Goal: Task Accomplishment & Management: Manage account settings

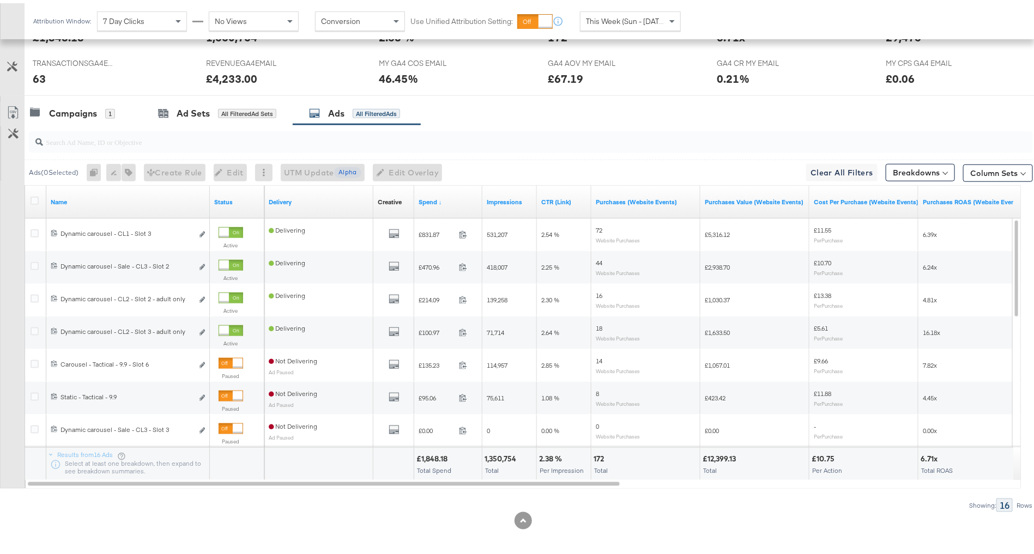
scroll to position [513, 0]
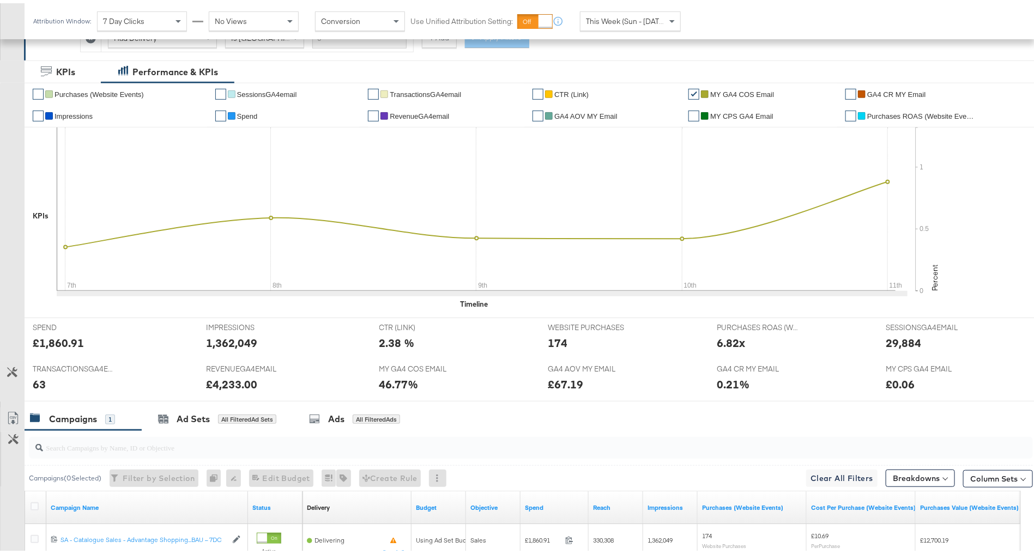
scroll to position [317, 0]
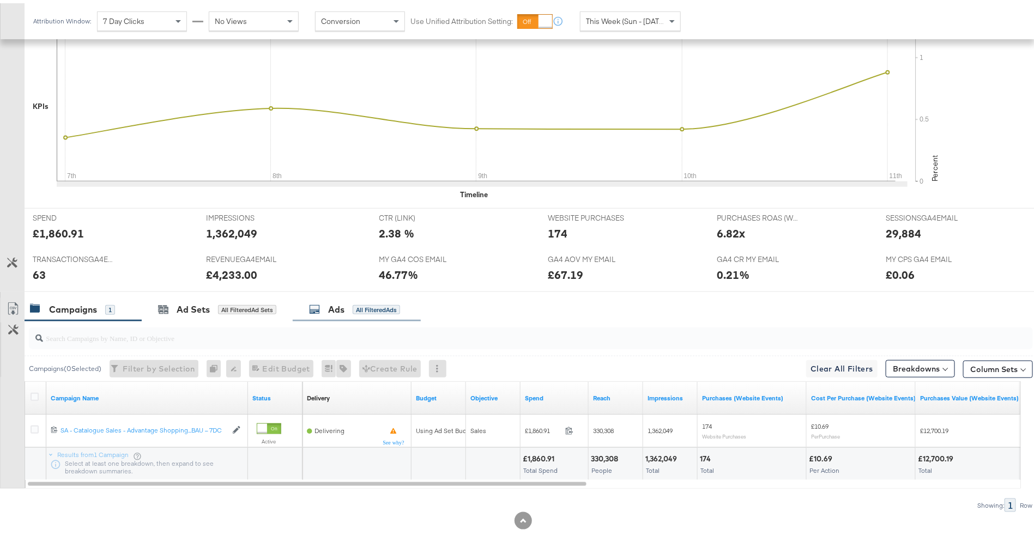
click at [353, 296] on div "Ads All Filtered Ads" at bounding box center [357, 306] width 128 height 23
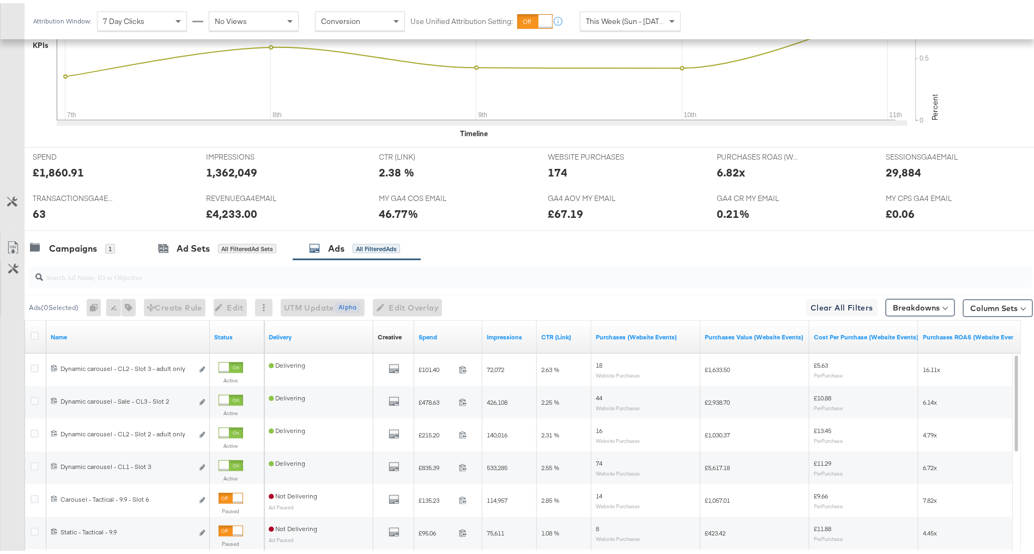
scroll to position [402, 0]
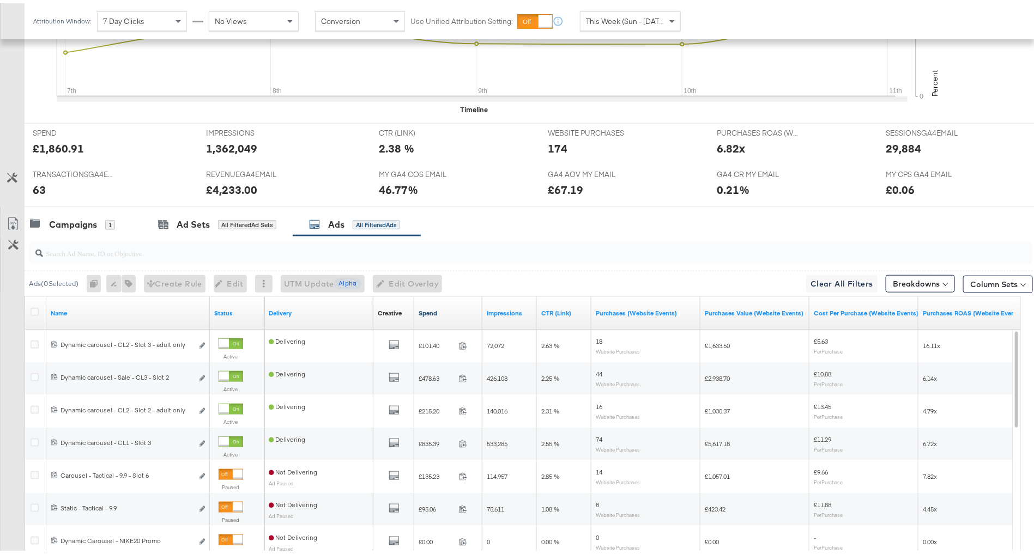
click at [452, 306] on link "Spend" at bounding box center [448, 310] width 59 height 9
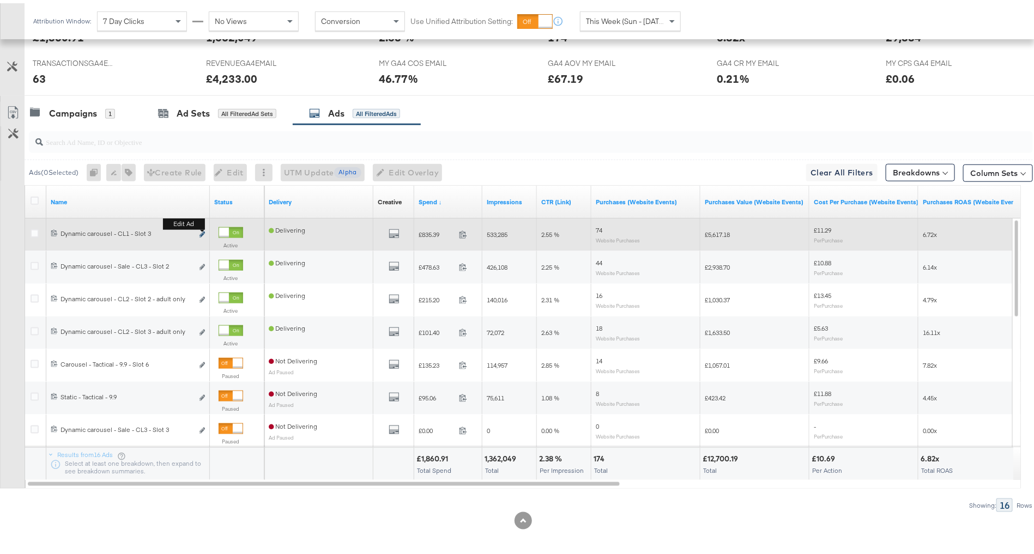
click at [204, 228] on icon "link" at bounding box center [201, 231] width 5 height 6
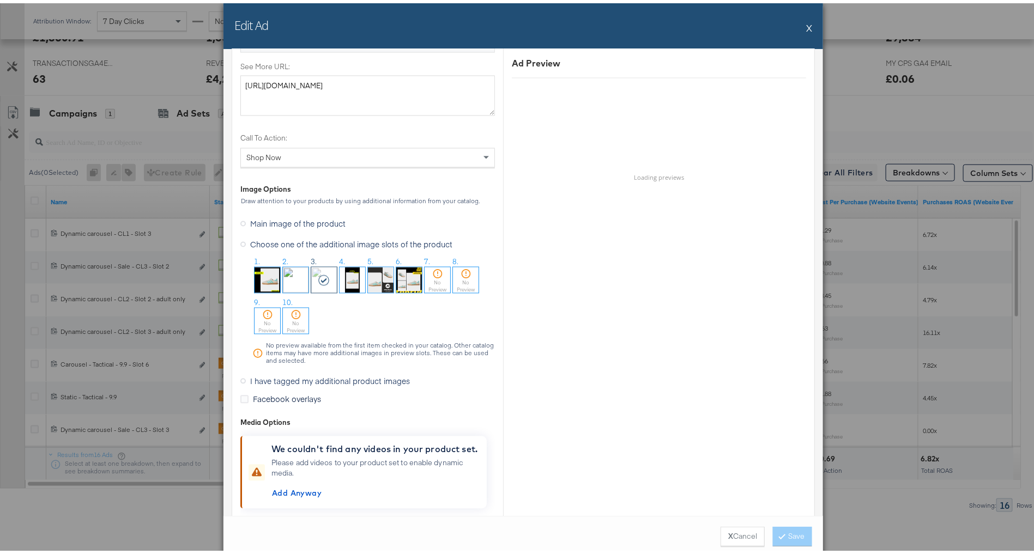
click at [274, 380] on span "I have tagged my additional product images" at bounding box center [330, 378] width 160 height 11
click at [0, 0] on input "I have tagged my additional product images" at bounding box center [0, 0] width 0 height 0
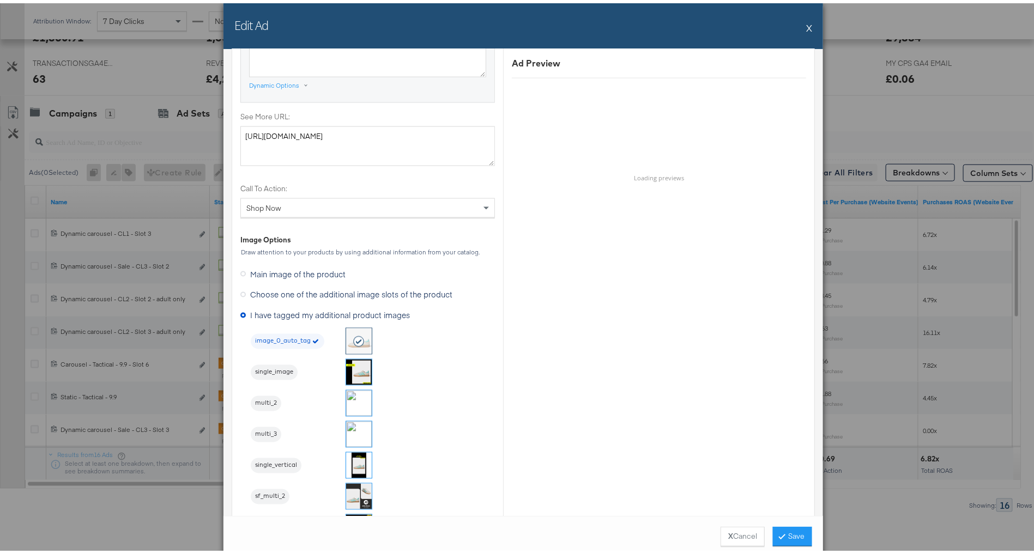
scroll to position [867, 0]
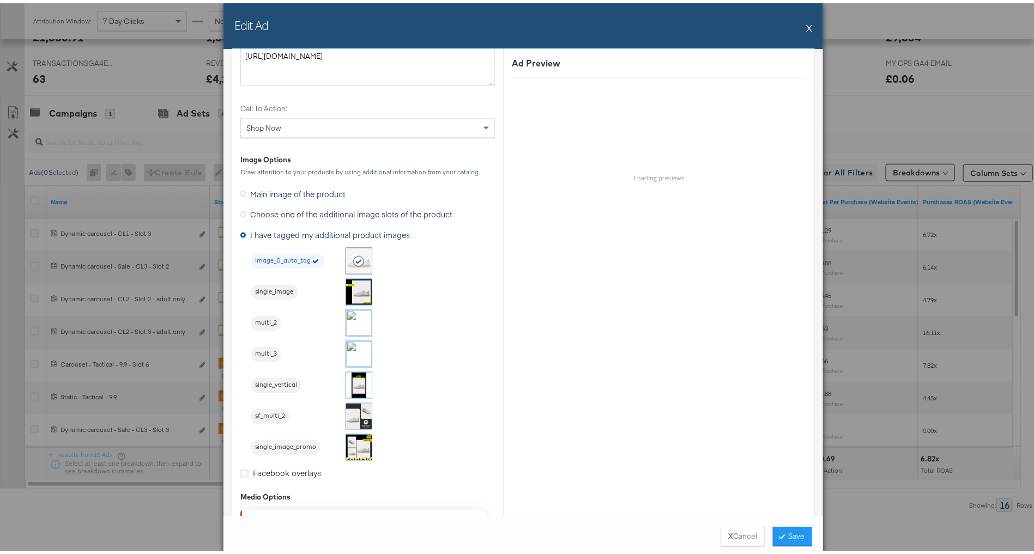
click at [346, 349] on img at bounding box center [359, 351] width 26 height 26
click at [790, 530] on button "Save" at bounding box center [792, 534] width 39 height 20
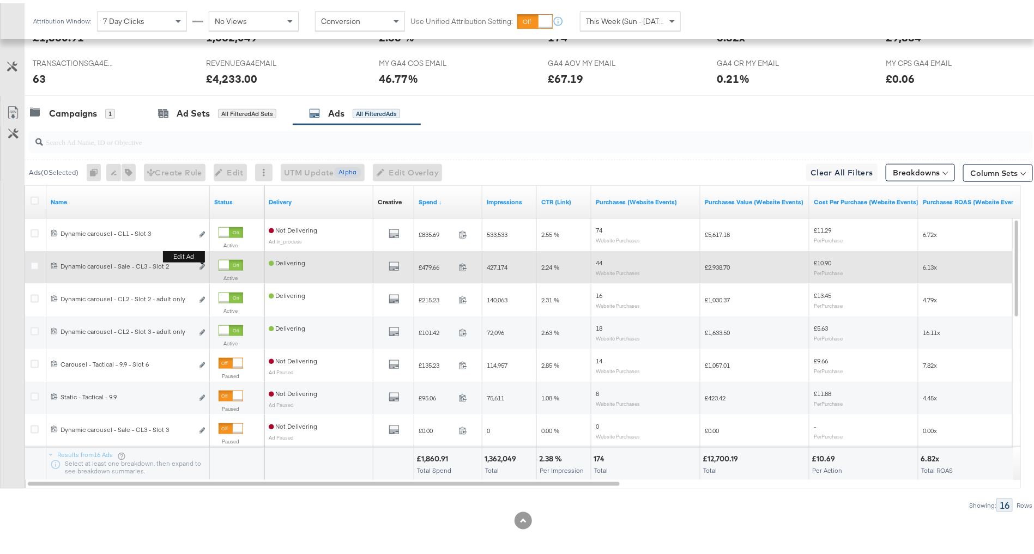
click at [202, 264] on button "Edit ad" at bounding box center [202, 264] width 7 height 11
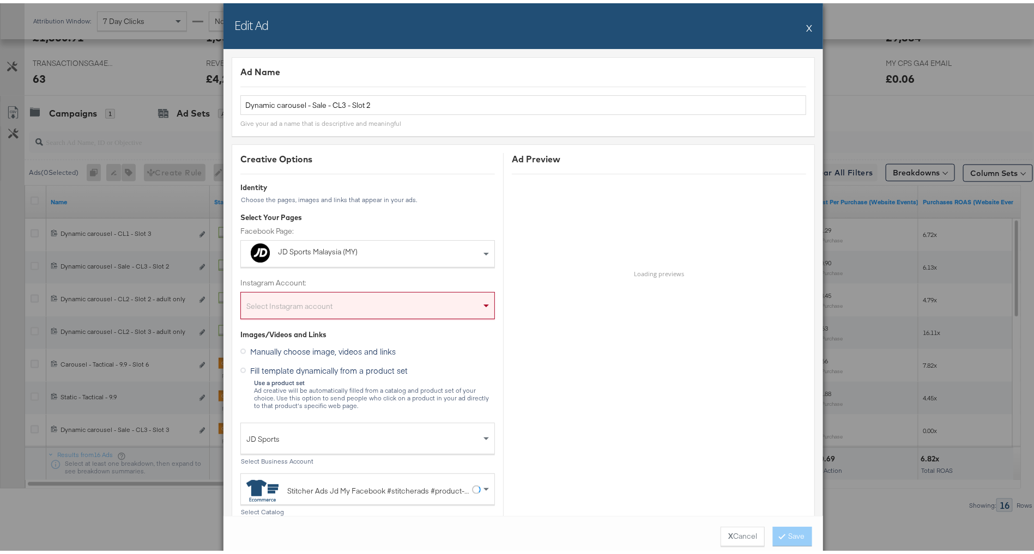
click at [806, 22] on button "X" at bounding box center [809, 25] width 6 height 22
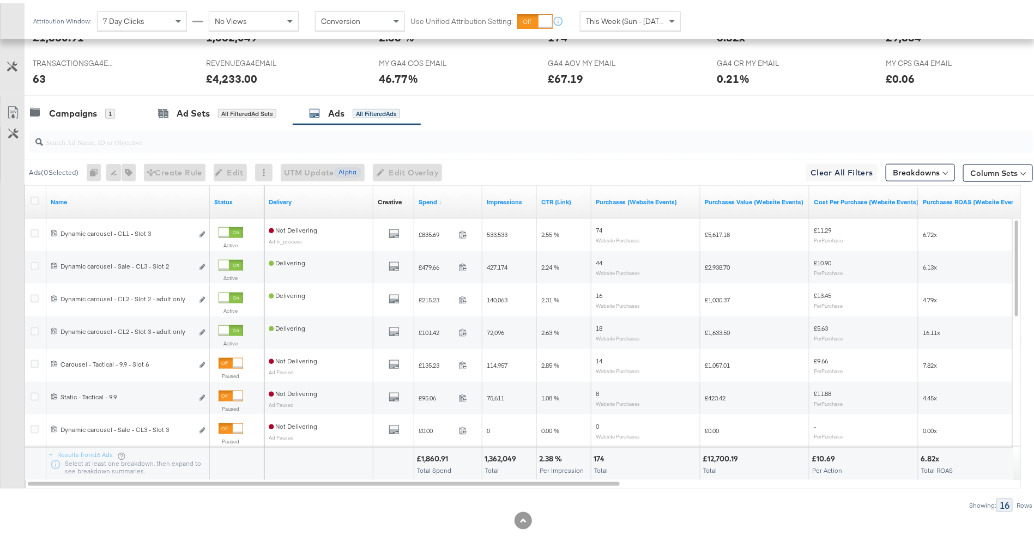
click at [234, 143] on div at bounding box center [531, 139] width 1004 height 22
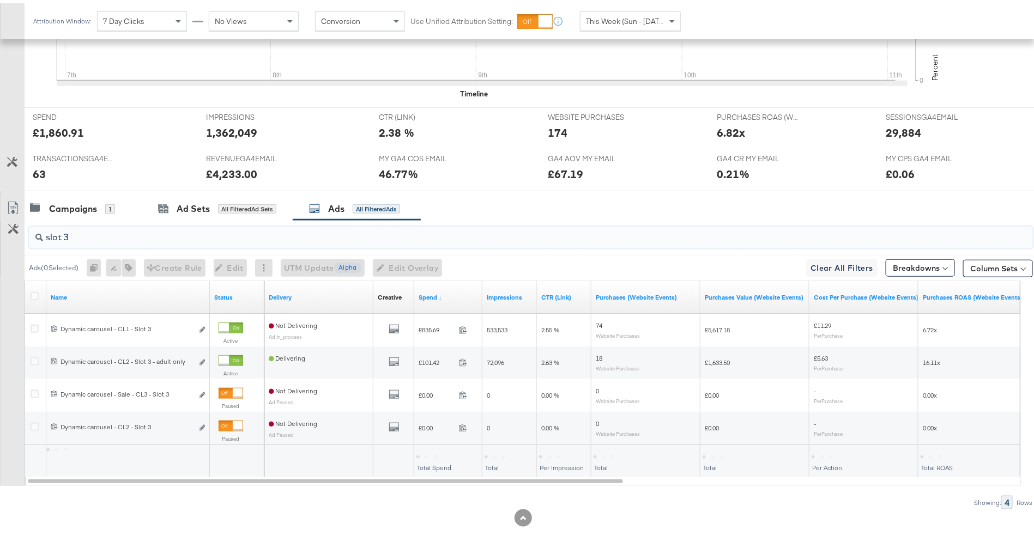
scroll to position [415, 0]
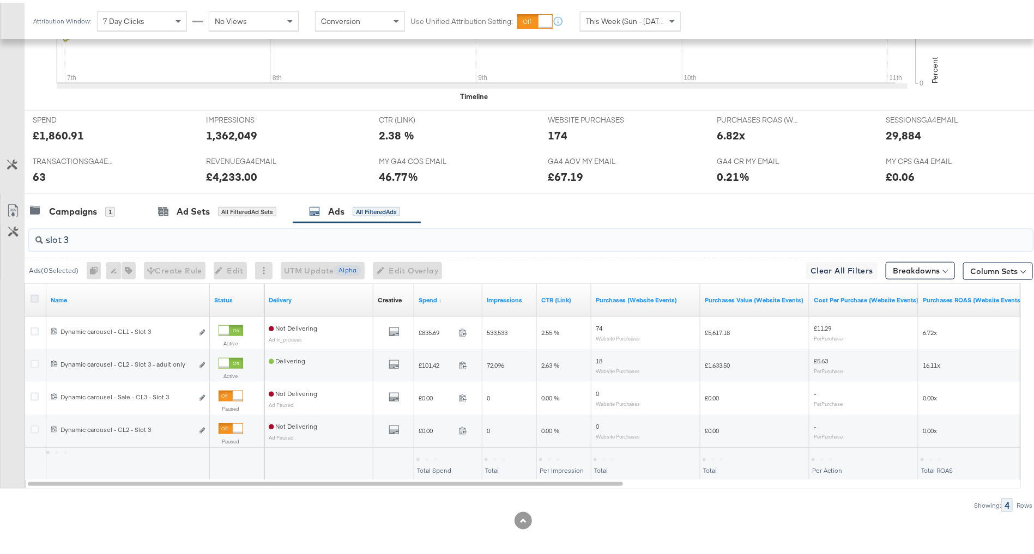
type input "slot 3"
click at [34, 292] on icon at bounding box center [35, 296] width 8 height 8
click at [0, 0] on input "checkbox" at bounding box center [0, 0] width 0 height 0
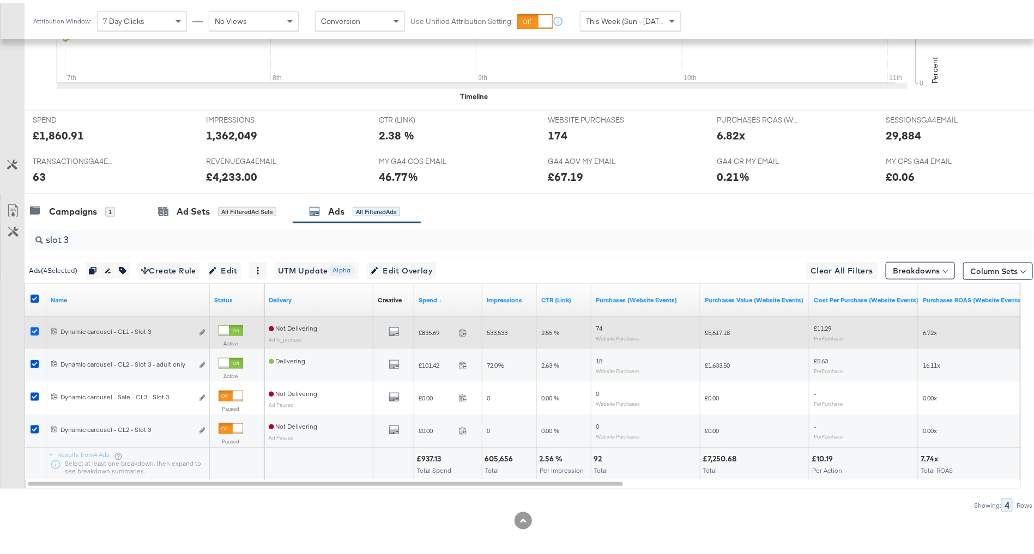
click at [32, 325] on icon at bounding box center [35, 328] width 8 height 8
click at [0, 0] on input "checkbox" at bounding box center [0, 0] width 0 height 0
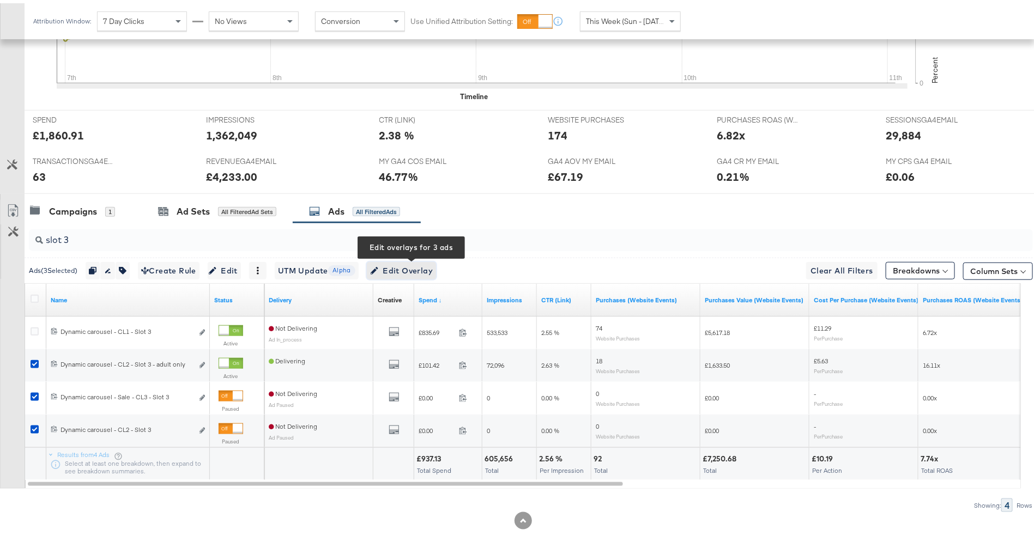
click at [395, 261] on span "Edit Overlay Edit overlays for 3 ads" at bounding box center [401, 268] width 63 height 14
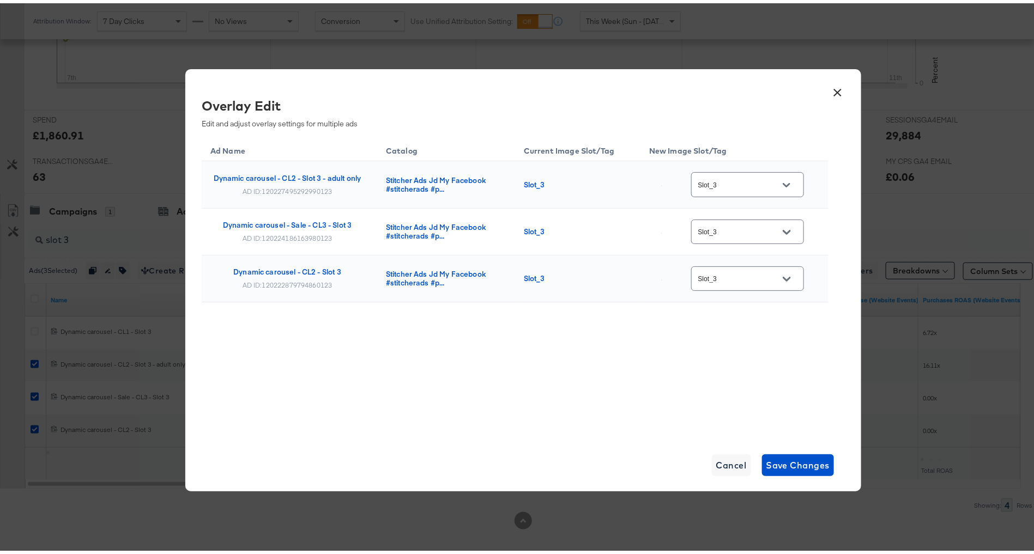
click at [760, 181] on input "Slot_3" at bounding box center [739, 181] width 86 height 13
click at [783, 291] on img at bounding box center [783, 290] width 1 height 1
type input "multi_3"
click at [764, 234] on div "Slot_3" at bounding box center [747, 228] width 113 height 25
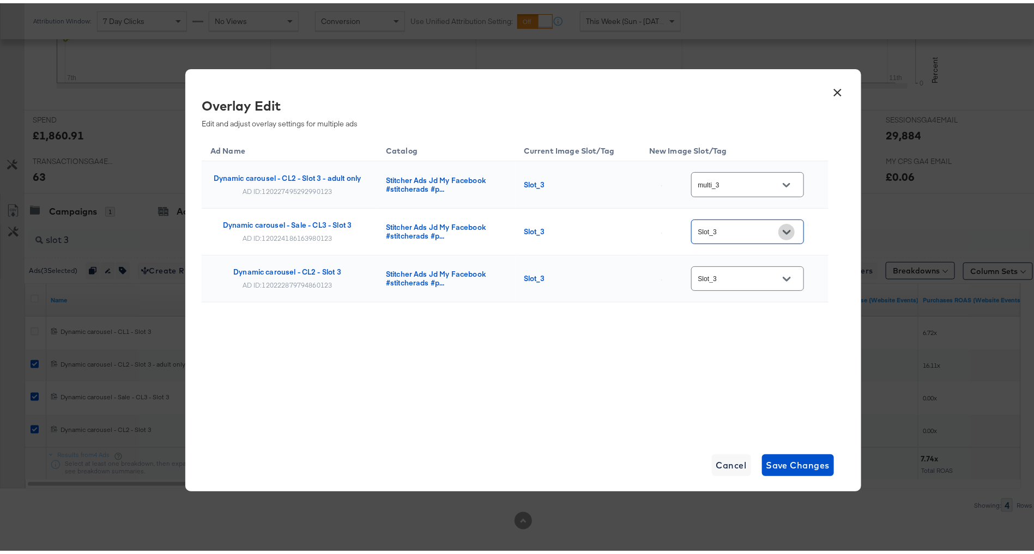
click at [778, 228] on button "Open" at bounding box center [786, 229] width 16 height 16
click at [783, 337] on img at bounding box center [783, 336] width 1 height 1
type input "multi_3"
click at [762, 278] on input "Slot_3" at bounding box center [739, 276] width 86 height 13
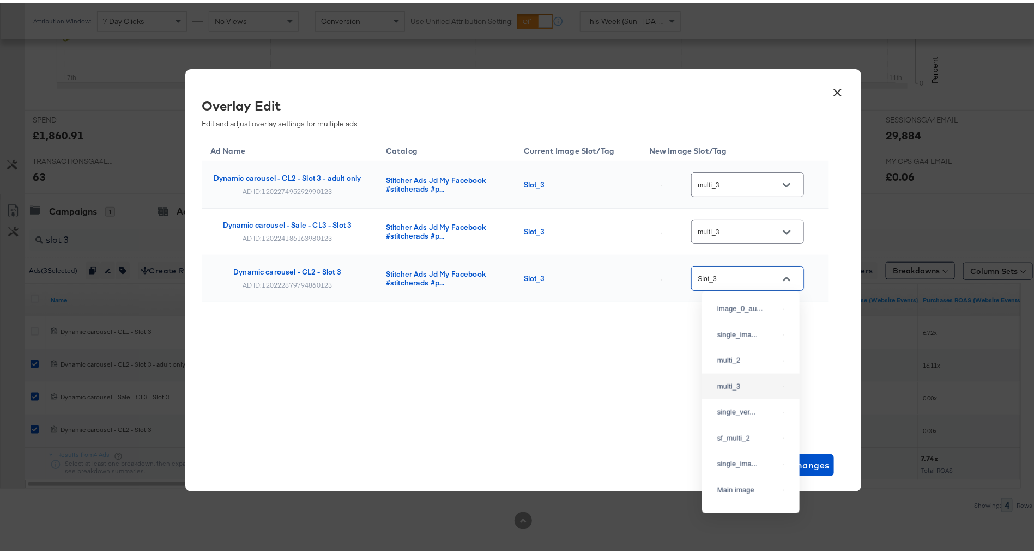
click at [746, 393] on div "multi_3" at bounding box center [751, 384] width 80 height 20
type input "multi_3"
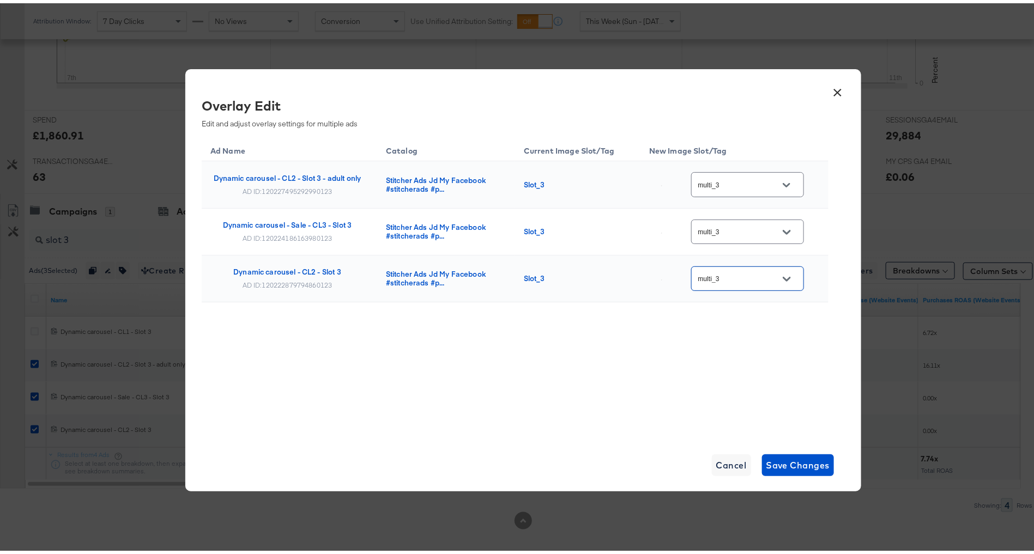
click at [738, 337] on div "Ad Name Catalog Current Image Slot/Tag New Image Slot/Tag Dynamic carousel - CL…" at bounding box center [515, 244] width 627 height 220
click at [804, 462] on span "Save Changes" at bounding box center [798, 462] width 64 height 15
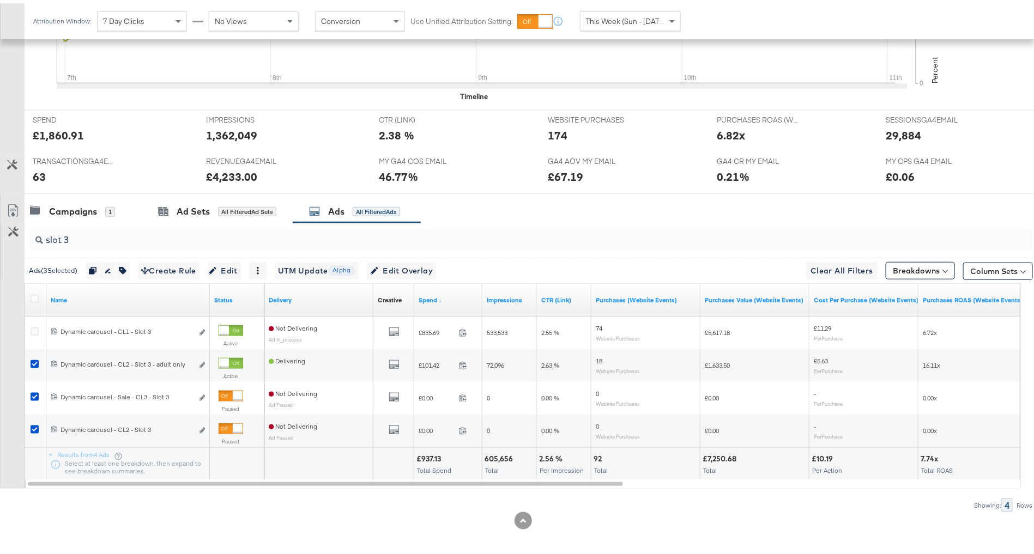
click at [402, 222] on input "slot 3" at bounding box center [492, 232] width 898 height 21
click at [397, 228] on input "slot 3" at bounding box center [492, 232] width 898 height 21
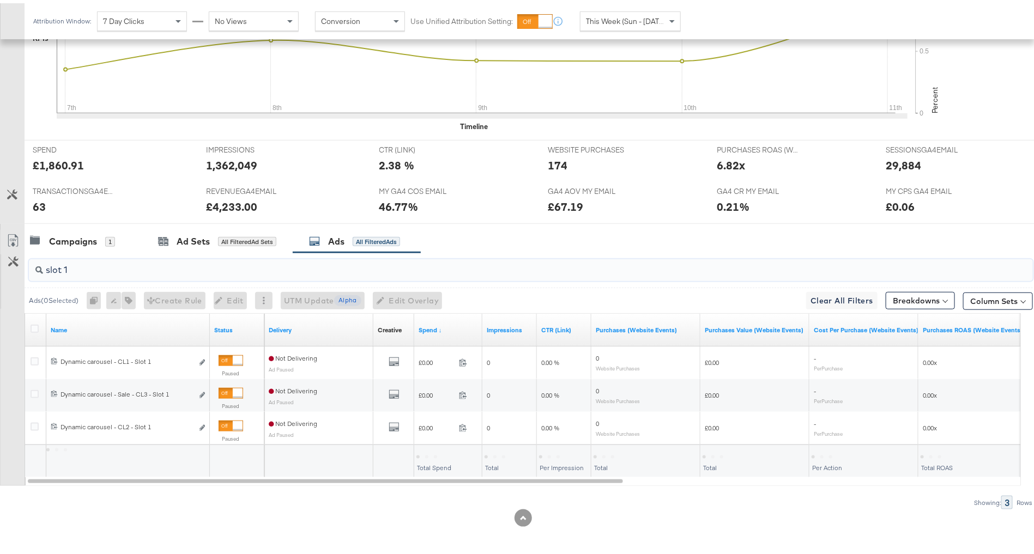
scroll to position [383, 0]
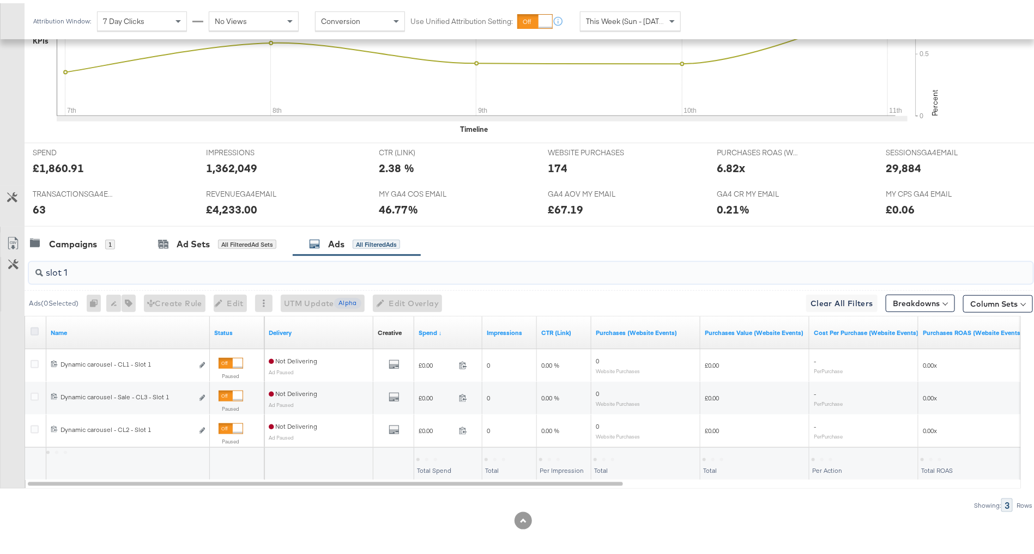
type input "slot 1"
click at [36, 327] on icon at bounding box center [35, 328] width 8 height 8
click at [0, 0] on input "checkbox" at bounding box center [0, 0] width 0 height 0
click at [33, 325] on icon at bounding box center [35, 328] width 8 height 8
click at [0, 0] on input "checkbox" at bounding box center [0, 0] width 0 height 0
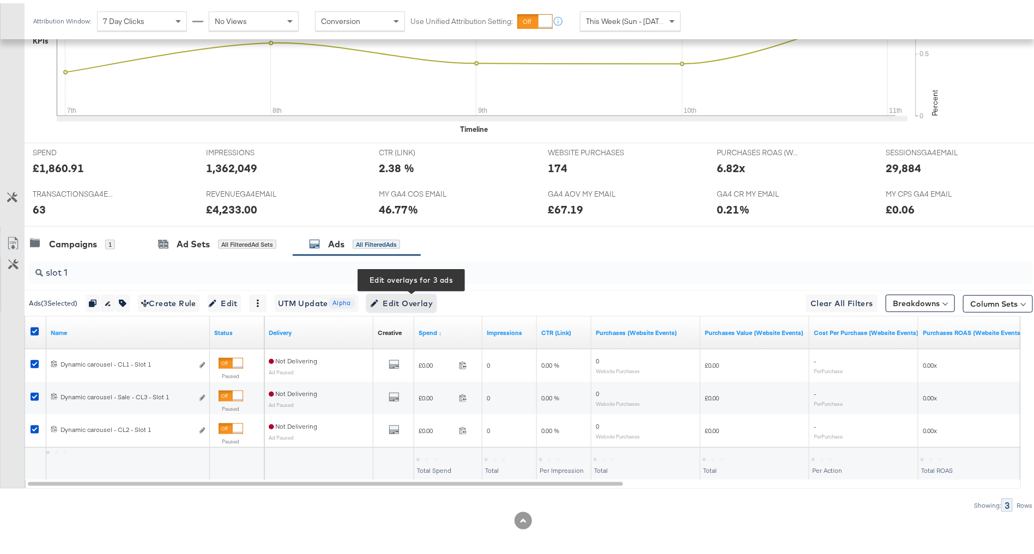
click at [398, 292] on button "Edit Overlay Edit overlays for 3 ads" at bounding box center [401, 300] width 69 height 17
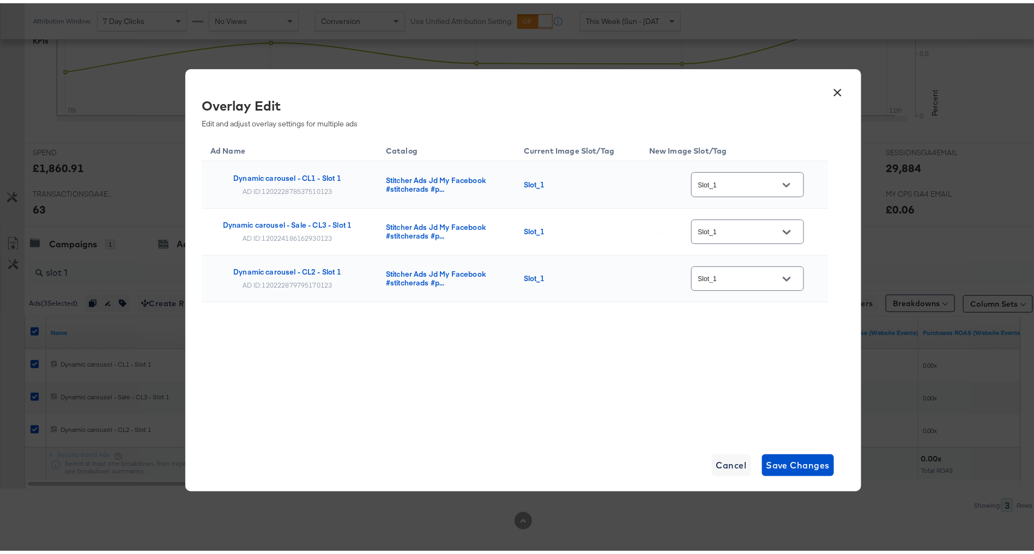
click at [749, 179] on input "Slot_1" at bounding box center [739, 181] width 86 height 13
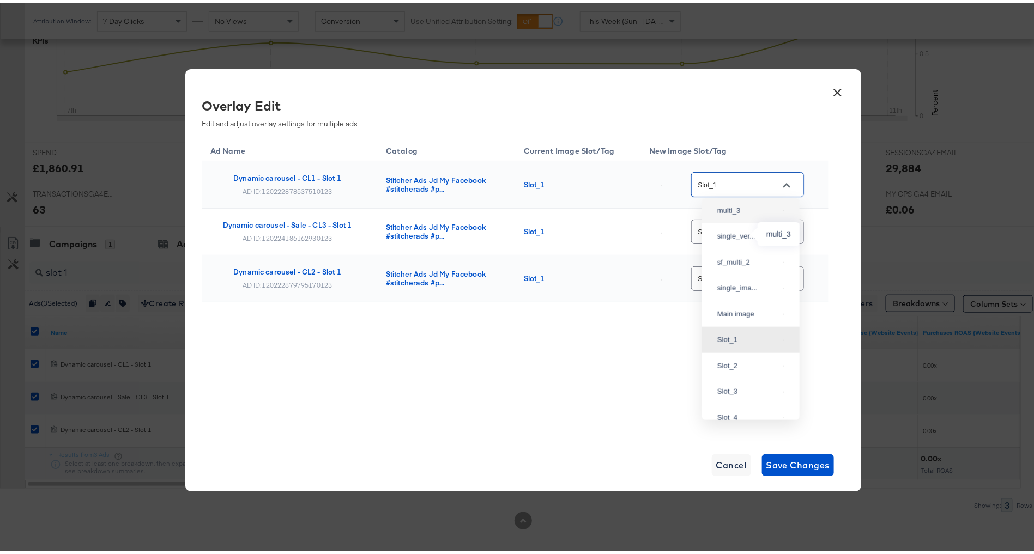
scroll to position [0, 0]
click at [739, 244] on div "single_ima..." at bounding box center [748, 238] width 62 height 11
type input "single_image"
click at [748, 231] on input "Slot_1" at bounding box center [739, 229] width 86 height 13
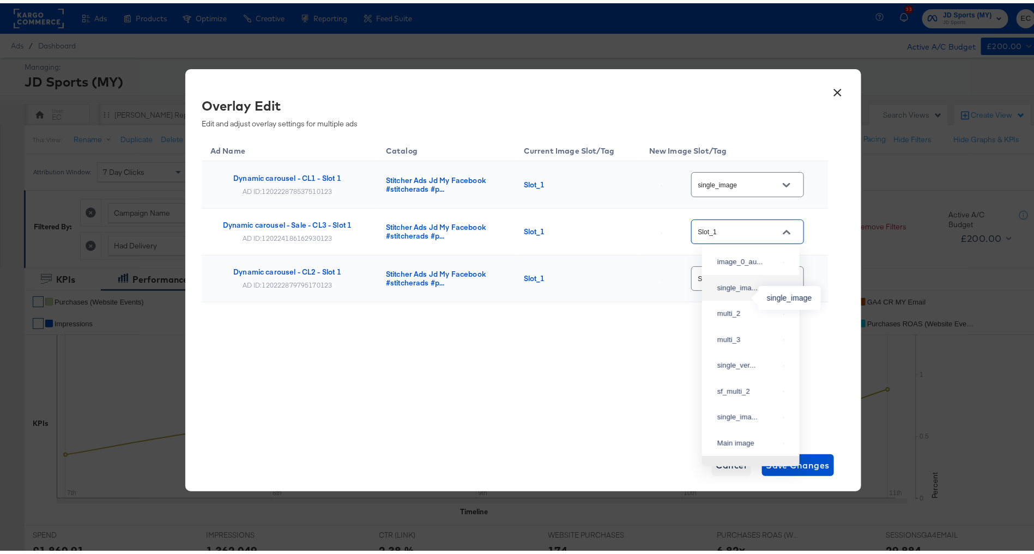
click at [740, 290] on div "single_ima..." at bounding box center [748, 285] width 62 height 11
type input "single_image"
click at [744, 270] on input "Slot_1" at bounding box center [739, 276] width 86 height 13
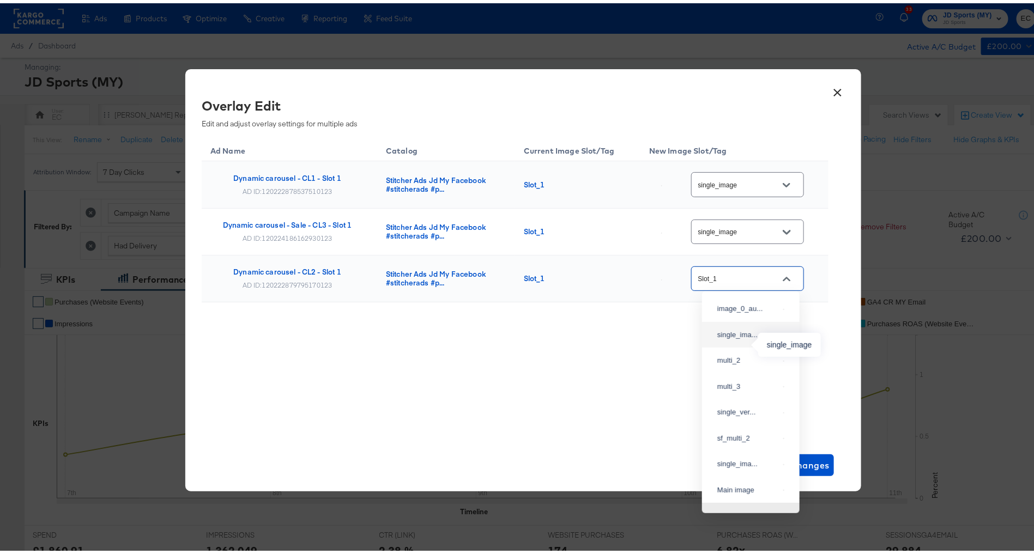
click at [737, 337] on div "single_ima..." at bounding box center [748, 331] width 62 height 11
type input "single_image"
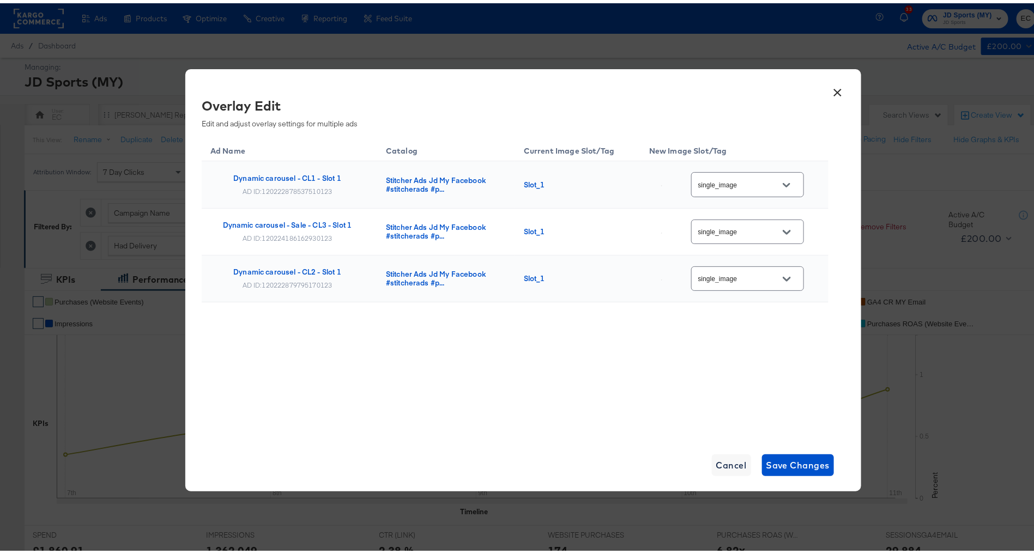
click at [737, 343] on div "Ad Name Catalog Current Image Slot/Tag New Image Slot/Tag Dynamic carousel - CL…" at bounding box center [515, 244] width 627 height 220
click at [784, 460] on span "Save Changes" at bounding box center [798, 462] width 64 height 15
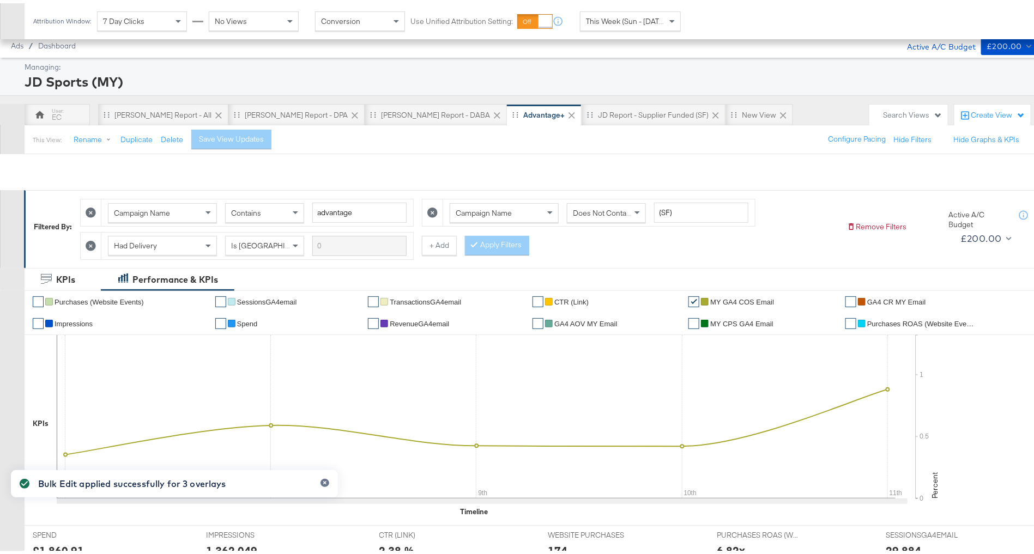
scroll to position [383, 0]
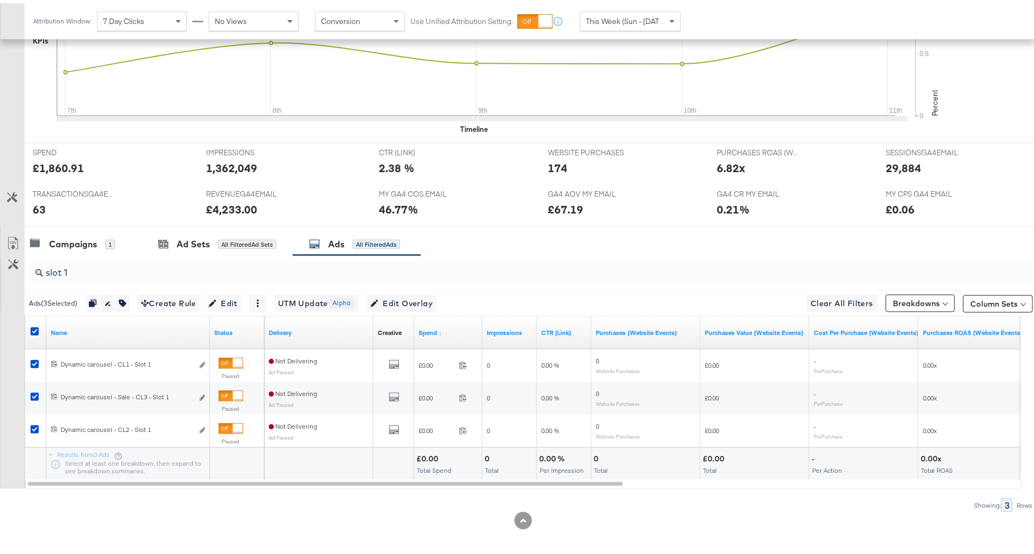
click at [163, 266] on input "slot 1" at bounding box center [492, 265] width 898 height 21
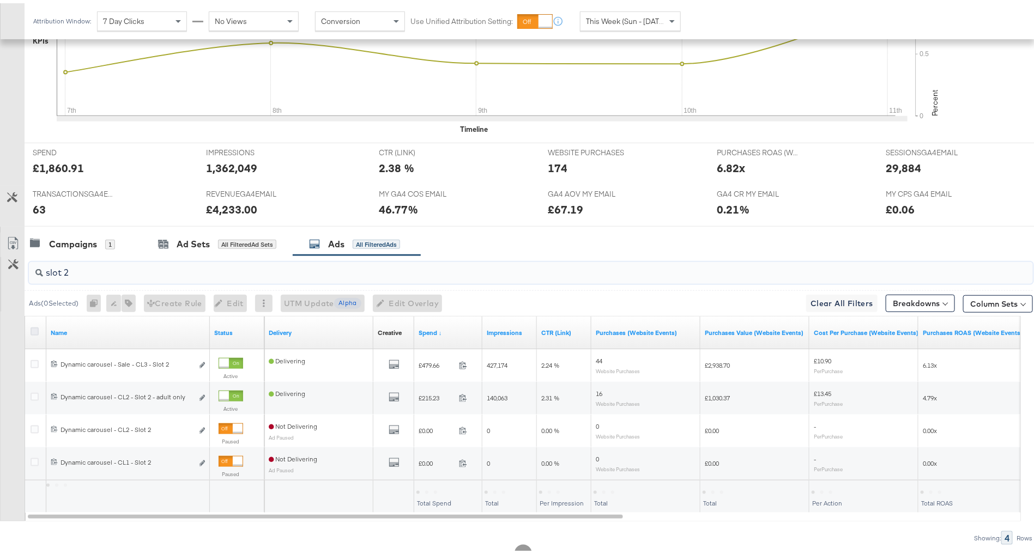
type input "slot 2"
click at [37, 324] on icon at bounding box center [35, 328] width 8 height 8
click at [0, 0] on input "checkbox" at bounding box center [0, 0] width 0 height 0
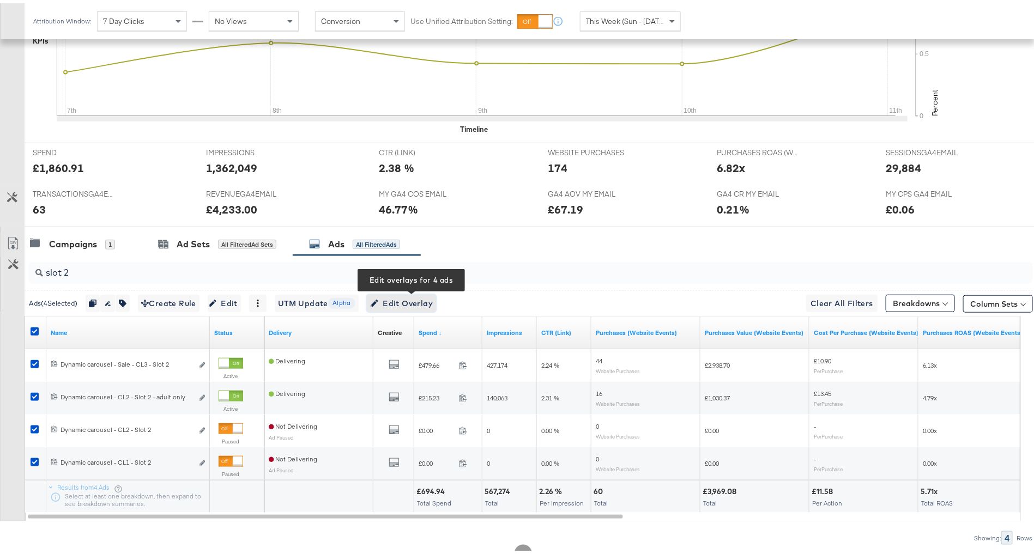
click at [417, 296] on span "Edit Overlay Edit overlays for 4 ads" at bounding box center [401, 301] width 63 height 14
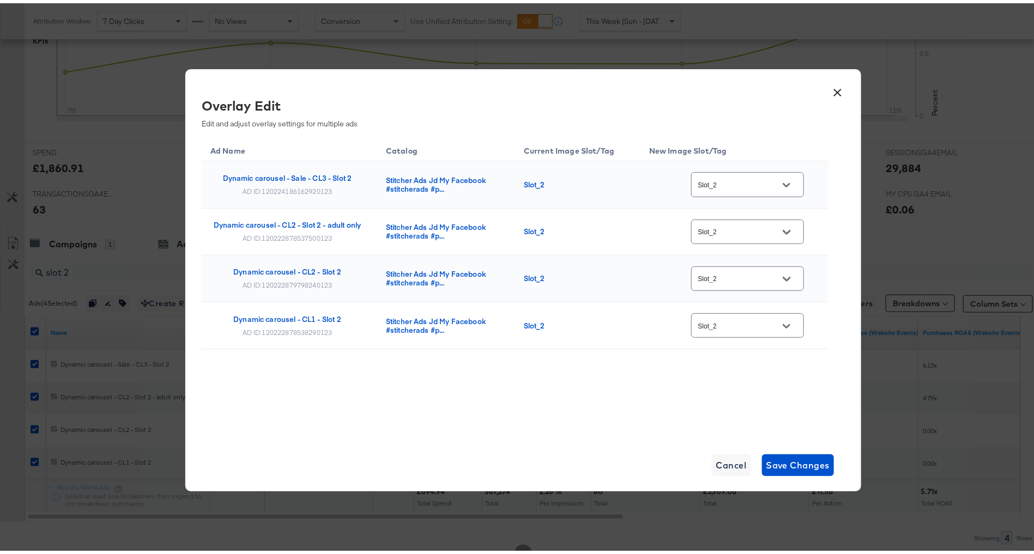
click at [760, 175] on input "Slot_2" at bounding box center [739, 181] width 86 height 13
click at [740, 270] on div "multi_2" at bounding box center [748, 264] width 62 height 11
type input "multi_2"
click at [747, 226] on input "Slot_2" at bounding box center [739, 229] width 86 height 13
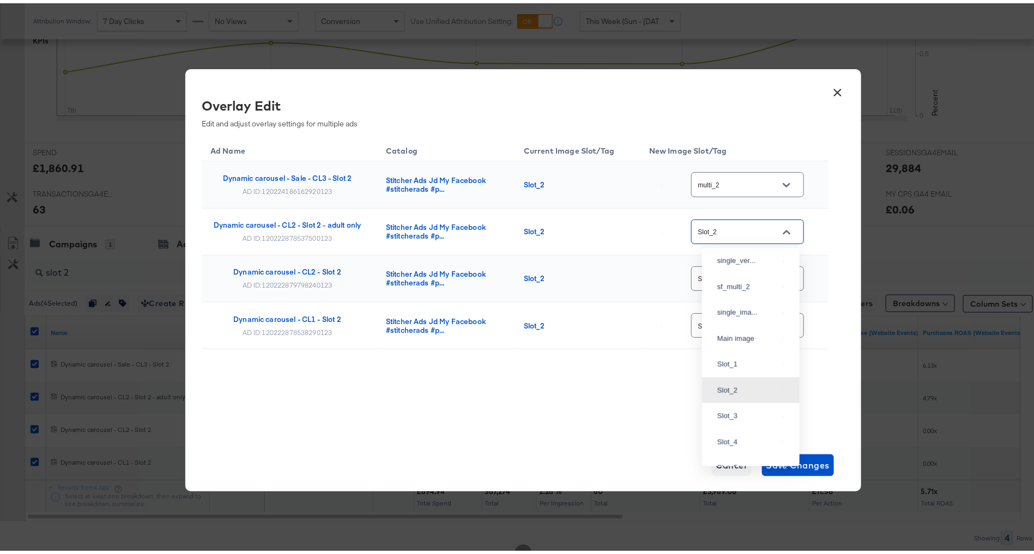
scroll to position [83, 0]
click at [737, 237] on div "multi_2" at bounding box center [751, 227] width 80 height 20
type input "multi_2"
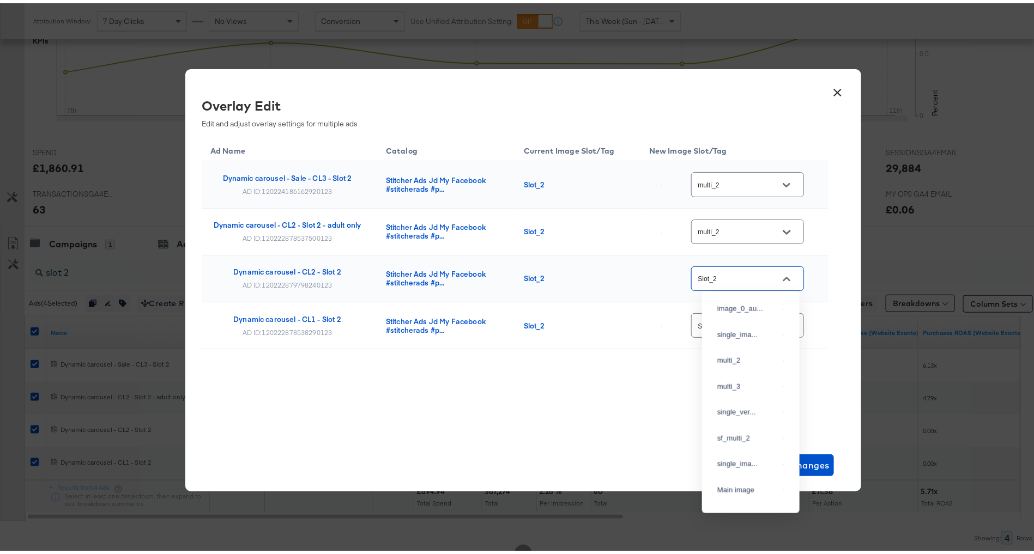
click at [737, 275] on input "Slot_2" at bounding box center [739, 276] width 86 height 13
click at [729, 363] on div "multi_2" at bounding box center [748, 357] width 62 height 11
type input "multi_2"
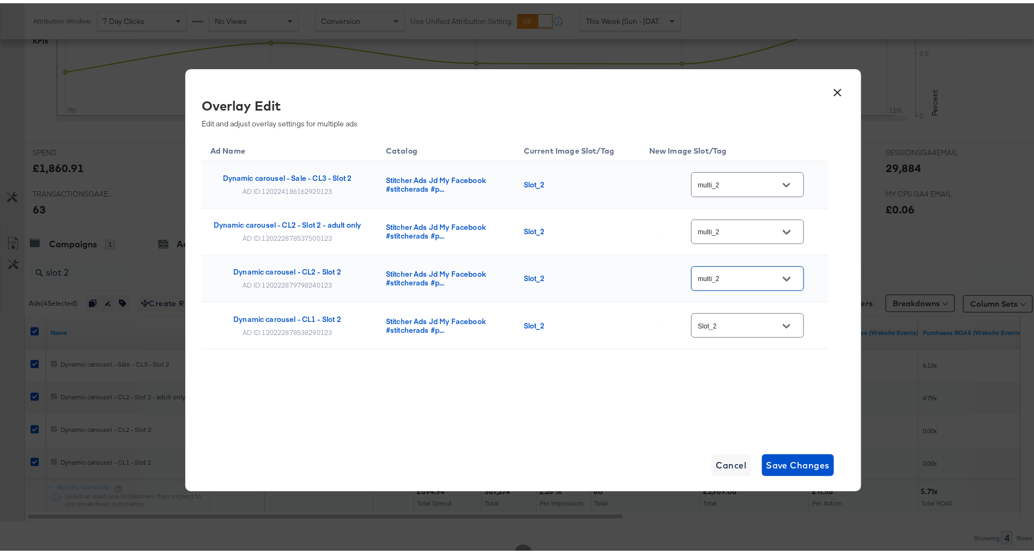
click at [745, 322] on input "Slot_2" at bounding box center [739, 323] width 86 height 13
click at [740, 159] on div "multi_2" at bounding box center [748, 153] width 62 height 11
type input "multi_2"
click at [733, 360] on div "Ad Name Catalog Current Image Slot/Tag New Image Slot/Tag Dynamic carousel - Sa…" at bounding box center [515, 267] width 627 height 267
click at [809, 464] on span "Save Changes" at bounding box center [798, 462] width 64 height 15
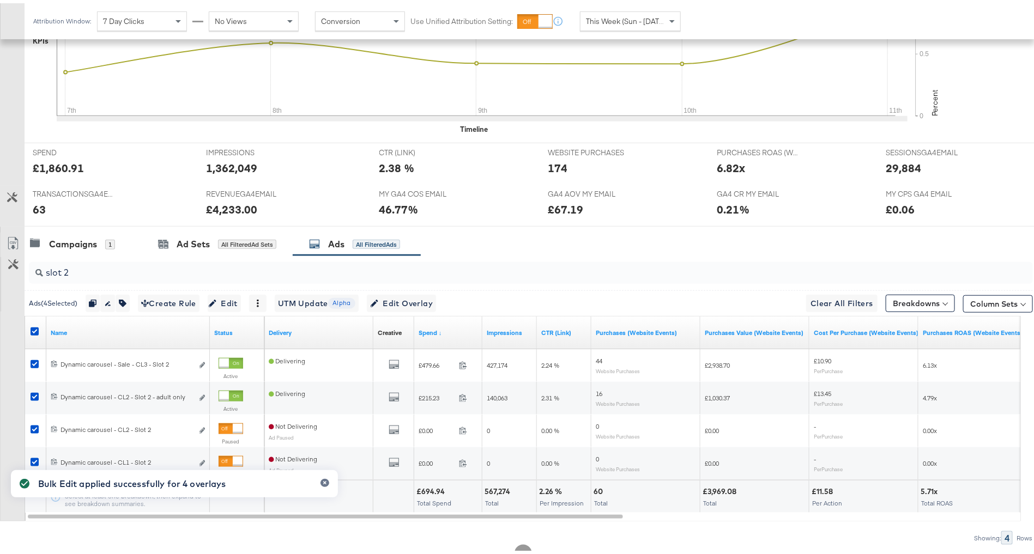
click at [431, 277] on div "slot 2" at bounding box center [531, 270] width 1004 height 22
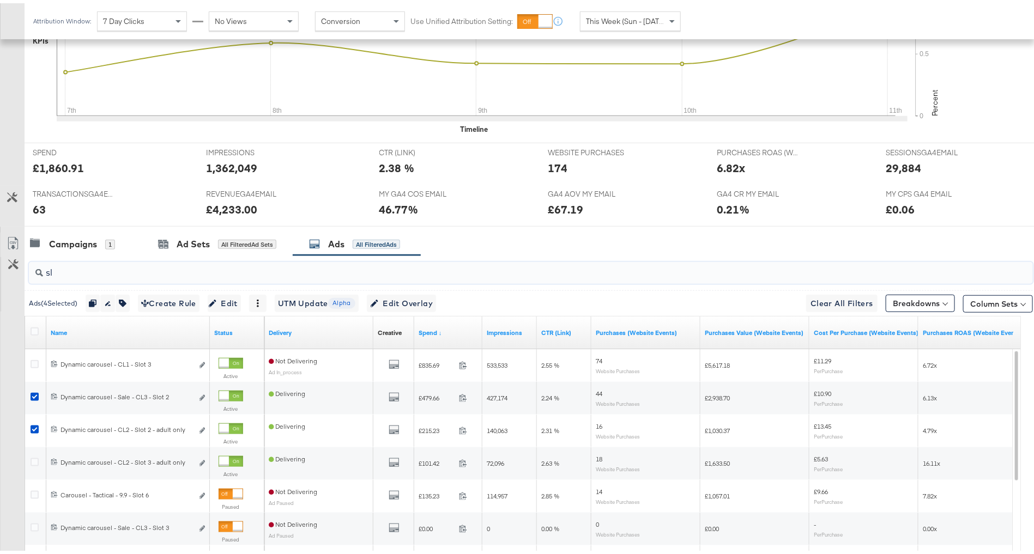
type input "s"
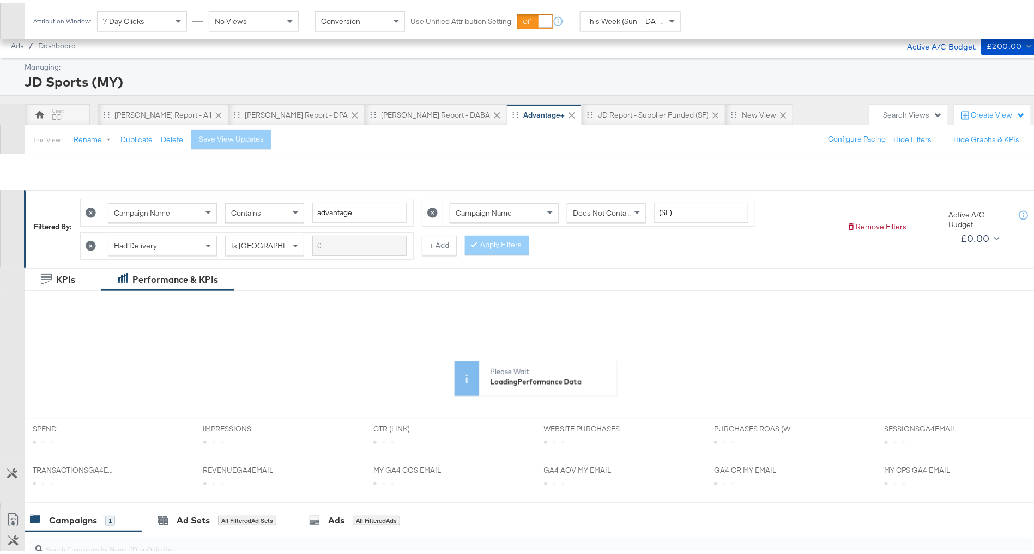
scroll to position [211, 0]
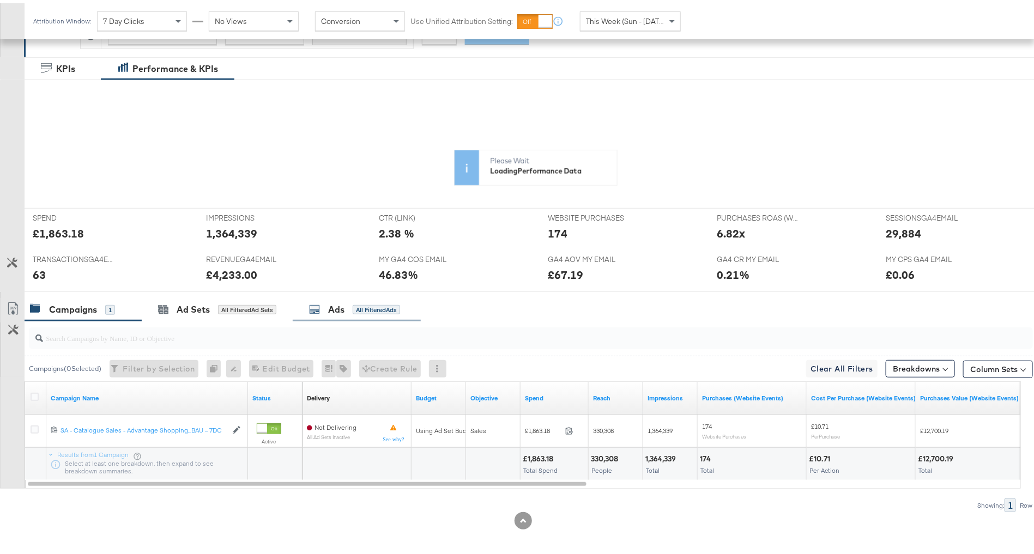
click at [354, 304] on div "All Filtered Ads" at bounding box center [376, 307] width 47 height 10
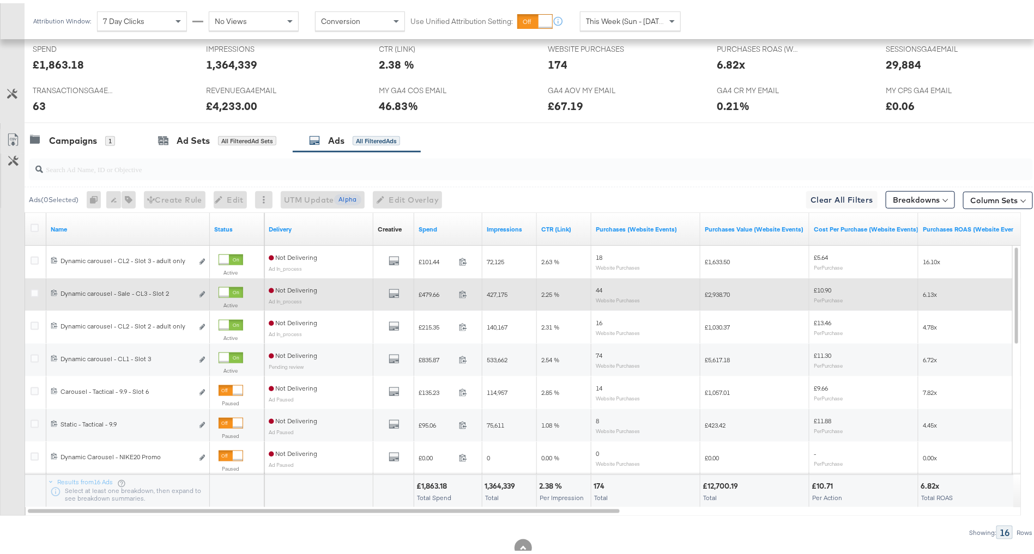
scroll to position [478, 0]
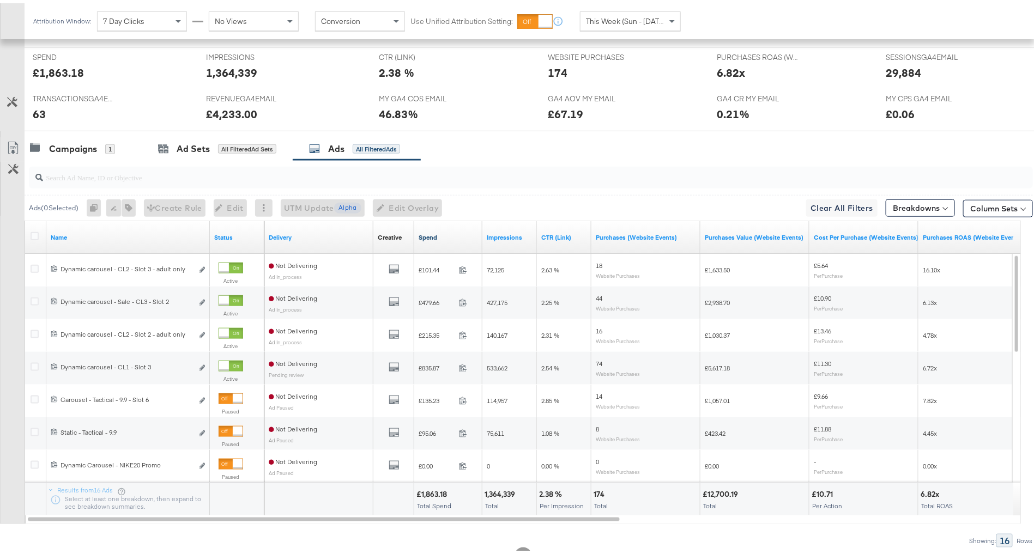
click at [462, 230] on link "Spend" at bounding box center [448, 234] width 59 height 9
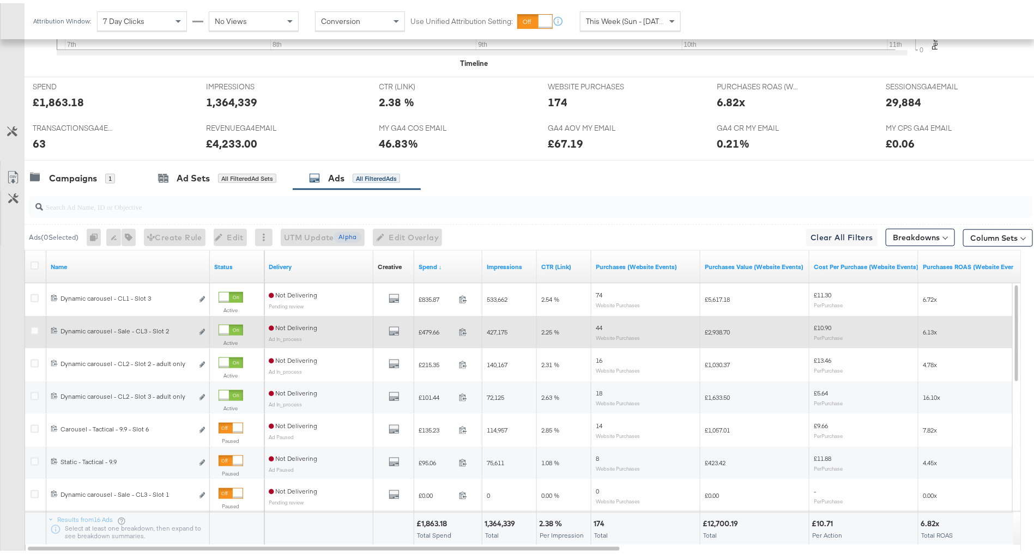
scroll to position [447, 0]
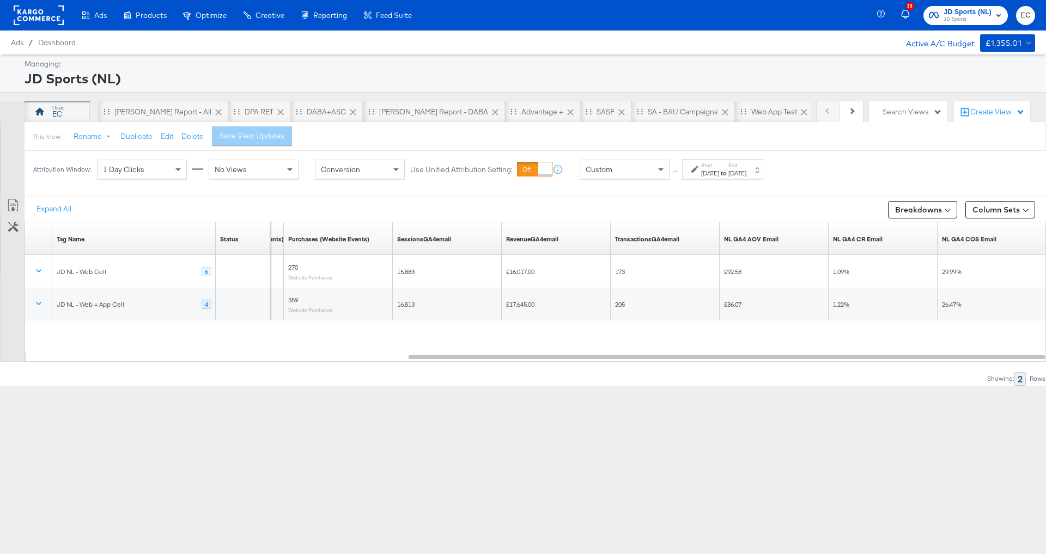
click at [64, 117] on div "EC" at bounding box center [57, 112] width 65 height 22
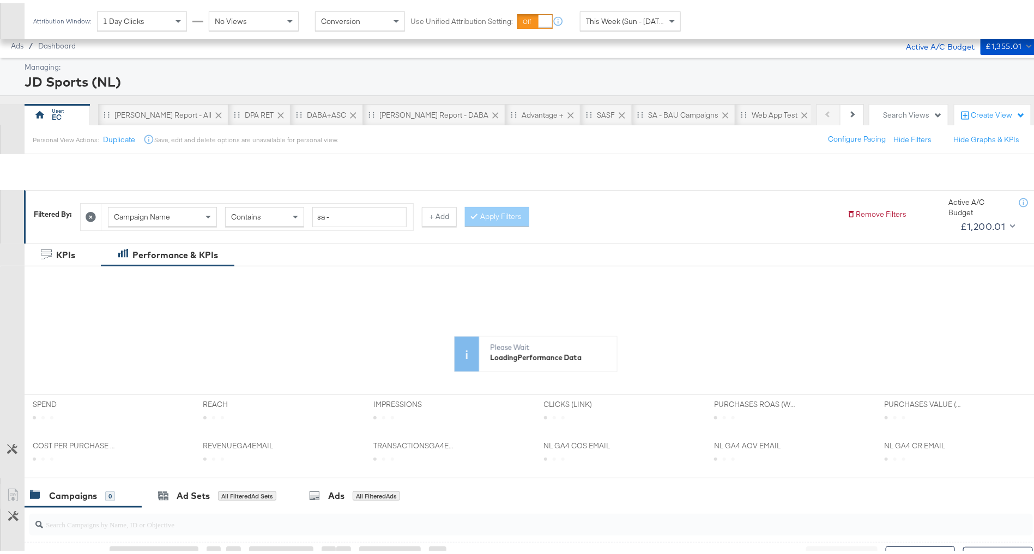
scroll to position [220, 0]
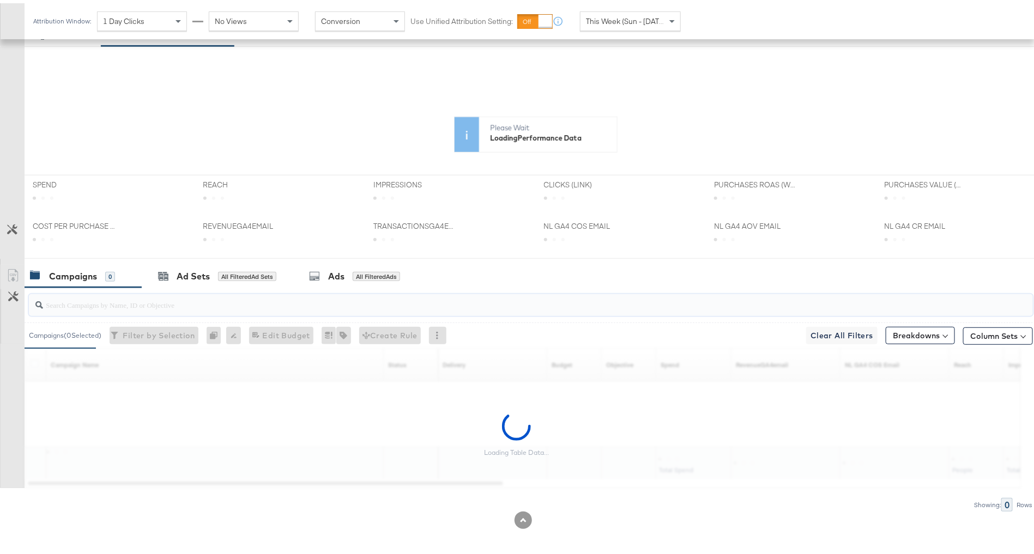
click at [249, 302] on input "search" at bounding box center [492, 297] width 898 height 21
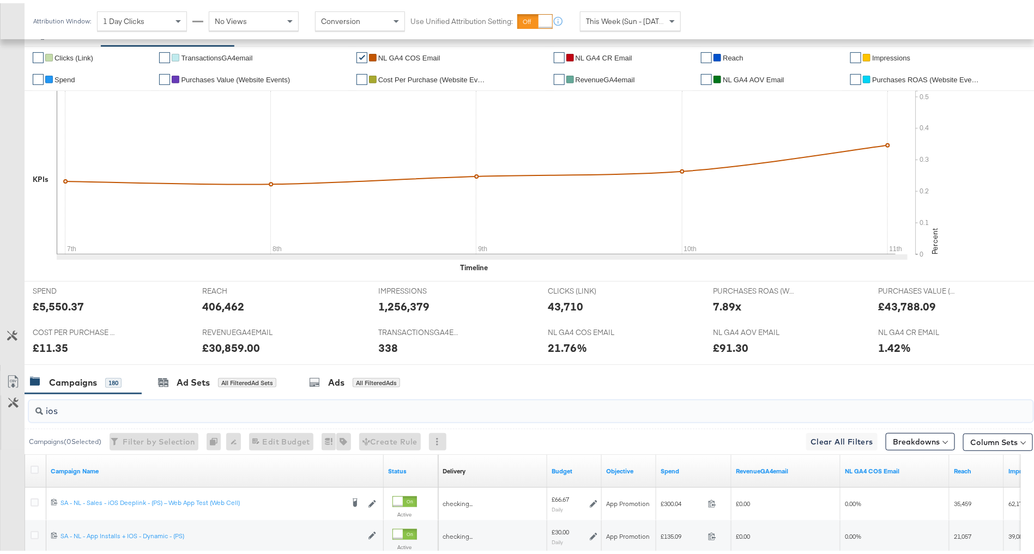
type input "ios"
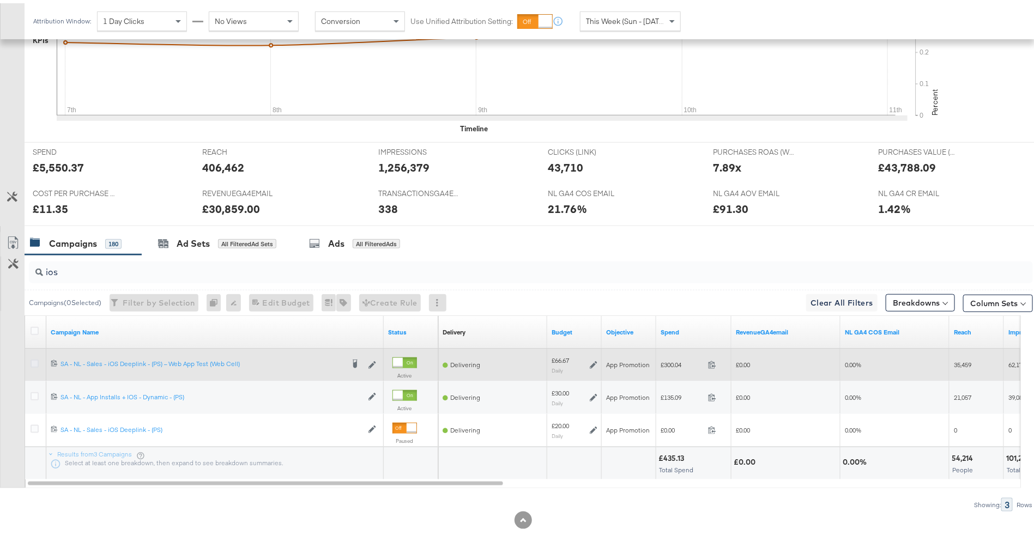
click at [35, 358] on icon at bounding box center [35, 360] width 8 height 8
click at [0, 0] on input "checkbox" at bounding box center [0, 0] width 0 height 0
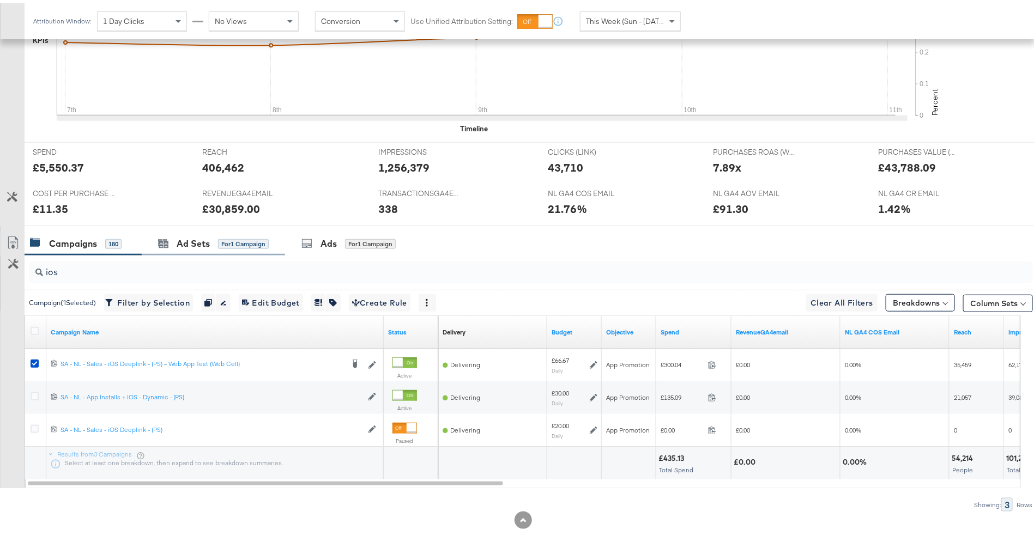
click at [231, 246] on div "Ad Sets for 1 Campaign" at bounding box center [213, 240] width 143 height 23
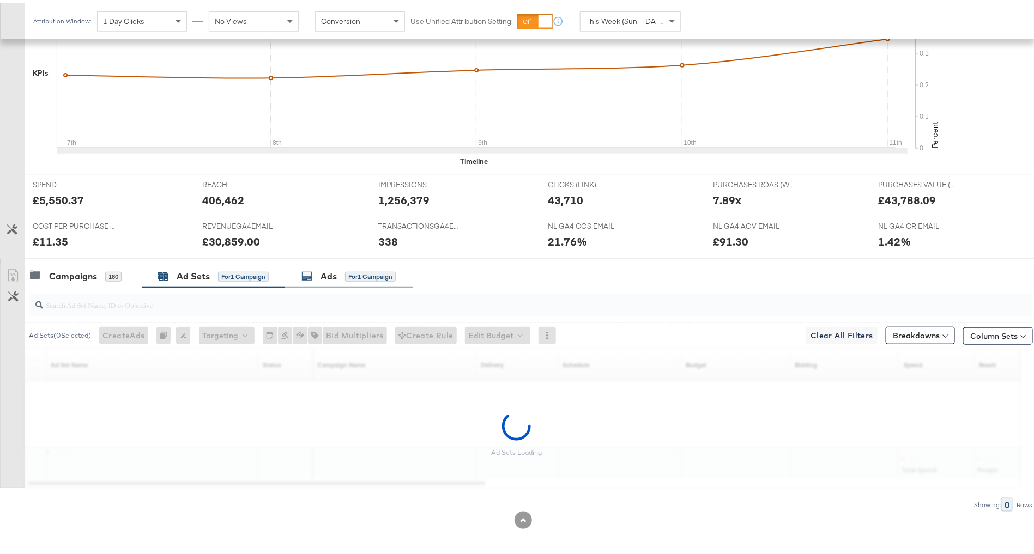
scroll to position [293, 0]
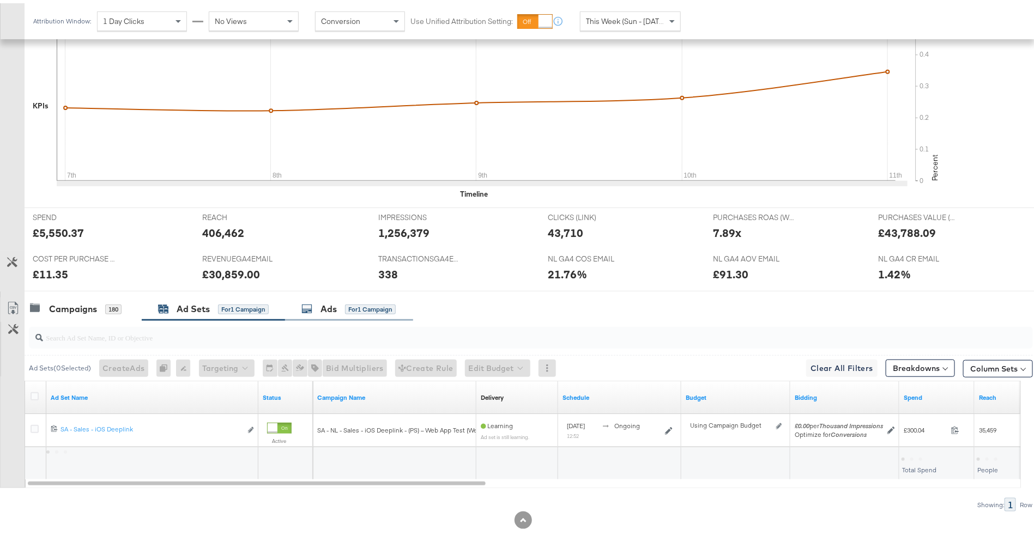
click at [322, 301] on div "Ads" at bounding box center [328, 306] width 16 height 13
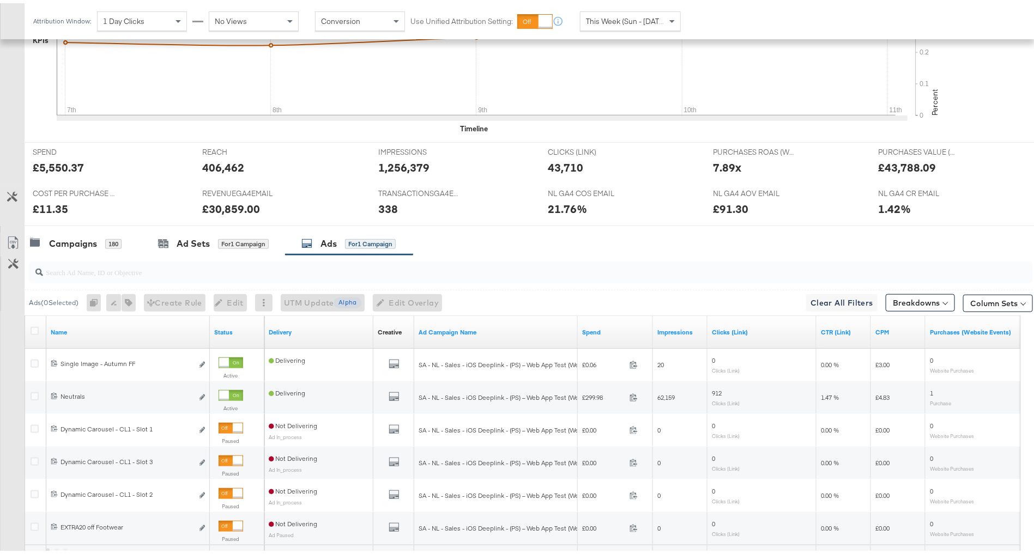
scroll to position [457, 0]
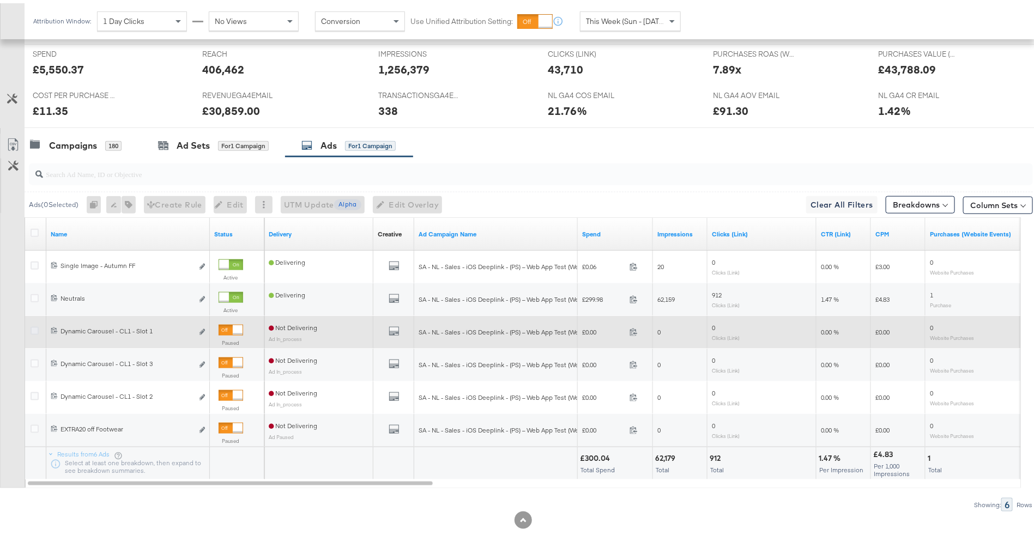
click at [34, 324] on icon at bounding box center [35, 328] width 8 height 8
click at [0, 0] on input "checkbox" at bounding box center [0, 0] width 0 height 0
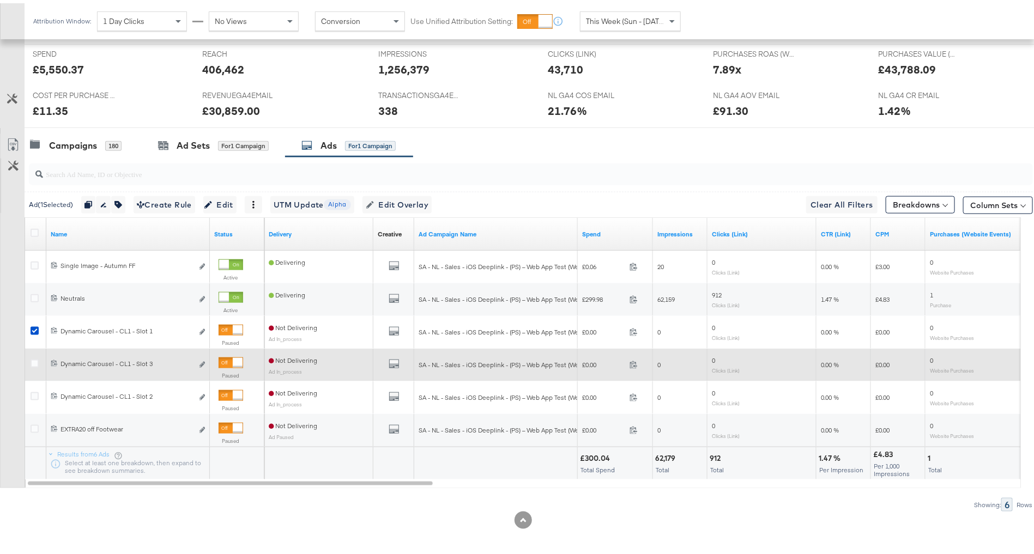
click at [32, 353] on div at bounding box center [36, 362] width 20 height 20
click at [35, 359] on icon at bounding box center [35, 360] width 8 height 8
click at [0, 0] on input "checkbox" at bounding box center [0, 0] width 0 height 0
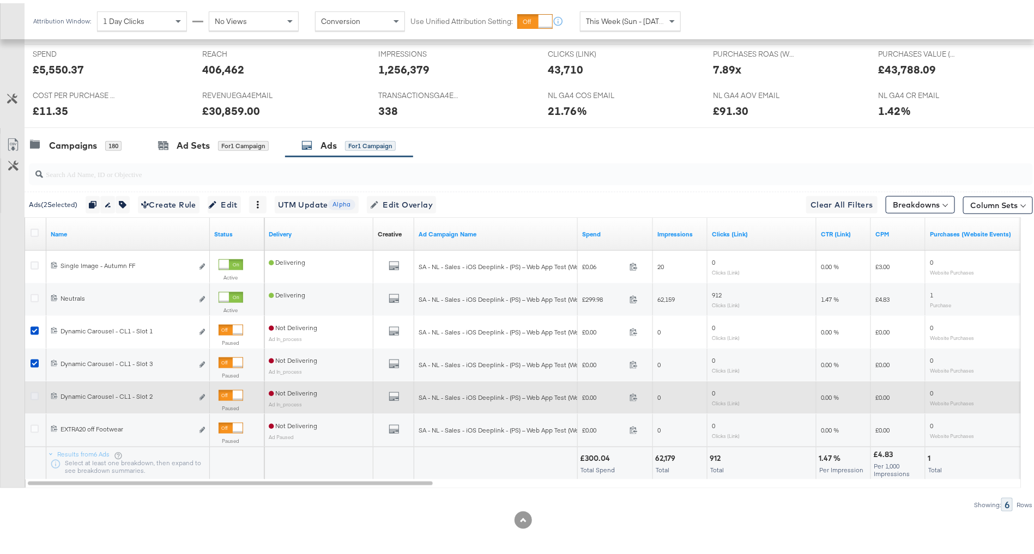
click at [37, 395] on icon at bounding box center [35, 393] width 8 height 8
click at [0, 0] on input "checkbox" at bounding box center [0, 0] width 0 height 0
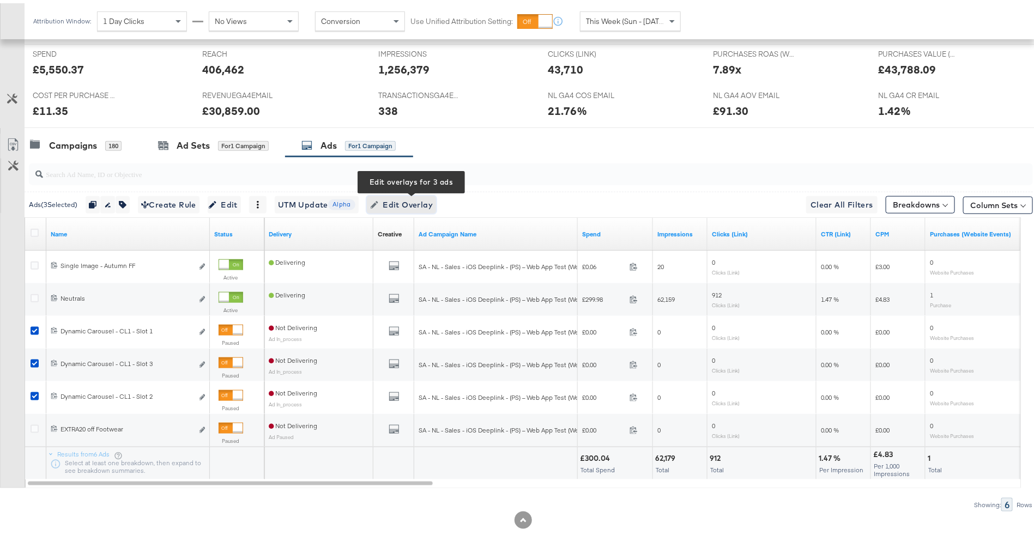
click at [390, 198] on span "Edit Overlay Edit overlays for 3 ads" at bounding box center [401, 202] width 63 height 14
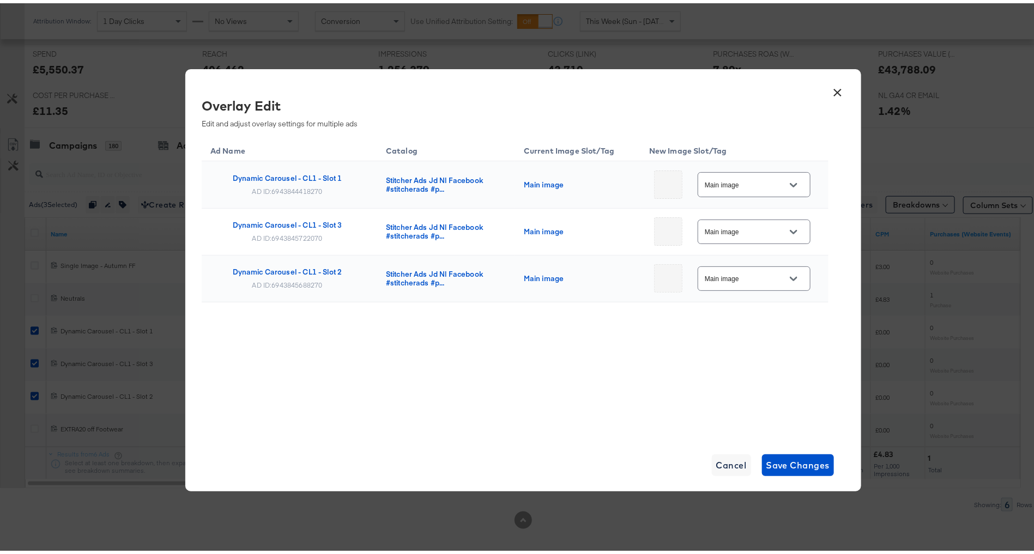
click at [785, 184] on button "Open" at bounding box center [793, 182] width 16 height 16
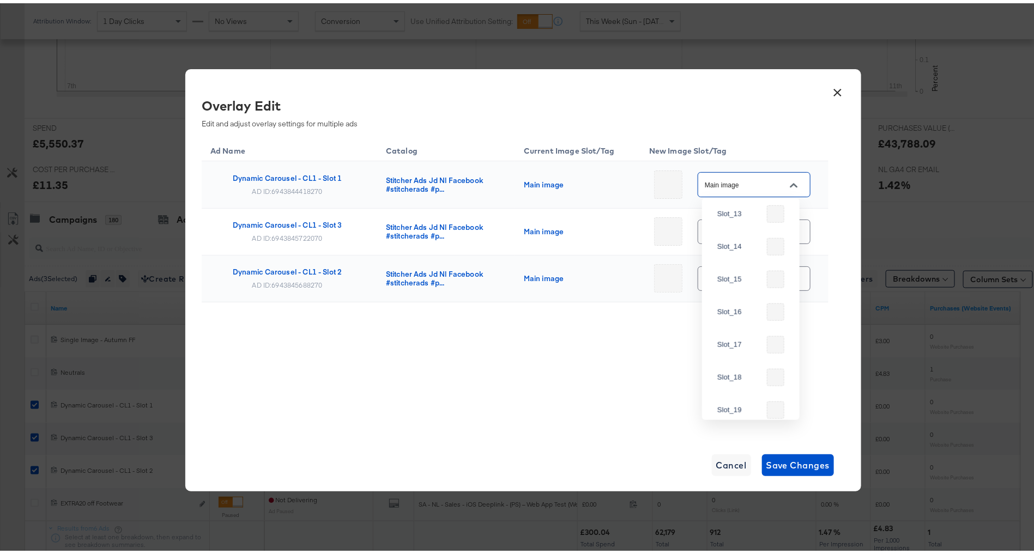
scroll to position [444, 0]
click at [571, 331] on div "Ad Name Catalog Current Image Slot/Tag New Image Slot/Tag Dynamic Carousel - CL…" at bounding box center [515, 244] width 627 height 220
click at [837, 85] on button "×" at bounding box center [838, 87] width 20 height 20
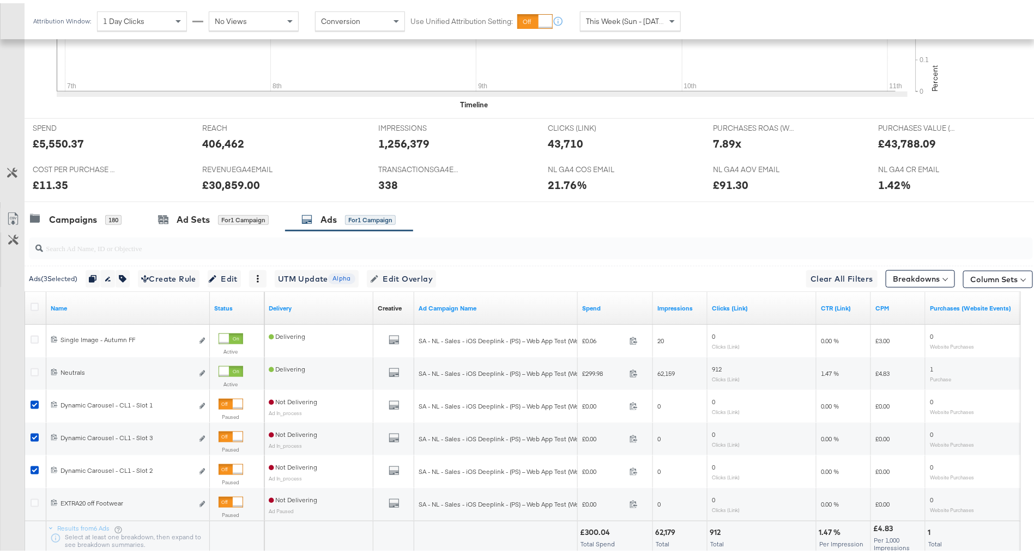
scroll to position [437, 0]
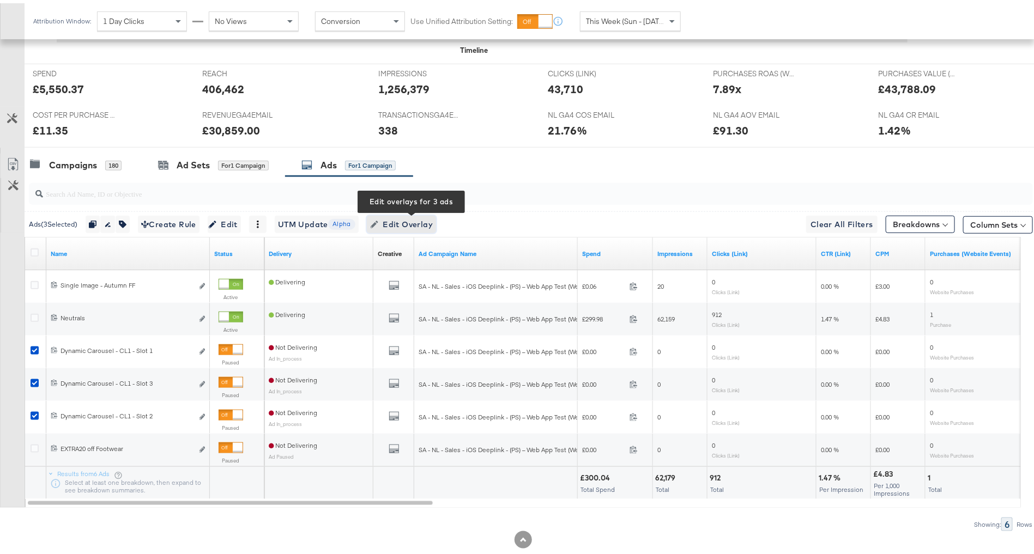
click at [428, 215] on span "Edit Overlay Edit overlays for 3 ads" at bounding box center [401, 222] width 63 height 14
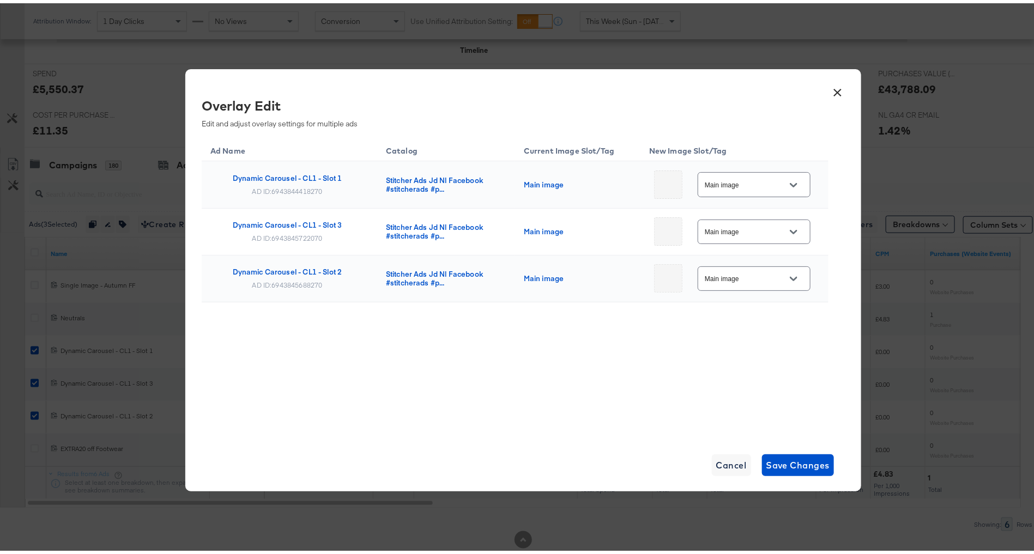
click at [759, 173] on div "Main image" at bounding box center [754, 181] width 113 height 25
click at [757, 177] on input "Main image" at bounding box center [746, 181] width 86 height 13
click at [833, 86] on button "×" at bounding box center [838, 87] width 20 height 20
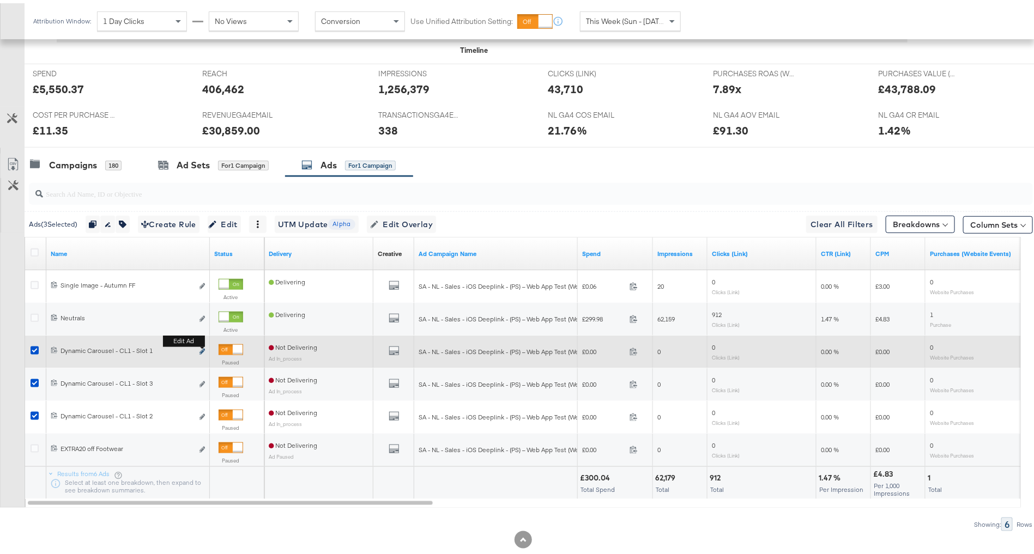
click at [201, 343] on b "Edit ad" at bounding box center [184, 337] width 42 height 11
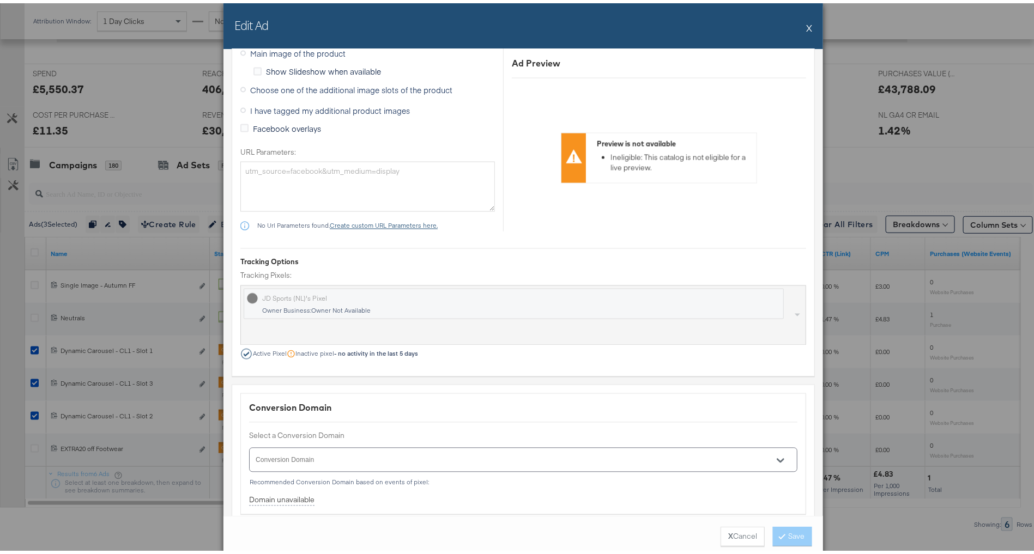
scroll to position [749, 0]
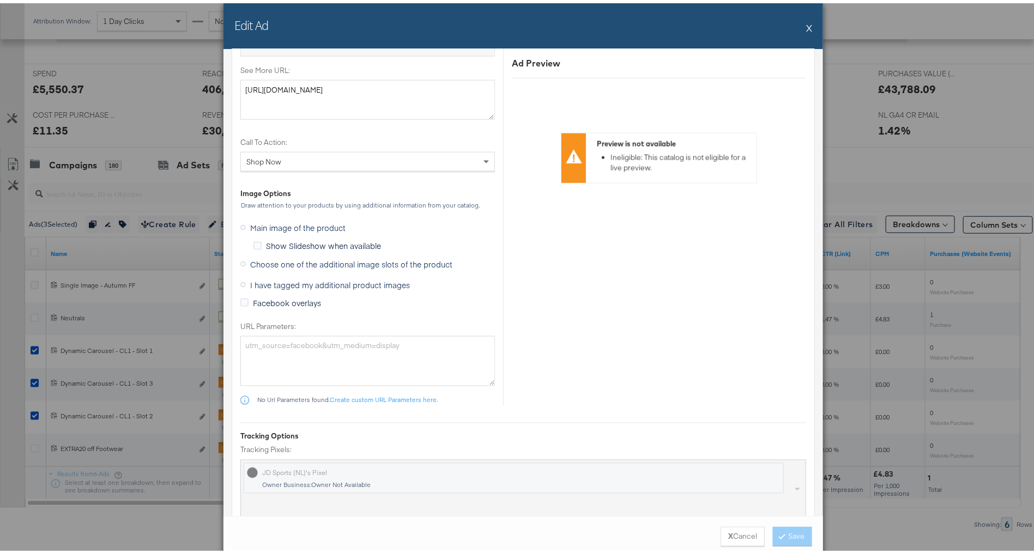
click at [314, 276] on span "I have tagged my additional product images" at bounding box center [330, 281] width 160 height 11
click at [0, 0] on input "I have tagged my additional product images" at bounding box center [0, 0] width 0 height 0
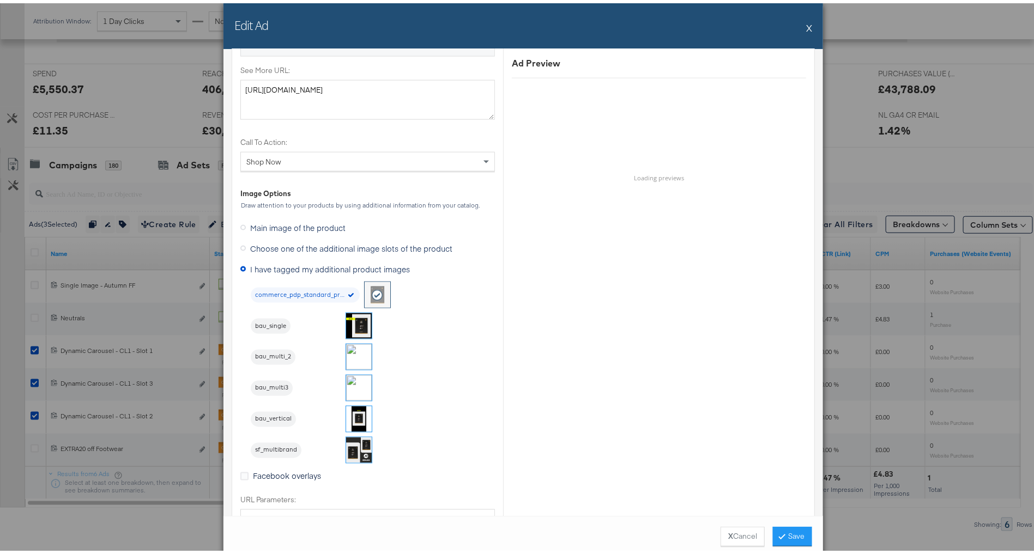
click at [352, 322] on img at bounding box center [359, 323] width 26 height 26
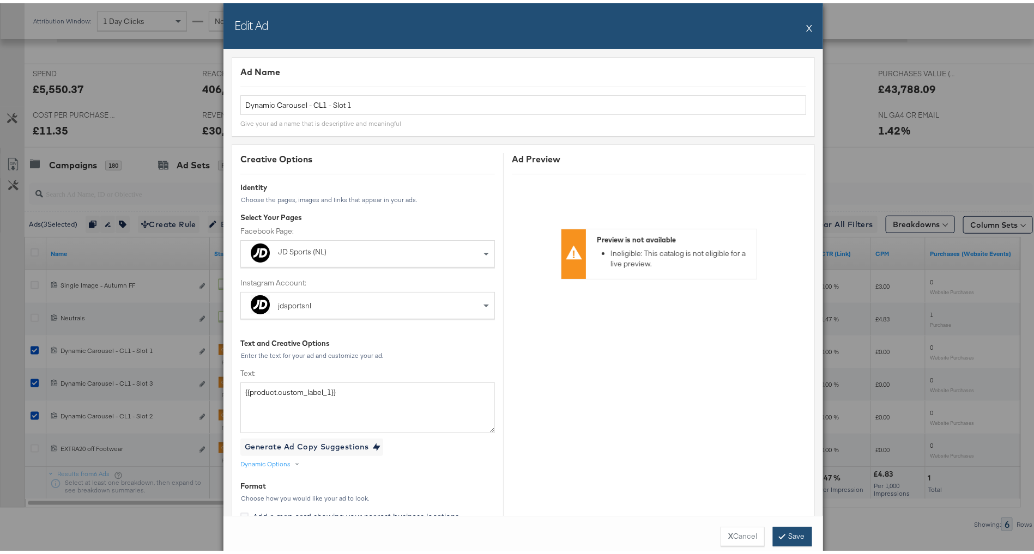
click at [791, 541] on button "Save" at bounding box center [792, 534] width 39 height 20
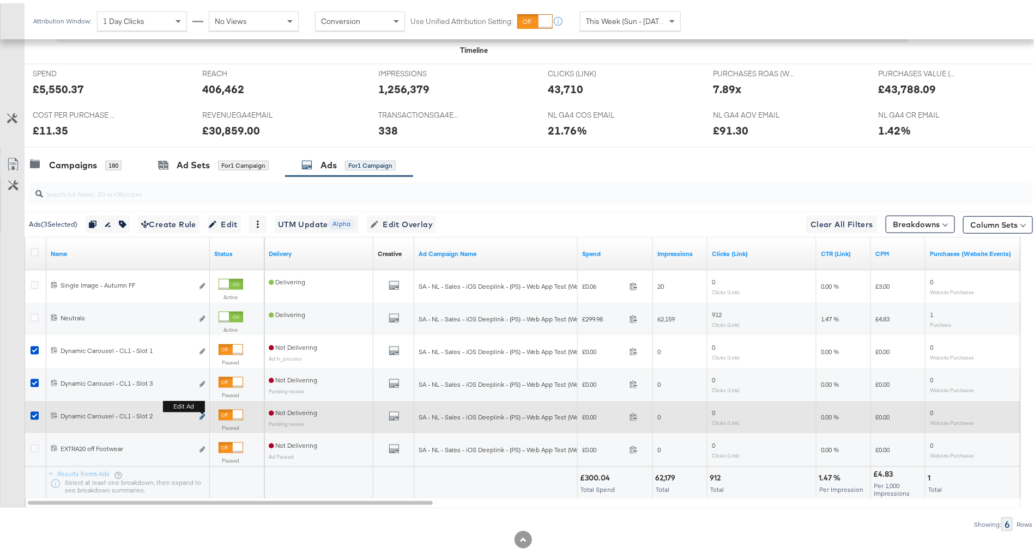
click at [202, 411] on icon "link" at bounding box center [201, 414] width 5 height 6
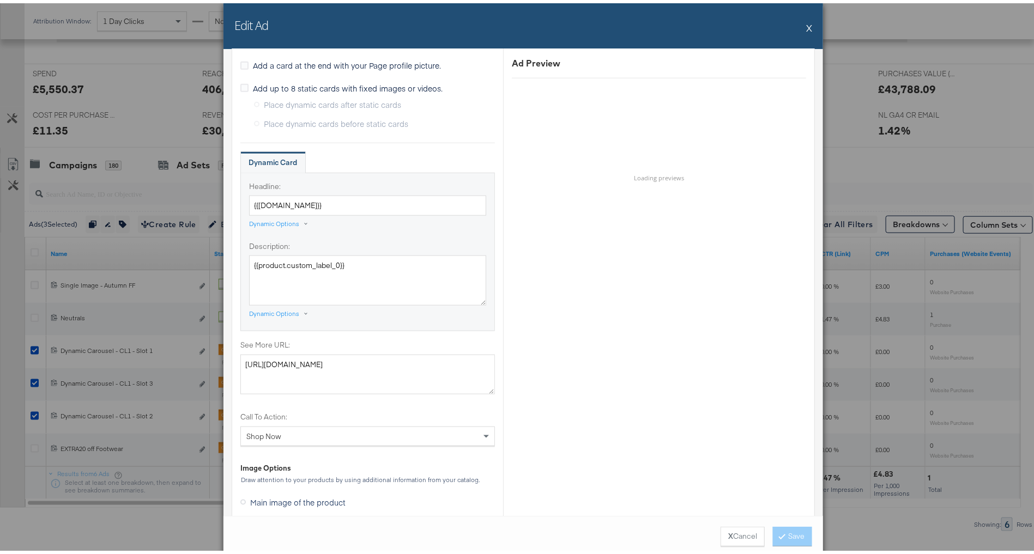
scroll to position [649, 0]
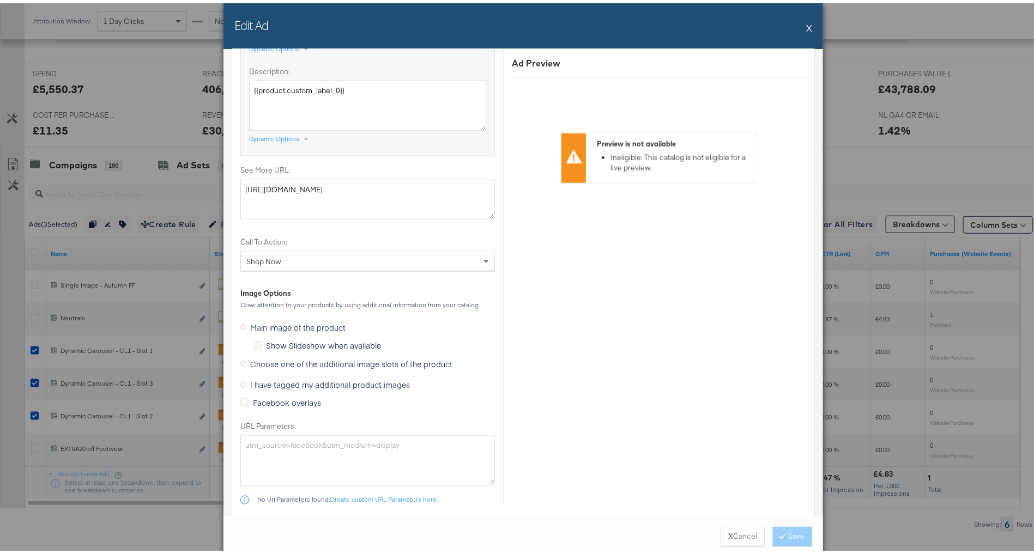
click at [360, 376] on span "I have tagged my additional product images" at bounding box center [330, 381] width 160 height 11
click at [0, 0] on input "I have tagged my additional product images" at bounding box center [0, 0] width 0 height 0
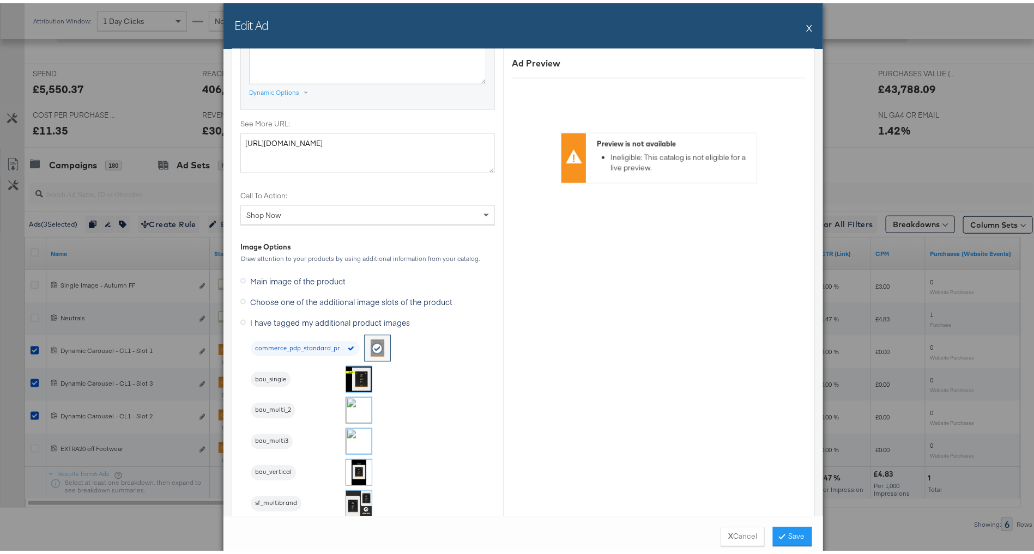
scroll to position [717, 0]
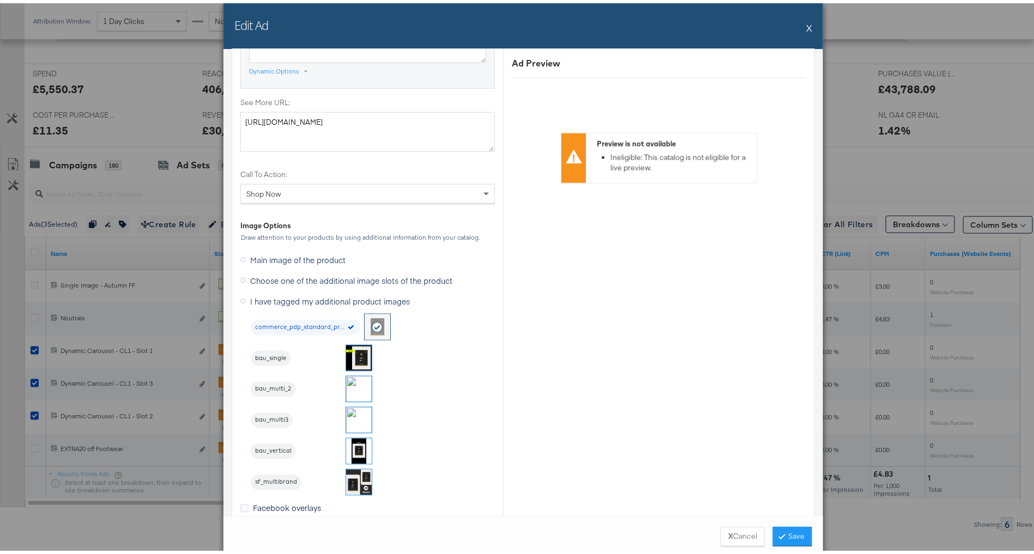
click at [350, 382] on img at bounding box center [359, 386] width 26 height 26
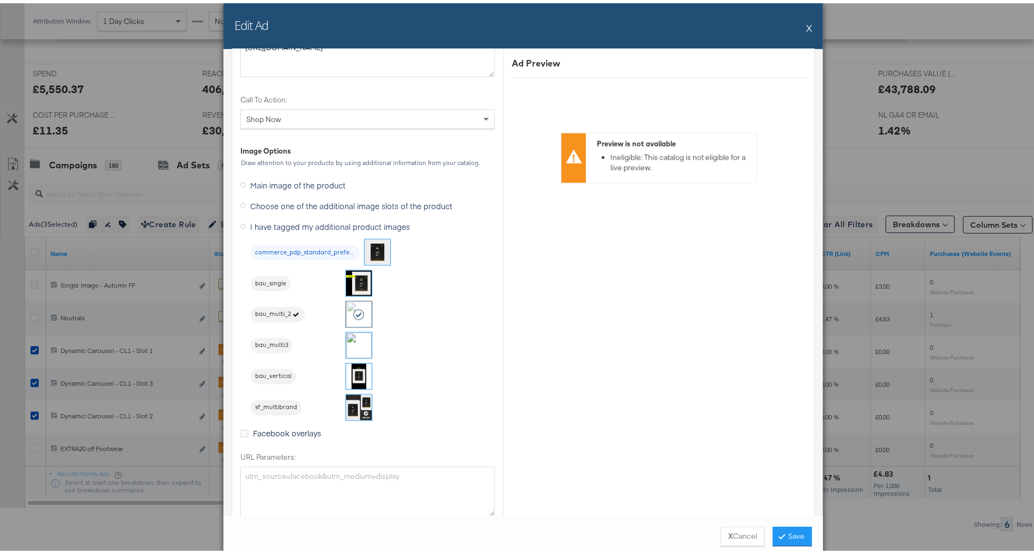
scroll to position [802, 0]
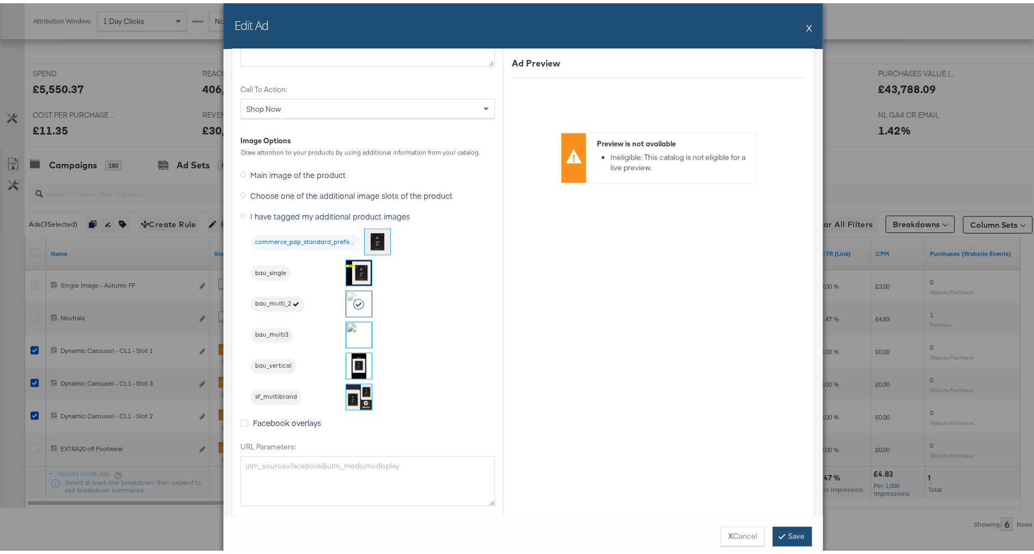
click at [788, 531] on button "Save" at bounding box center [792, 534] width 39 height 20
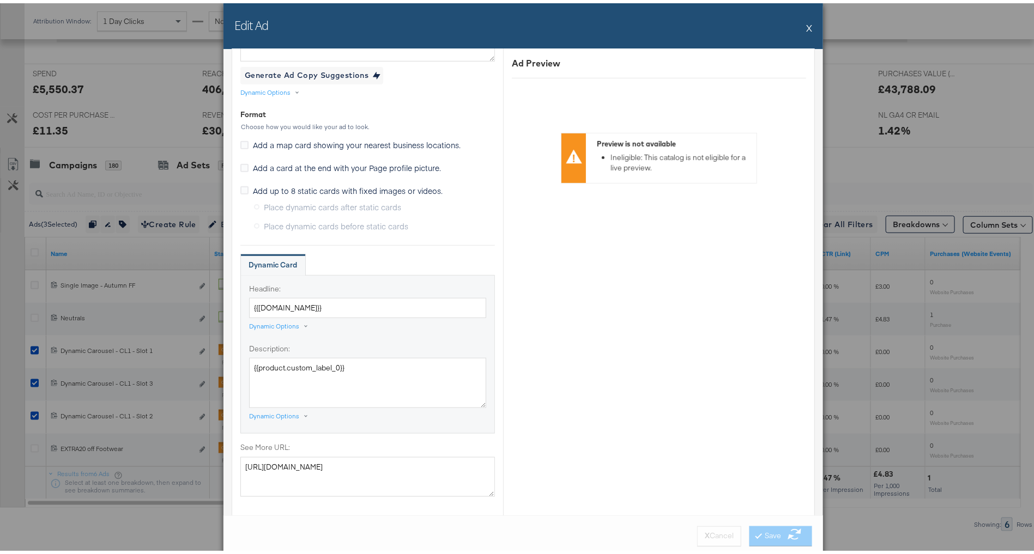
scroll to position [0, 0]
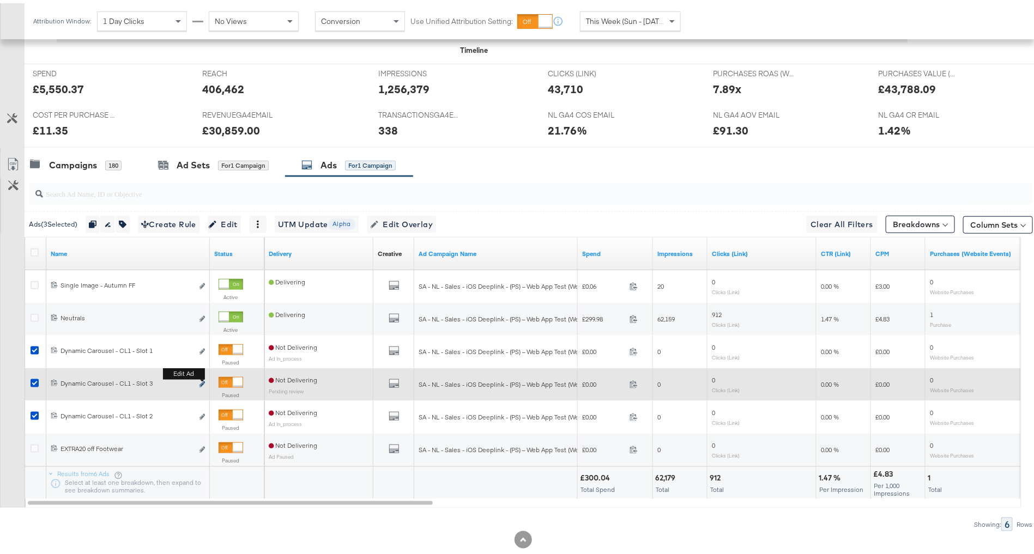
click at [204, 379] on icon "link" at bounding box center [201, 381] width 5 height 6
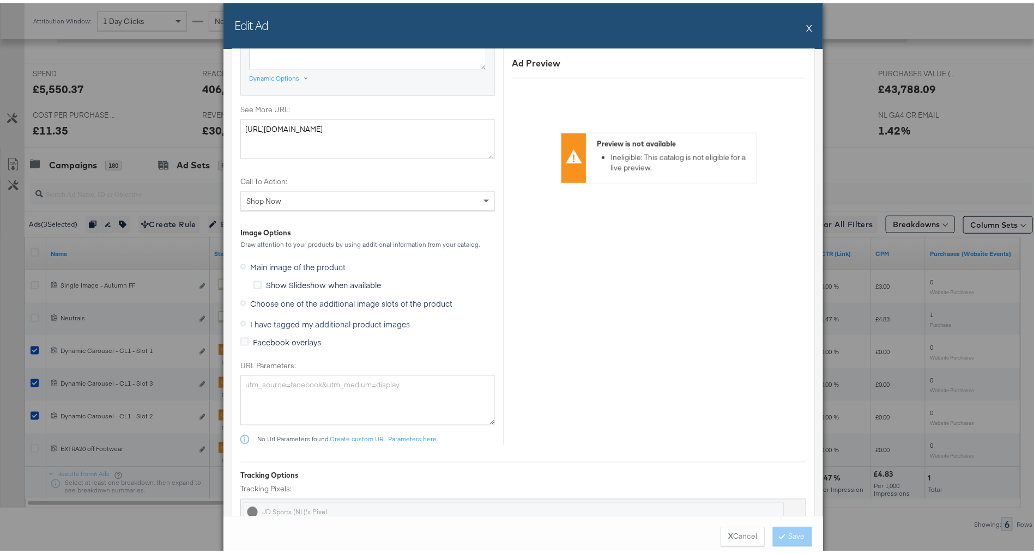
scroll to position [720, 0]
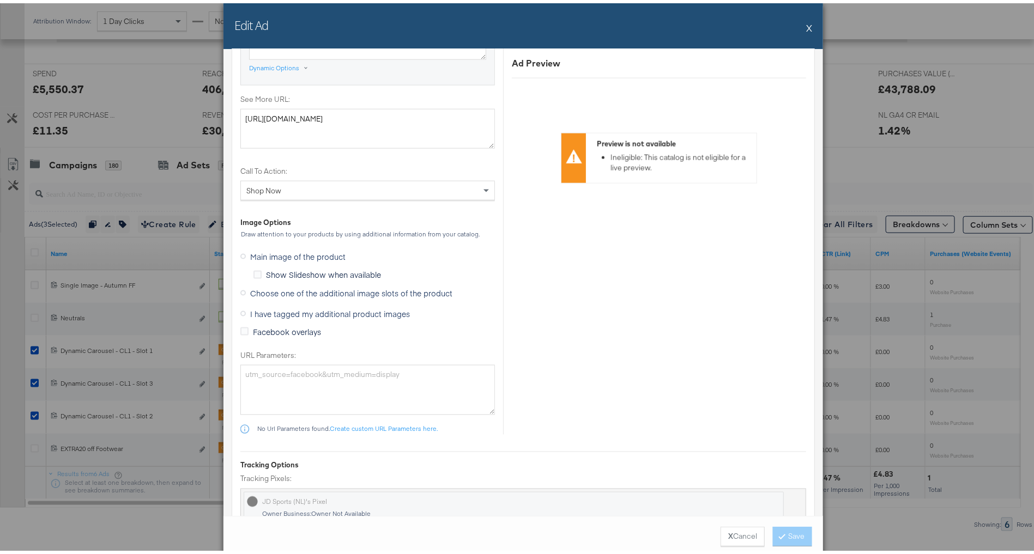
click at [386, 310] on span "I have tagged my additional product images" at bounding box center [330, 310] width 160 height 11
click at [0, 0] on input "I have tagged my additional product images" at bounding box center [0, 0] width 0 height 0
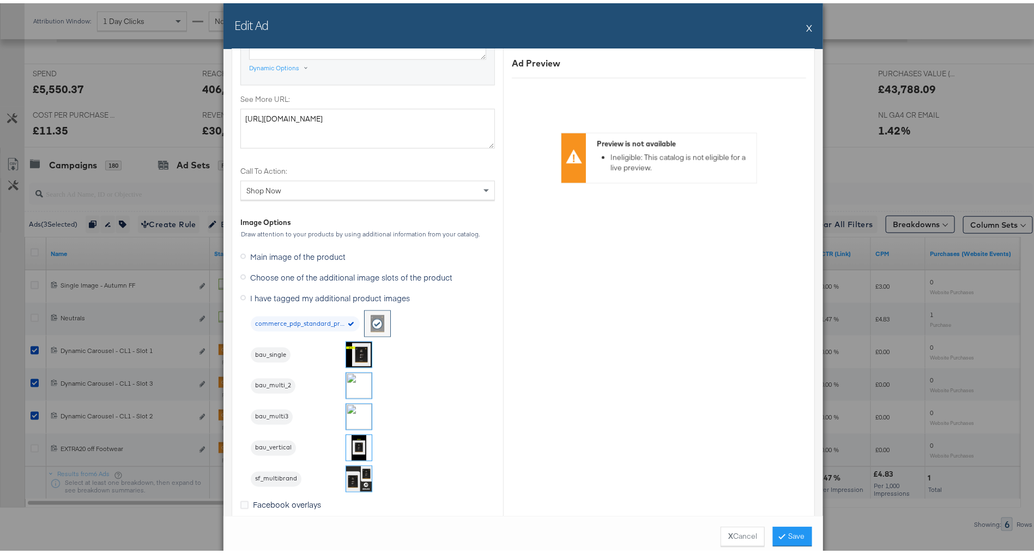
click at [356, 413] on img at bounding box center [359, 414] width 26 height 26
click at [783, 532] on button "Save" at bounding box center [792, 534] width 39 height 20
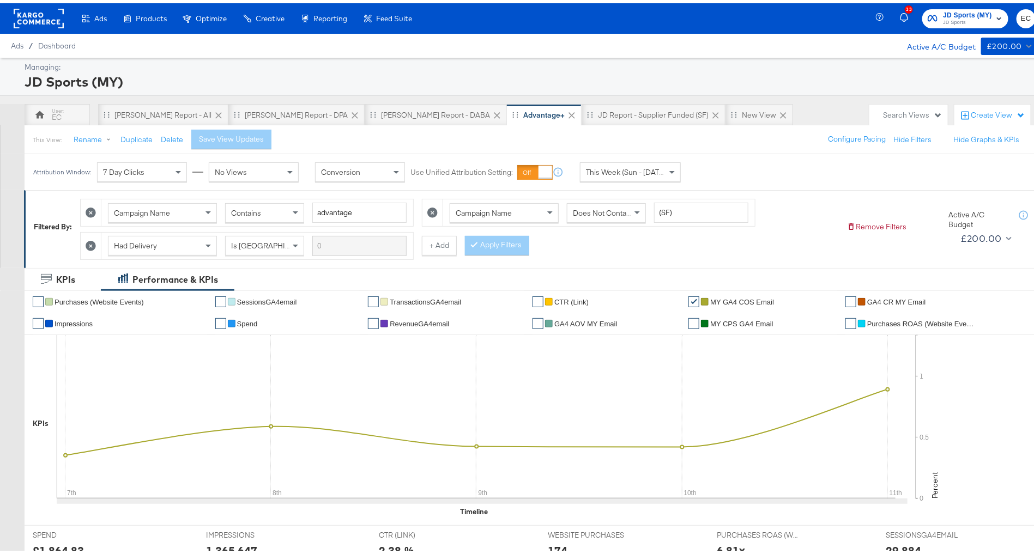
scroll to position [317, 0]
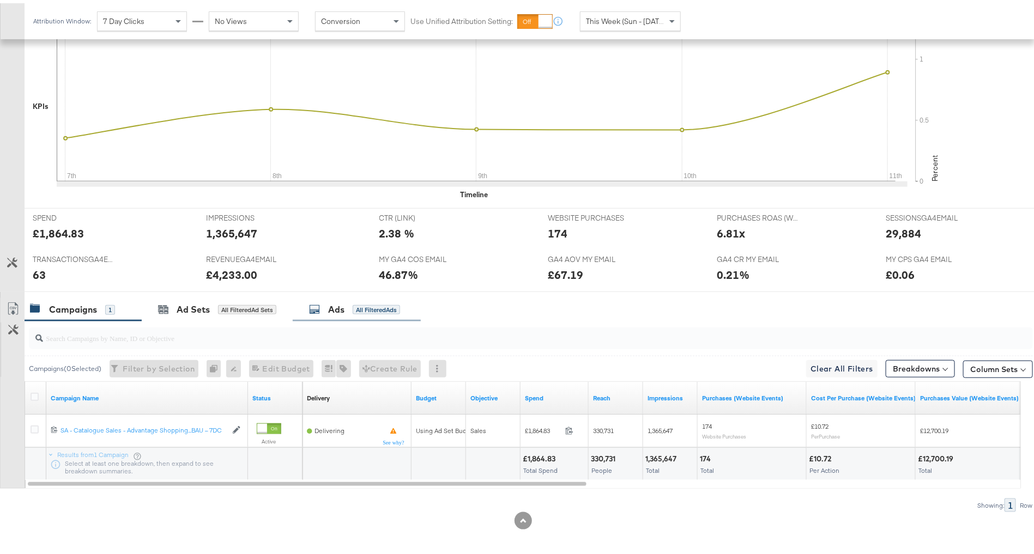
click at [355, 296] on div "Ads All Filtered Ads" at bounding box center [357, 306] width 128 height 23
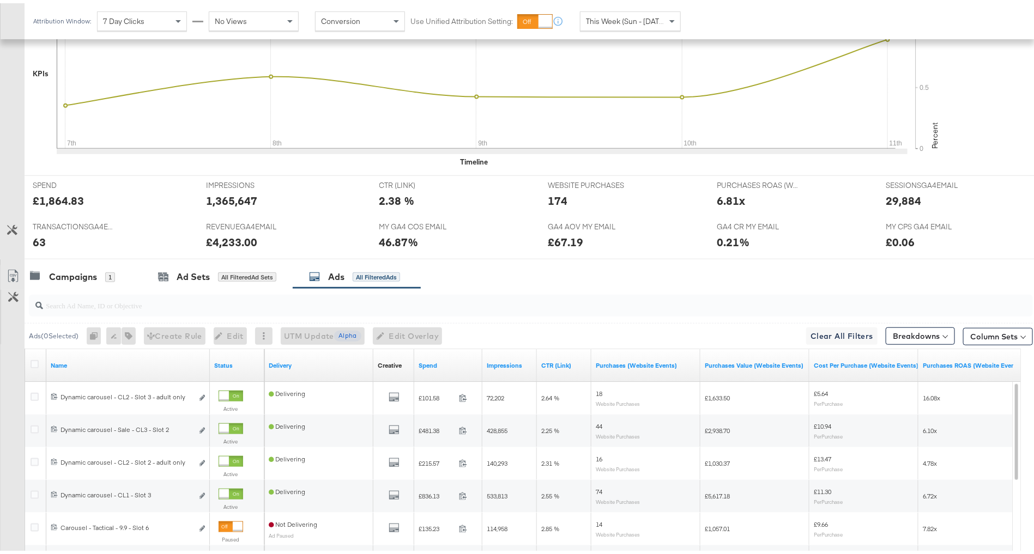
scroll to position [513, 0]
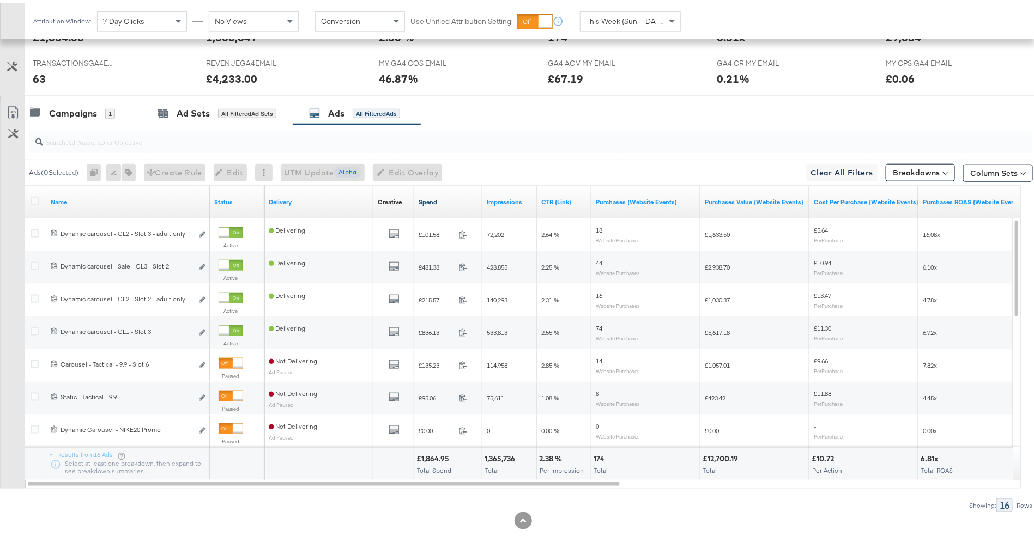
click at [438, 195] on link "Spend" at bounding box center [448, 199] width 59 height 9
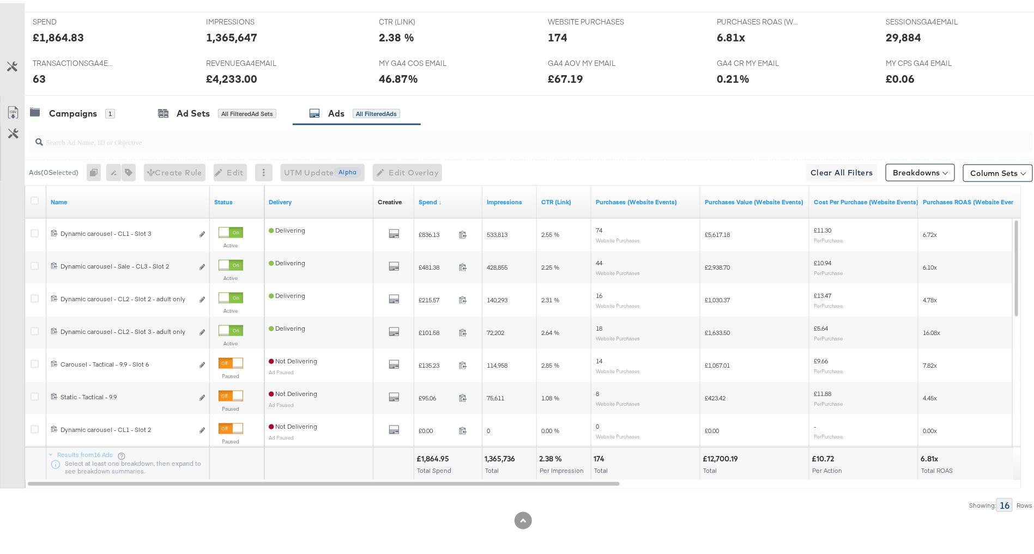
scroll to position [0, 0]
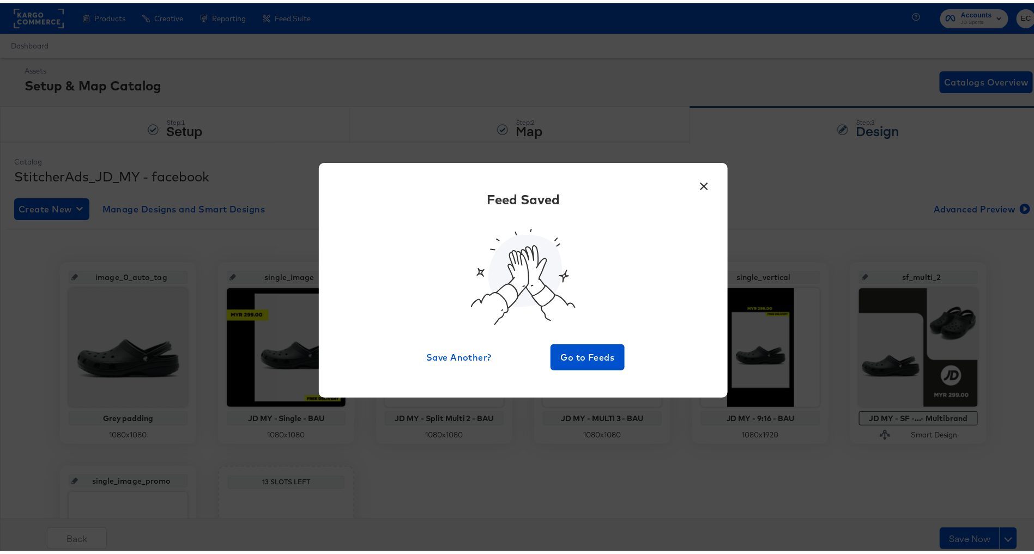
click at [696, 185] on button "×" at bounding box center [704, 181] width 20 height 20
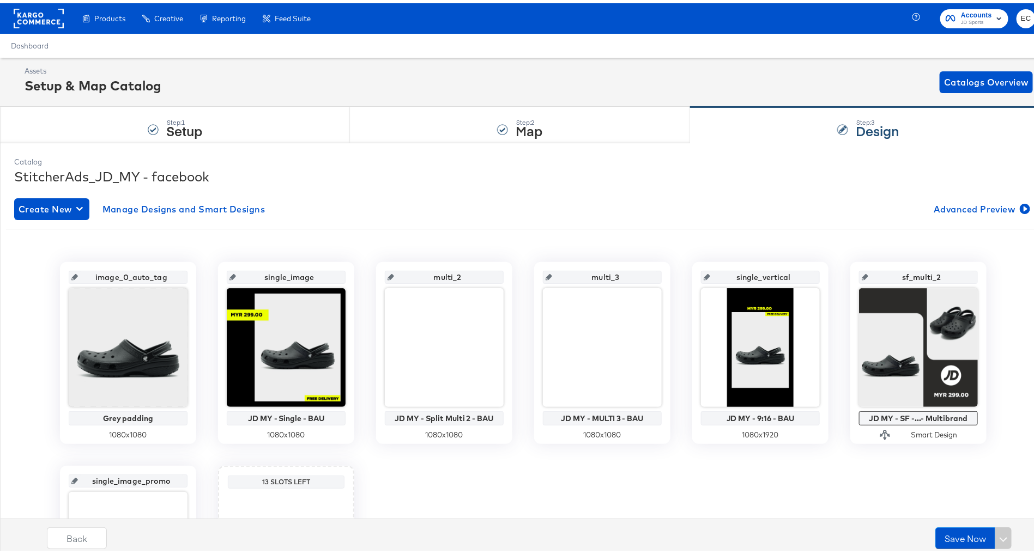
click at [295, 274] on input "single_image" at bounding box center [289, 269] width 107 height 29
click at [444, 276] on input "multi_2" at bounding box center [447, 269] width 107 height 29
click at [758, 272] on input "single_vertical" at bounding box center [763, 269] width 107 height 29
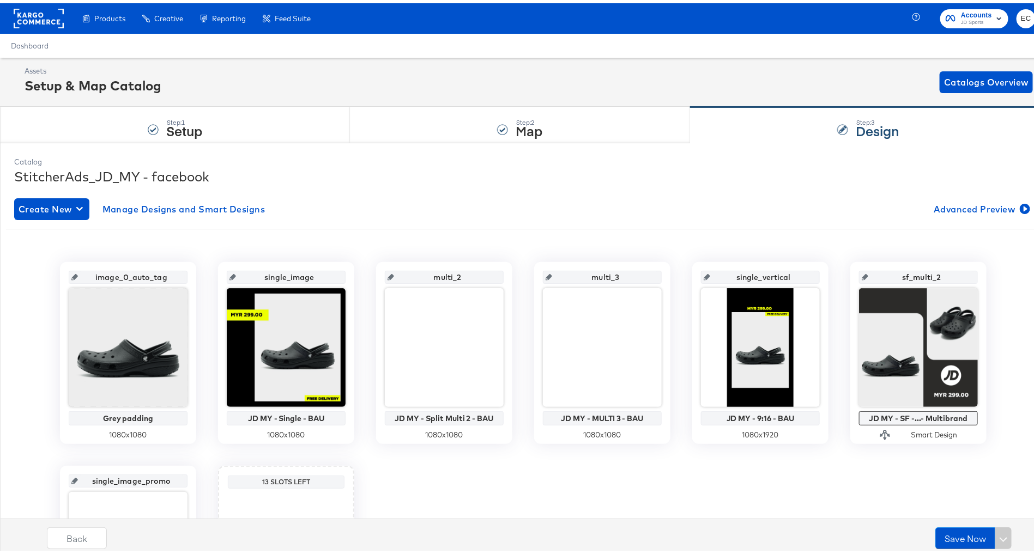
click at [758, 272] on input "single_vertical" at bounding box center [763, 269] width 107 height 29
click at [280, 271] on input "single_image" at bounding box center [289, 269] width 107 height 29
click at [439, 270] on input "multi_2" at bounding box center [447, 269] width 107 height 29
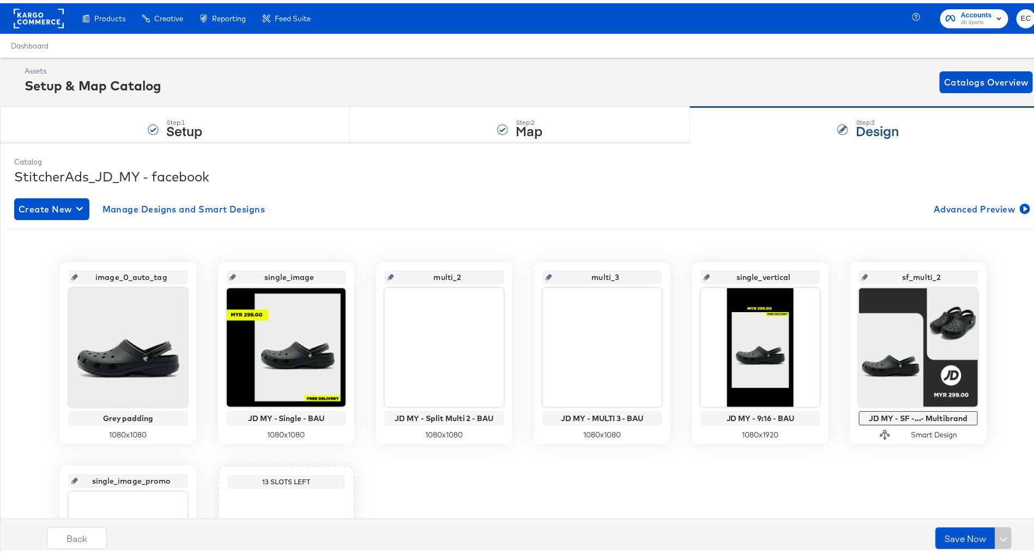
click at [439, 270] on input "multi_2" at bounding box center [447, 269] width 107 height 29
click at [597, 269] on input "multi_3" at bounding box center [605, 269] width 107 height 29
click at [761, 270] on input "single_vertical" at bounding box center [763, 269] width 107 height 29
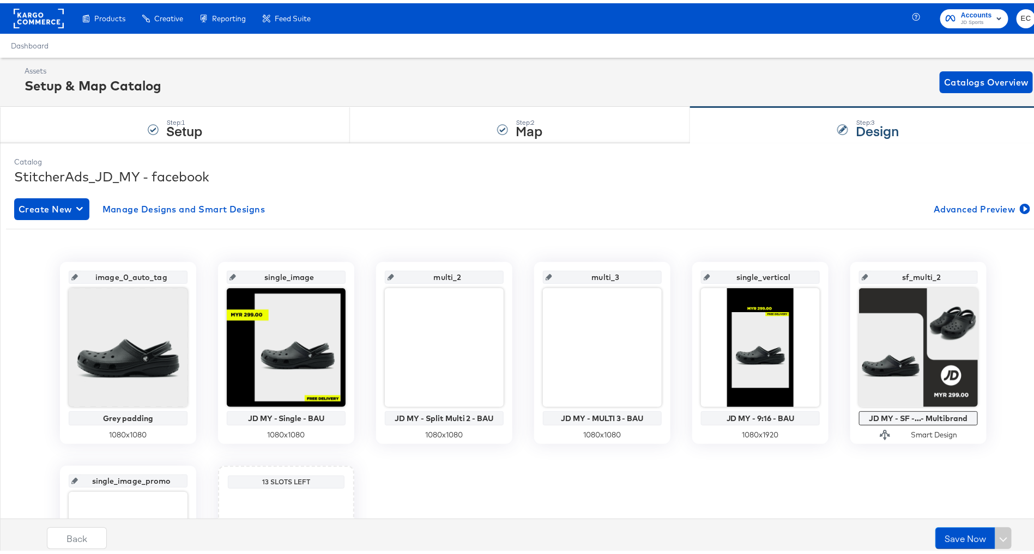
click at [925, 274] on input "sf_multi_2" at bounding box center [921, 269] width 107 height 29
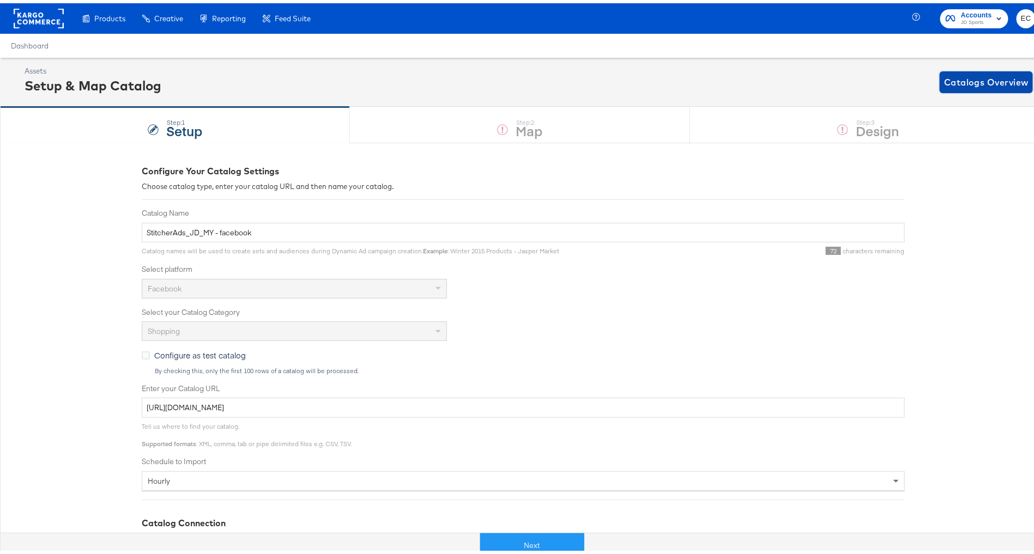
drag, startPoint x: 1009, startPoint y: 85, endPoint x: 898, endPoint y: 23, distance: 127.8
click at [1009, 85] on span "Catalogs Overview" at bounding box center [986, 78] width 84 height 15
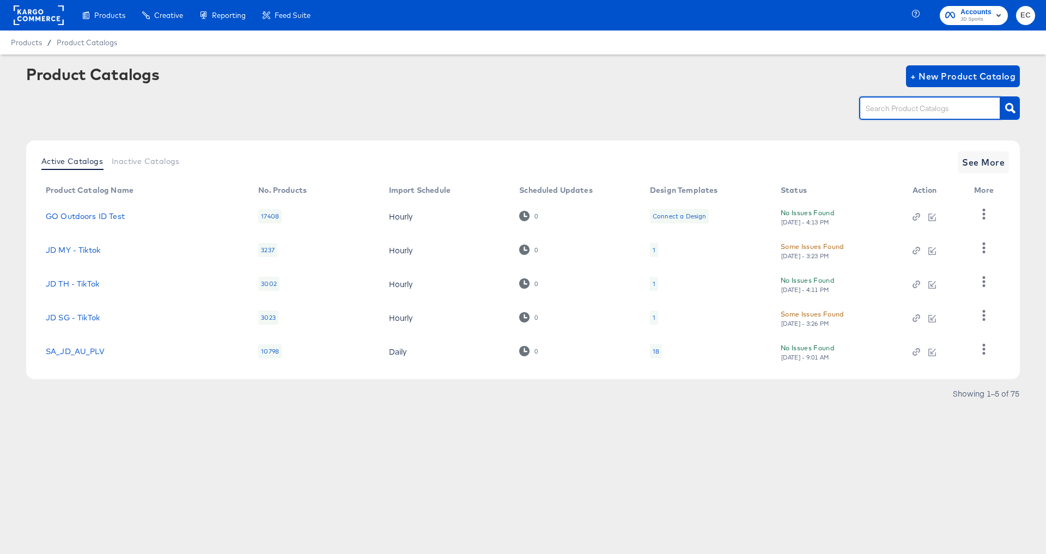
click at [913, 109] on input "text" at bounding box center [922, 108] width 116 height 13
type input "it"
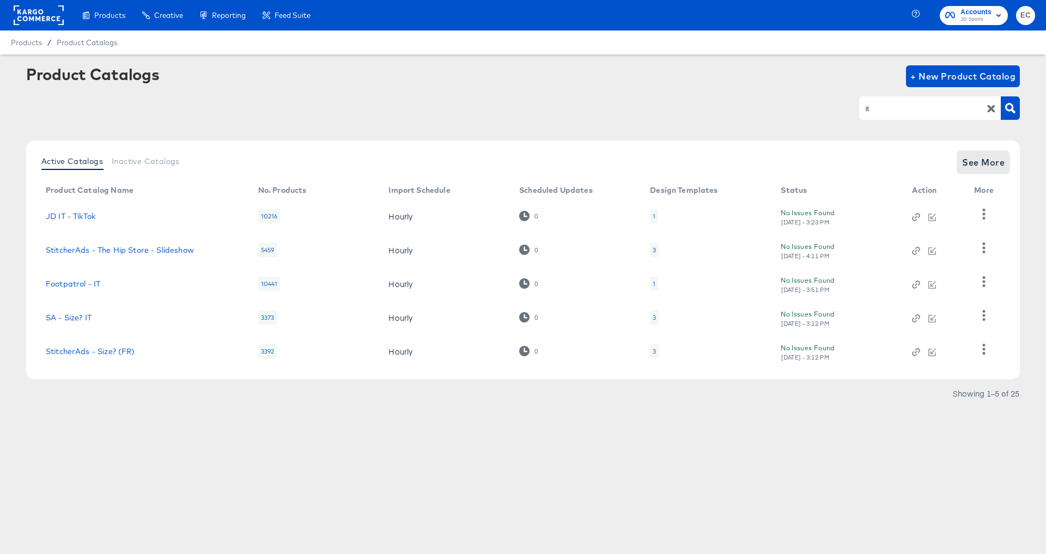
click at [980, 168] on span "See More" at bounding box center [983, 162] width 43 height 15
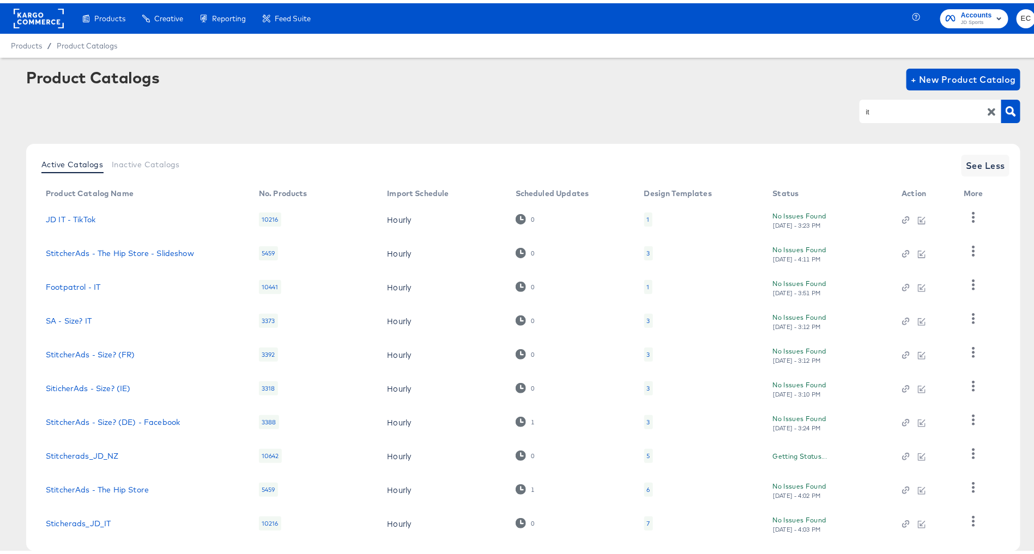
scroll to position [55, 0]
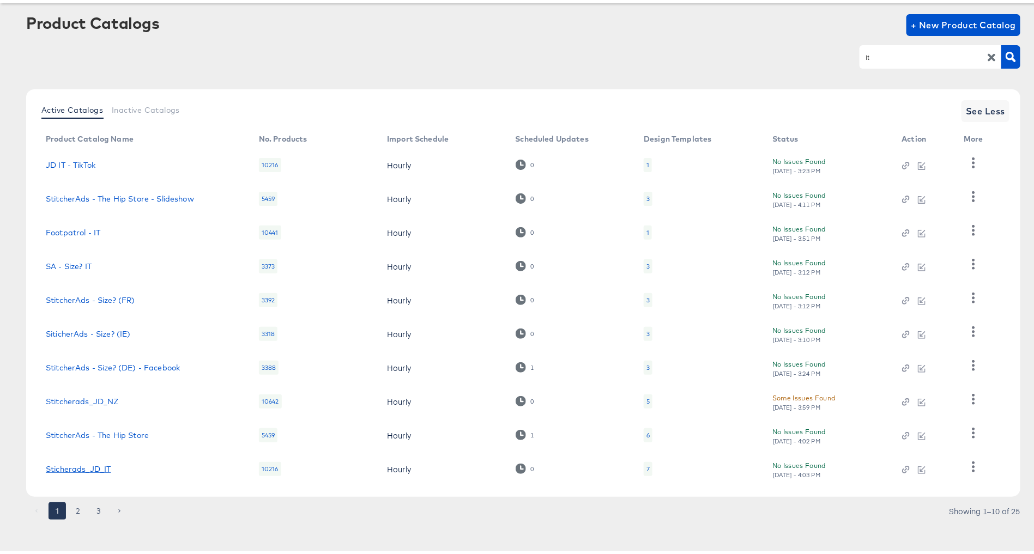
click at [68, 465] on link "Sticherads_JD_IT" at bounding box center [78, 466] width 65 height 9
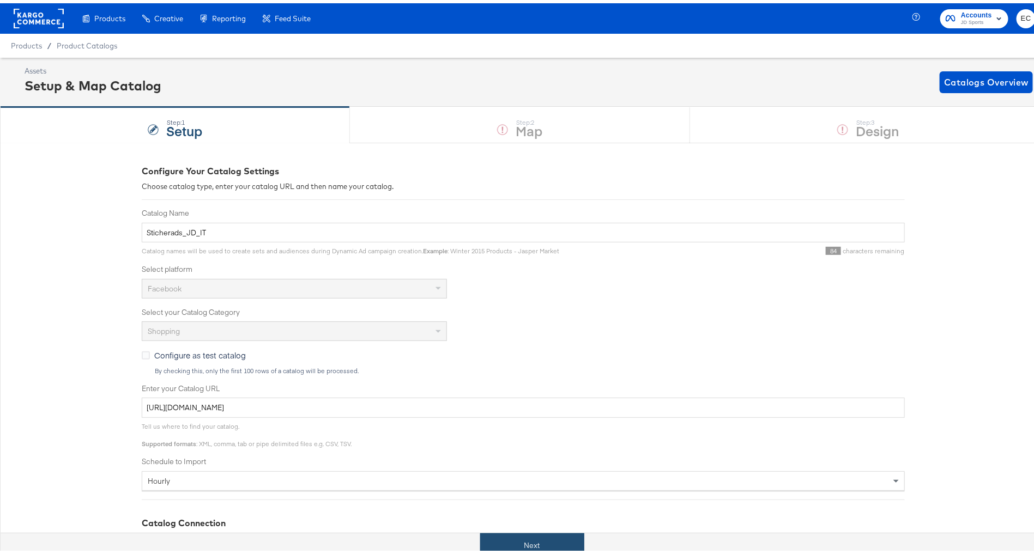
click at [530, 534] on button "Next" at bounding box center [532, 542] width 104 height 25
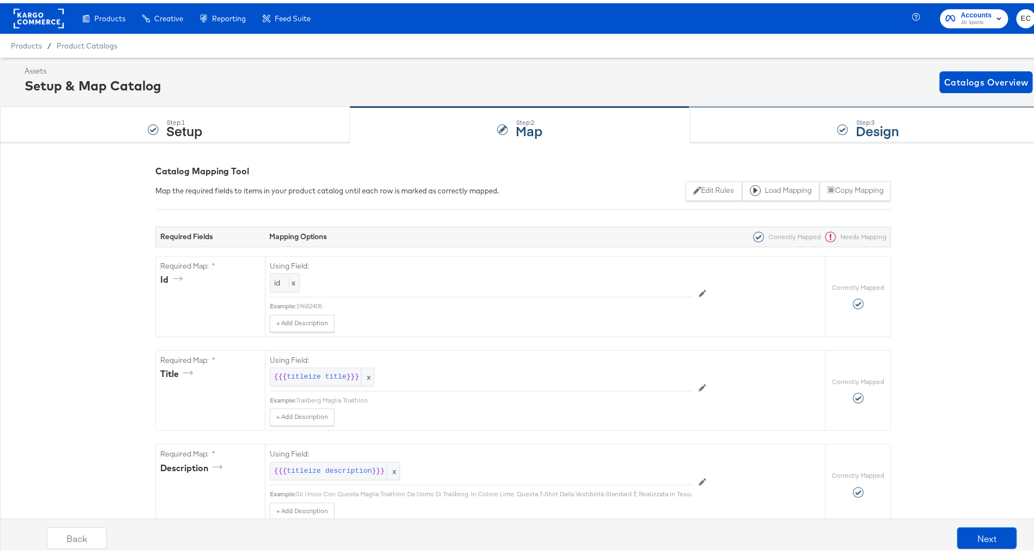
click at [779, 122] on div "Step: 3 Design" at bounding box center [868, 122] width 356 height 36
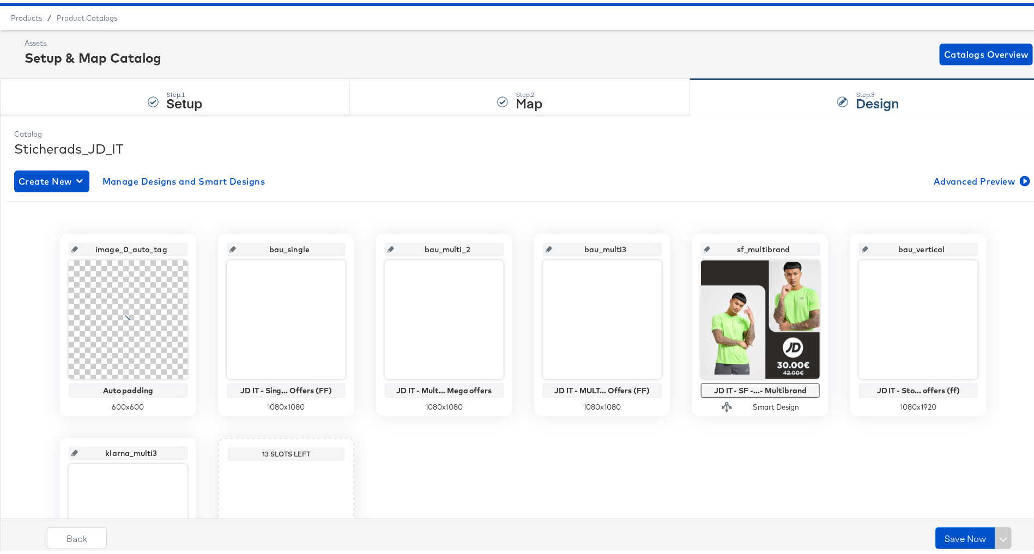
scroll to position [60, 0]
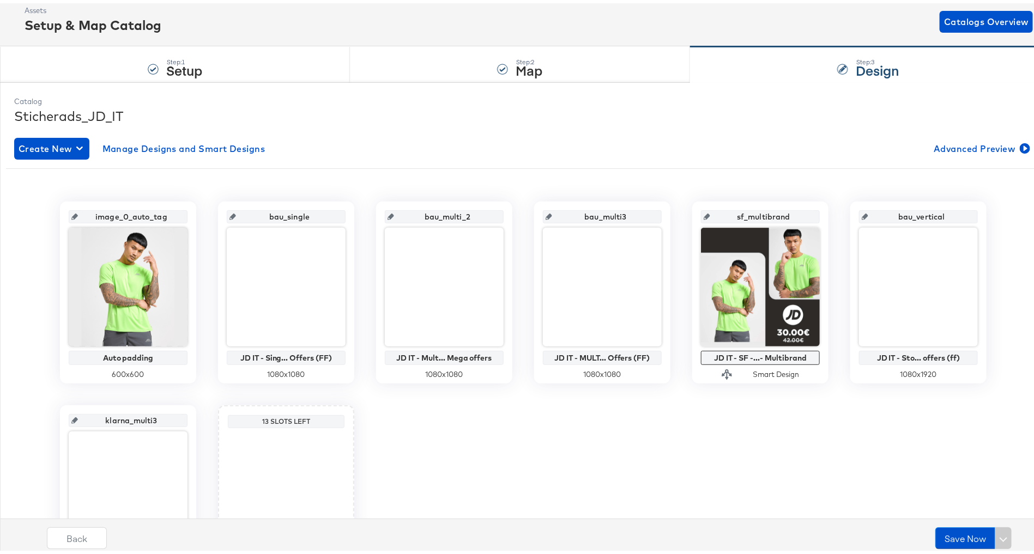
click at [282, 214] on input "bau_single" at bounding box center [289, 209] width 107 height 29
paste input "single_imag"
type input "single_image"
drag, startPoint x: 437, startPoint y: 215, endPoint x: 406, endPoint y: 215, distance: 31.1
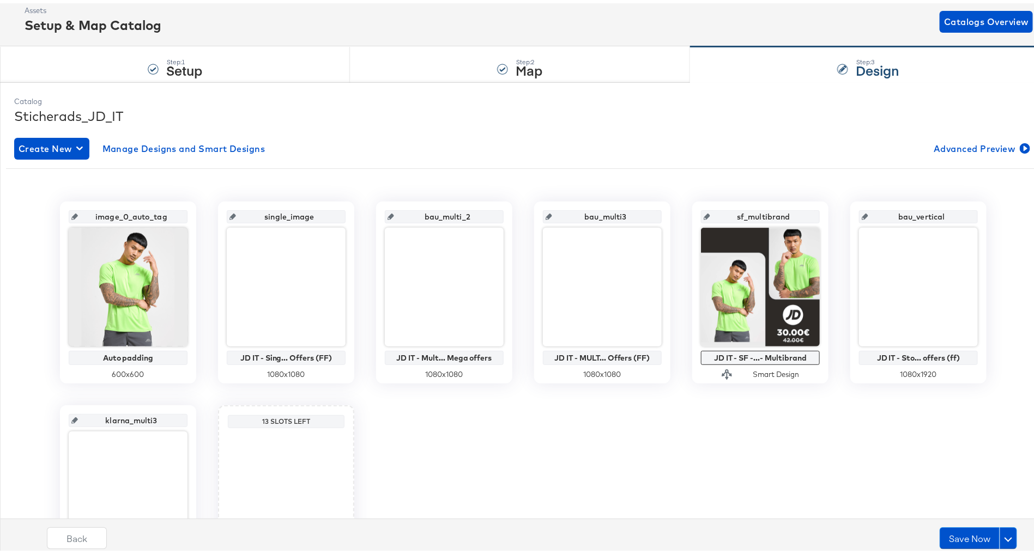
click at [406, 215] on input "bau_multi_2" at bounding box center [447, 209] width 107 height 29
type input "multi_2"
drag, startPoint x: 597, startPoint y: 213, endPoint x: 568, endPoint y: 213, distance: 28.9
click at [568, 213] on input "bau_multi3" at bounding box center [605, 209] width 107 height 29
click at [589, 215] on input "bau_multi3" at bounding box center [605, 209] width 107 height 29
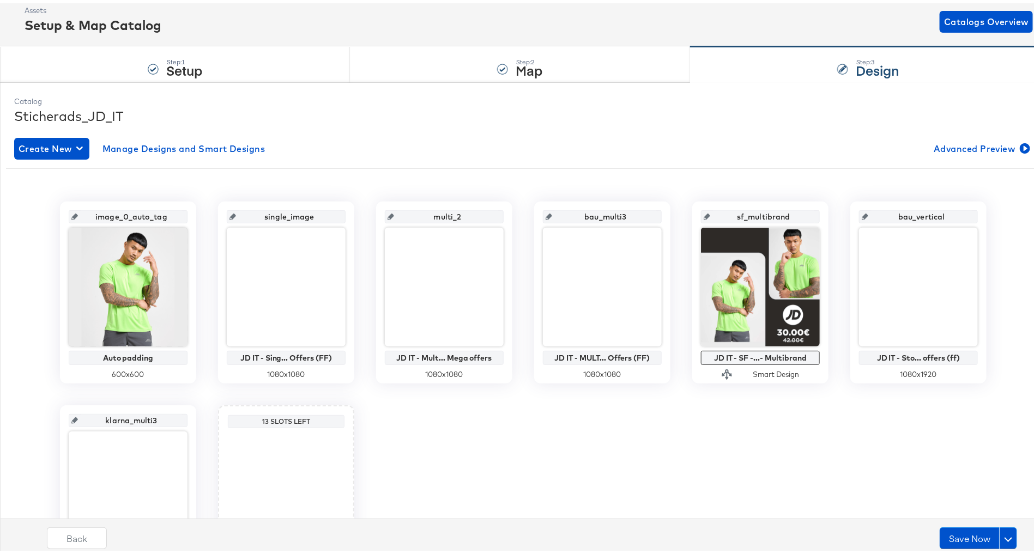
click at [589, 215] on input "bau_multi3" at bounding box center [605, 209] width 107 height 29
click at [597, 215] on input "bau_multi3" at bounding box center [605, 209] width 107 height 29
type input "multi3"
click at [912, 213] on input "bau_vertical" at bounding box center [921, 209] width 107 height 29
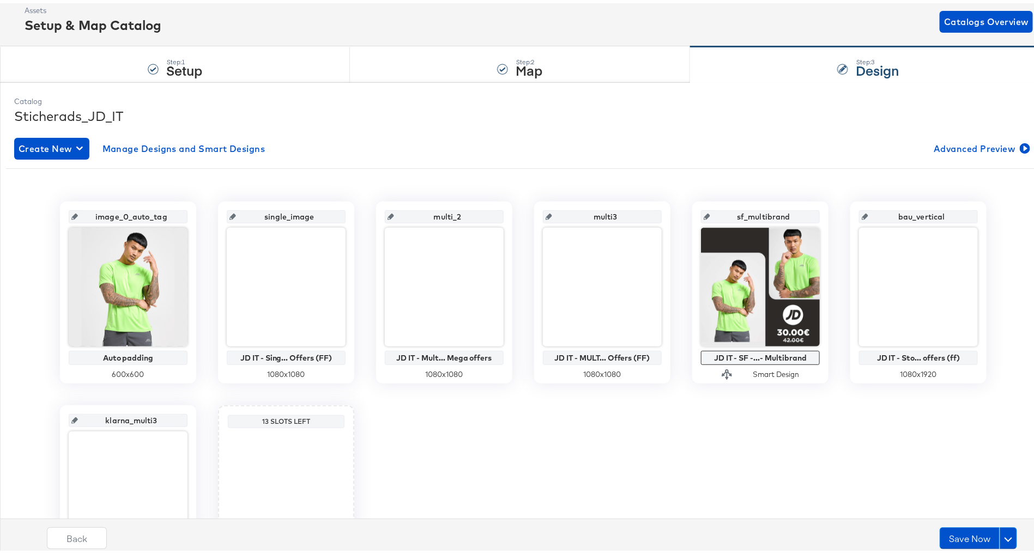
click at [912, 213] on input "bau_vertical" at bounding box center [921, 209] width 107 height 29
paste input "single"
type input "single_vertical"
click at [609, 213] on input "multi3" at bounding box center [605, 209] width 107 height 29
type input "multi_3"
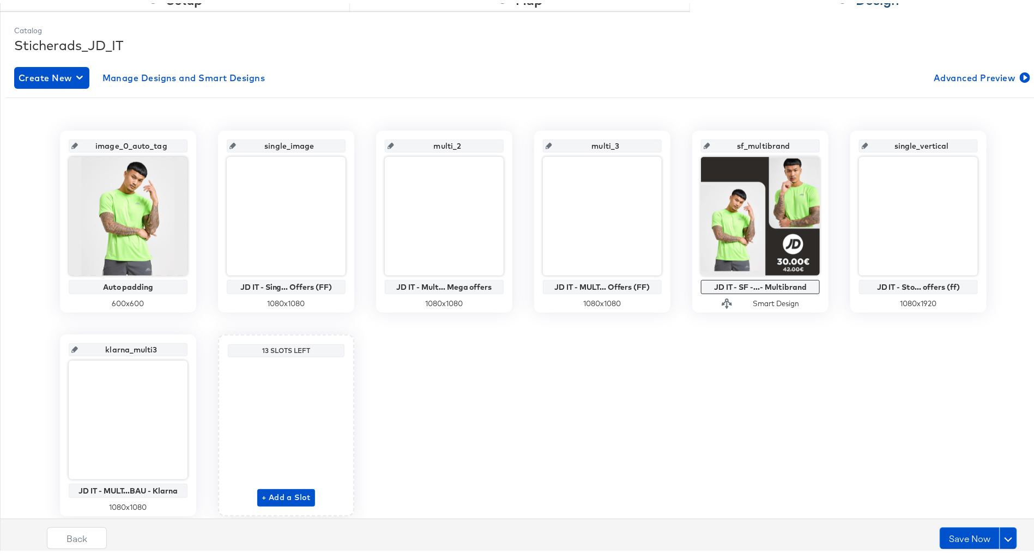
scroll to position [168, 0]
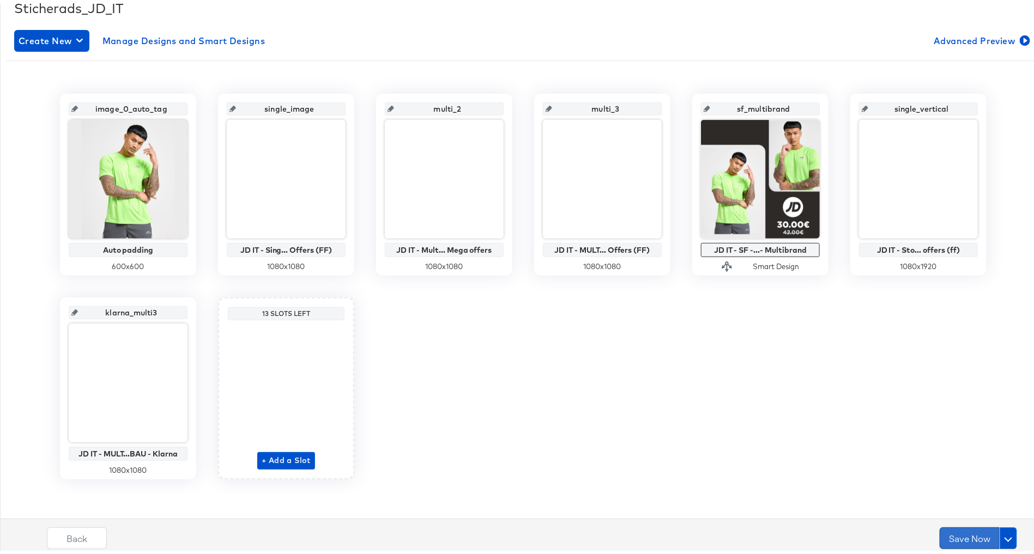
click at [961, 542] on button "Save Now" at bounding box center [970, 535] width 60 height 22
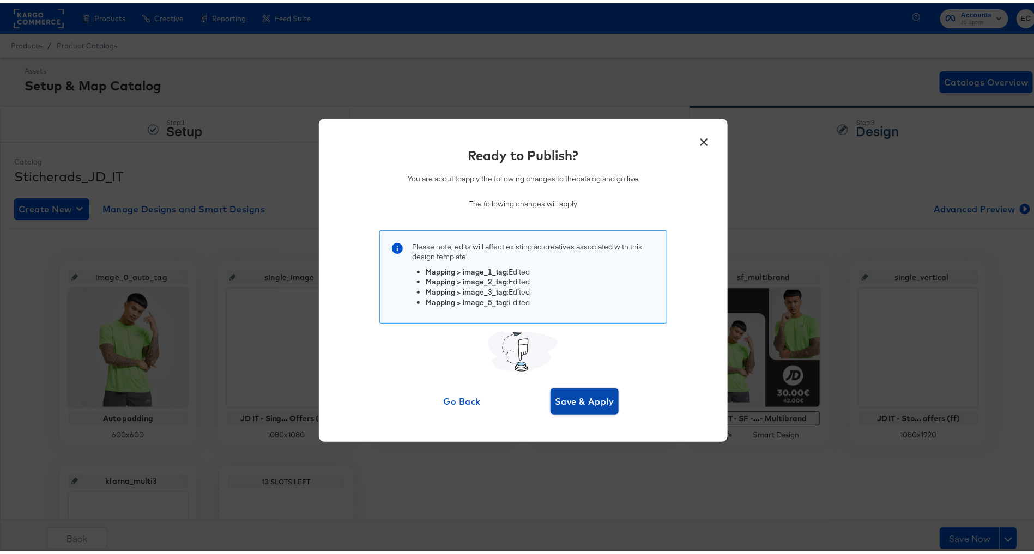
click at [586, 398] on span "Save & Apply" at bounding box center [584, 398] width 59 height 15
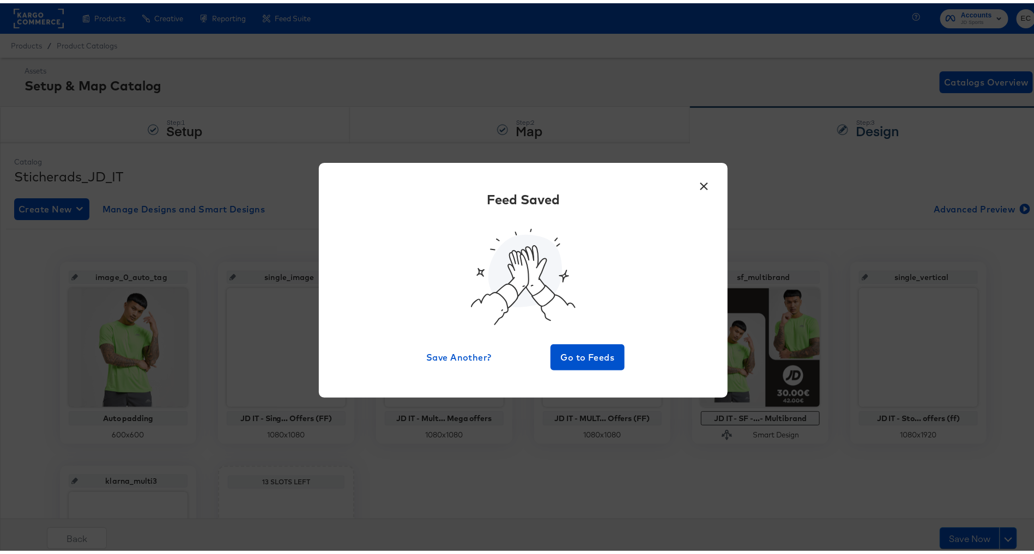
click at [954, 141] on div "× Feed Saved Save Another? Go to Feeds" at bounding box center [523, 277] width 1046 height 554
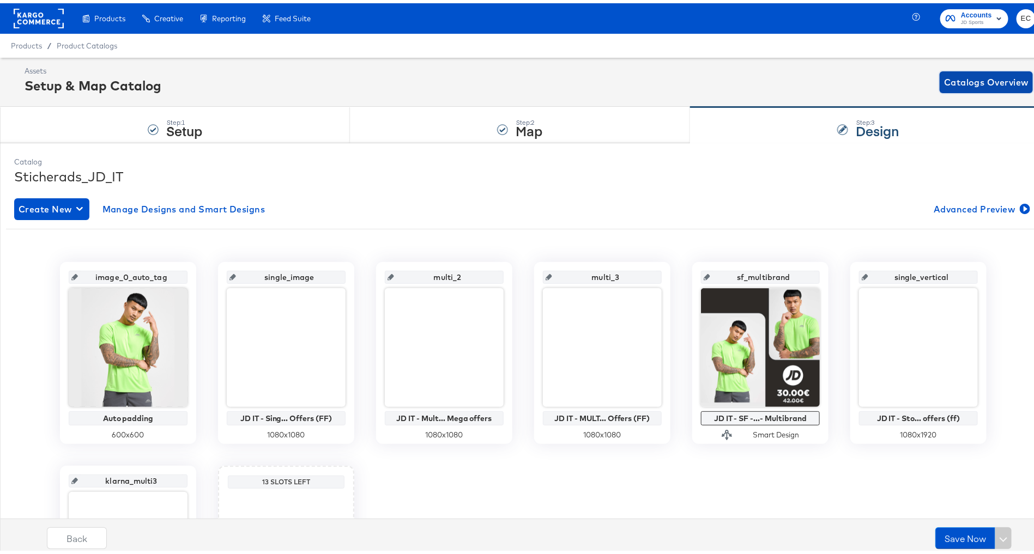
click at [952, 78] on span "Catalogs Overview" at bounding box center [986, 78] width 84 height 15
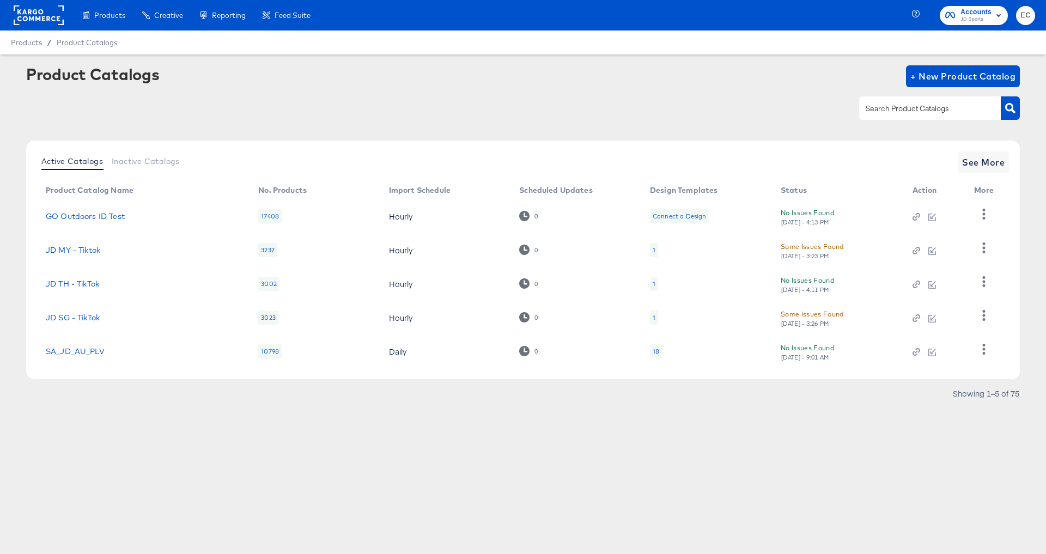
click at [902, 106] on input "text" at bounding box center [922, 108] width 116 height 13
type input "nl"
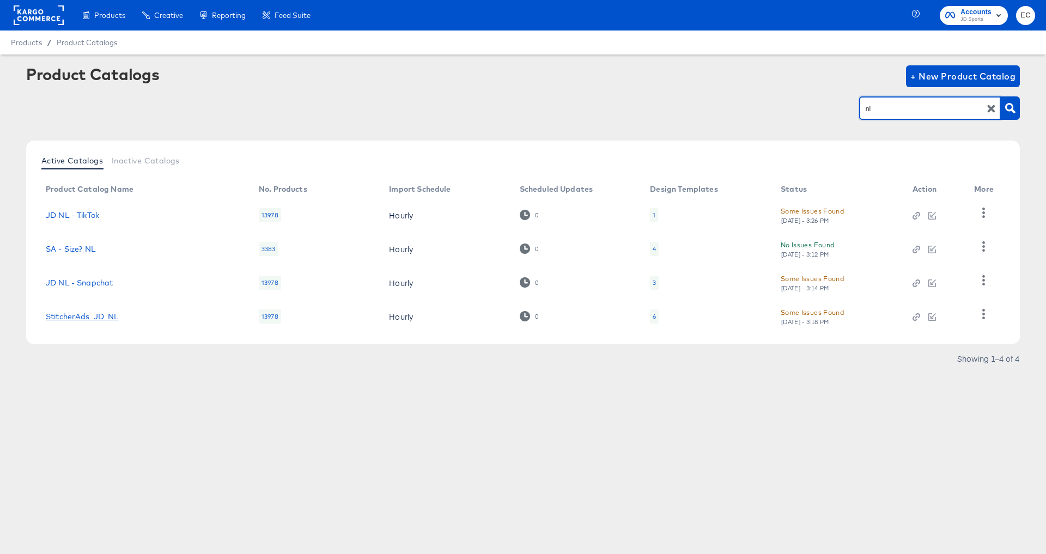
click at [96, 318] on link "StitcherAds_JD_NL" at bounding box center [82, 316] width 73 height 9
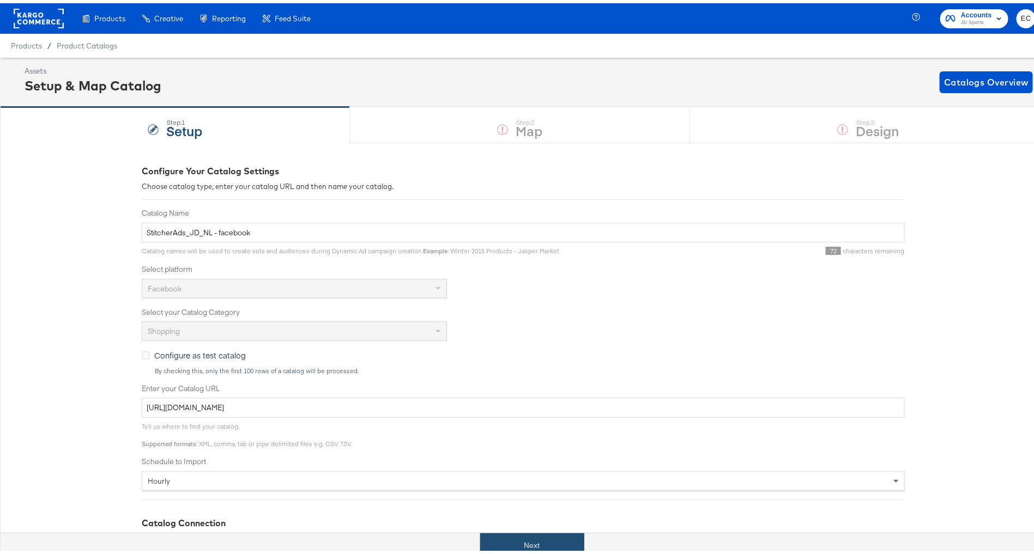
click at [529, 538] on button "Next" at bounding box center [532, 542] width 104 height 25
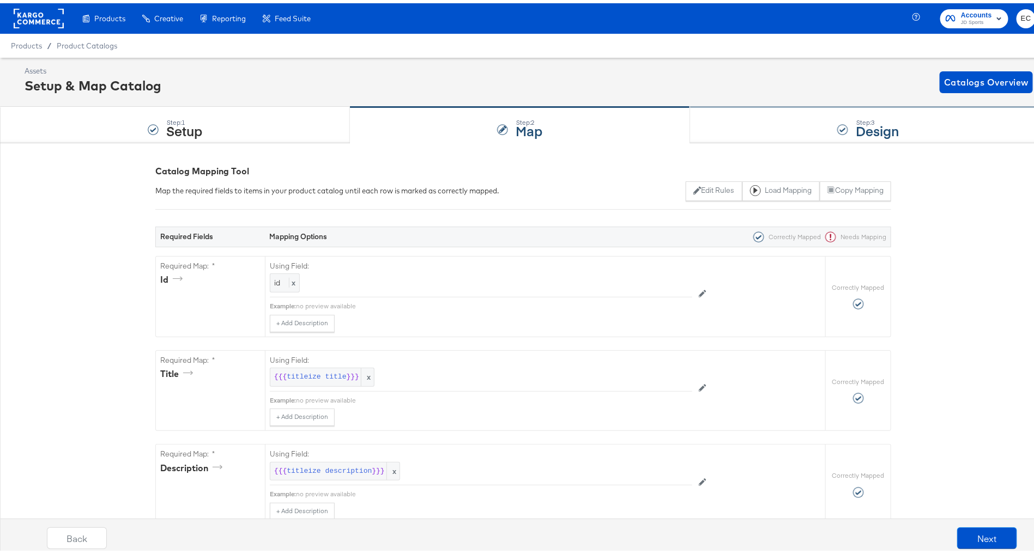
click at [773, 119] on div "Step: 3 Design" at bounding box center [868, 122] width 356 height 36
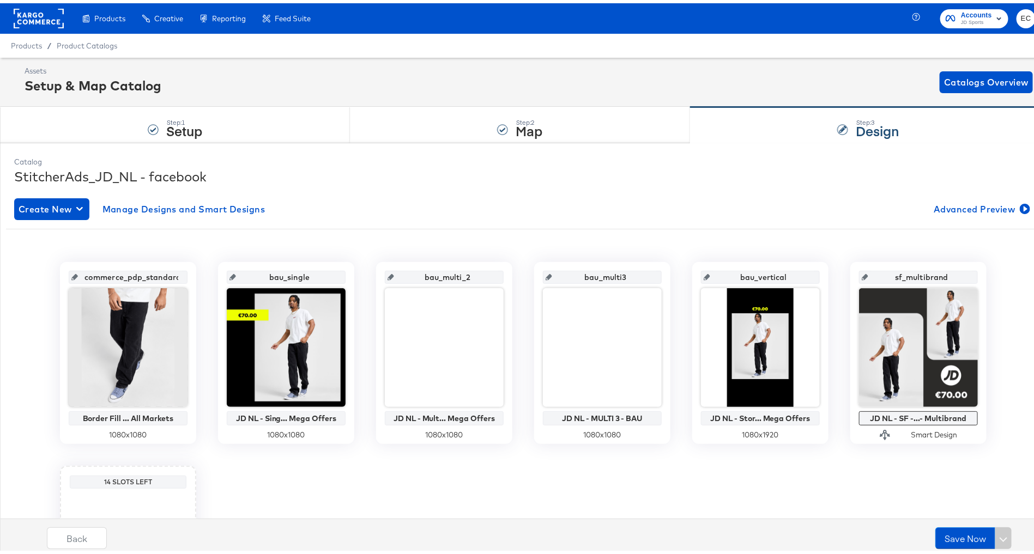
click at [280, 278] on input "bau_single" at bounding box center [289, 269] width 107 height 29
paste input "single_imag"
type input "single_image"
click at [442, 275] on input "bau_multi_2" at bounding box center [447, 269] width 107 height 29
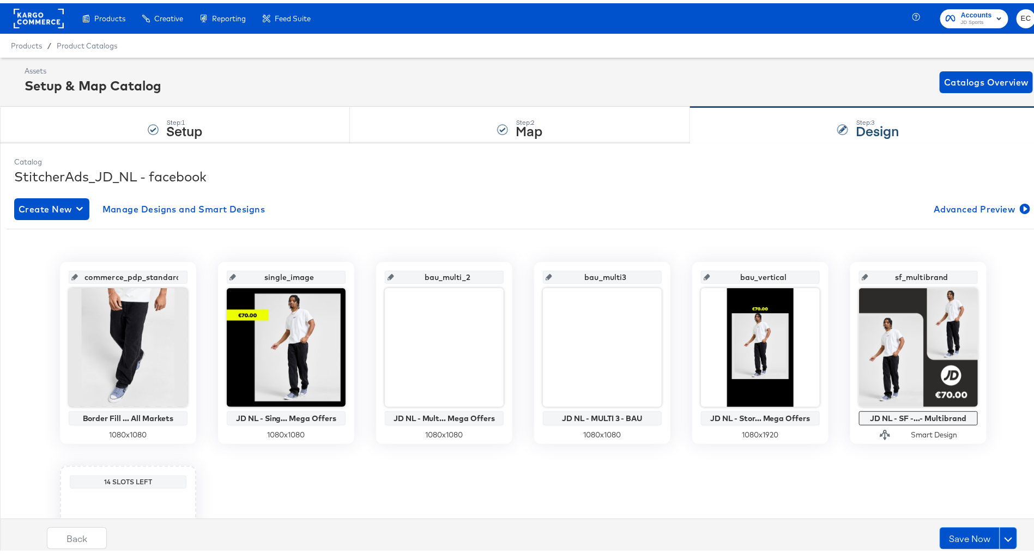
click at [442, 275] on input "bau_multi_2" at bounding box center [447, 269] width 107 height 29
paste input "text"
type input "multi_2"
click at [592, 276] on input "bau_multi3" at bounding box center [605, 269] width 107 height 29
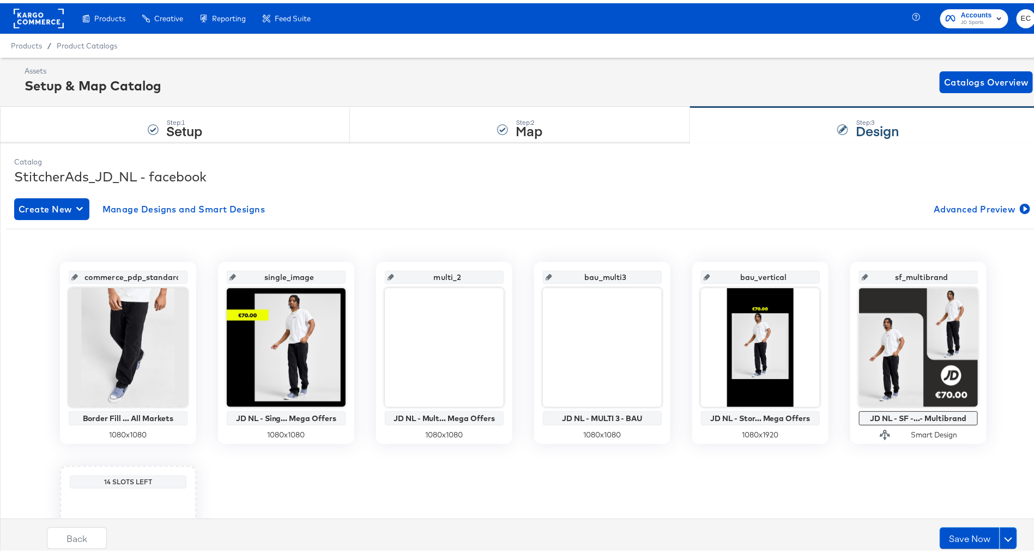
paste input "multi_"
type input "multi_3"
click at [759, 276] on input "bau_vertical" at bounding box center [763, 269] width 107 height 29
paste input "single"
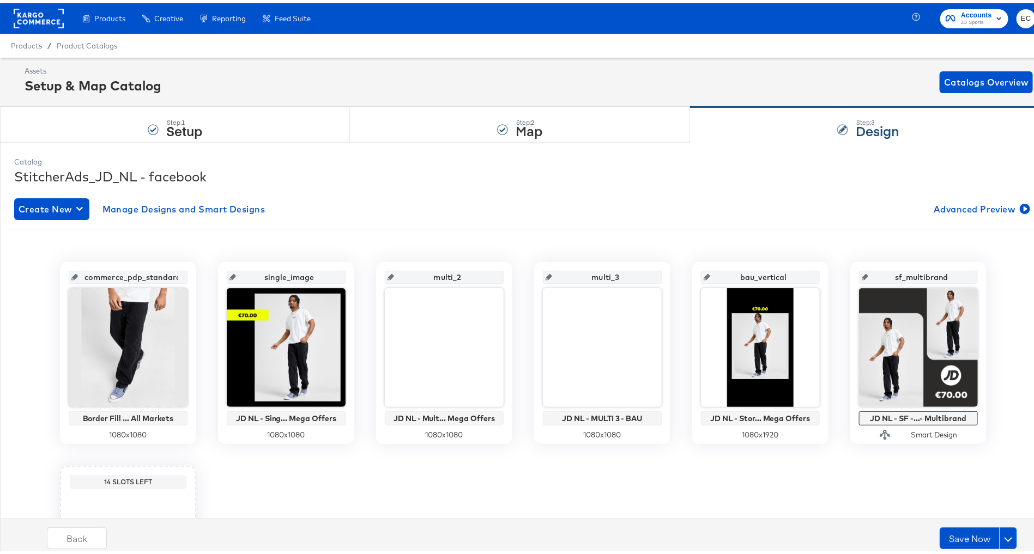
type input "single_vertical"
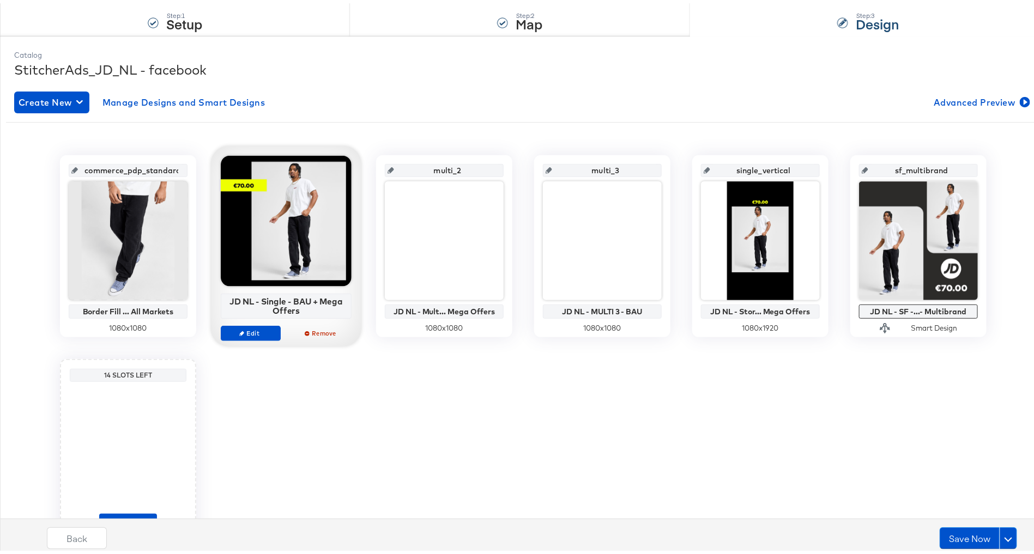
scroll to position [161, 0]
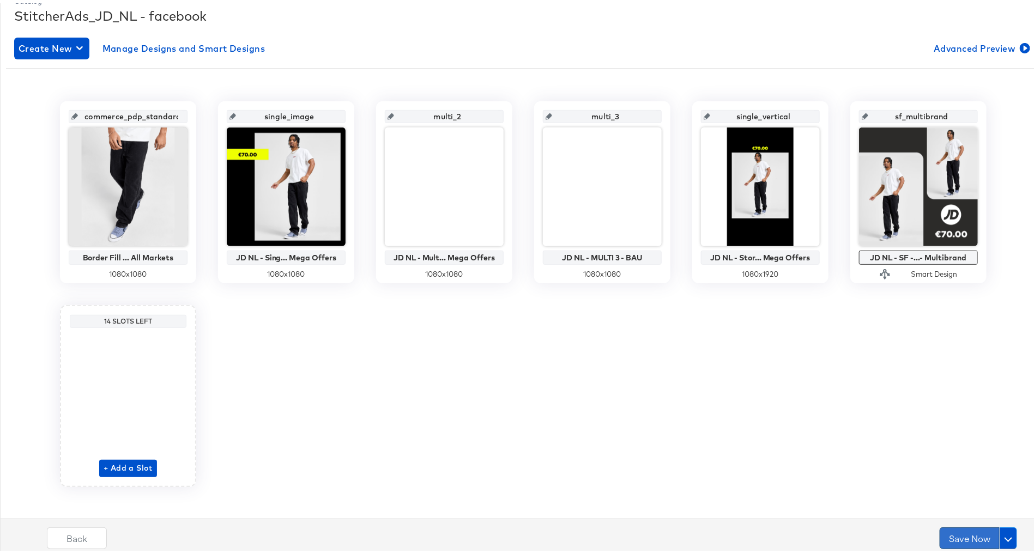
click at [954, 537] on button "Save Now" at bounding box center [970, 535] width 60 height 22
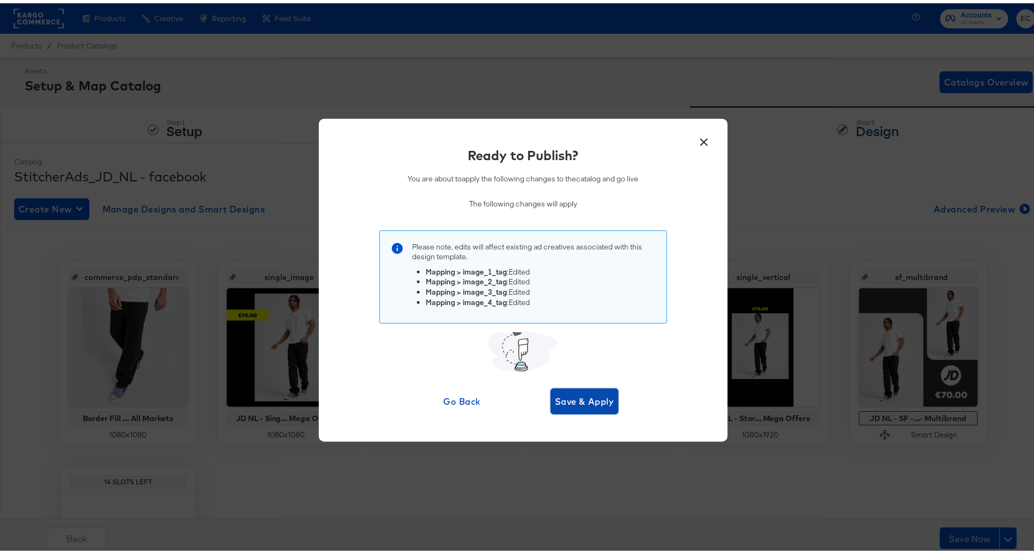
click at [569, 404] on span "Save & Apply" at bounding box center [584, 398] width 59 height 15
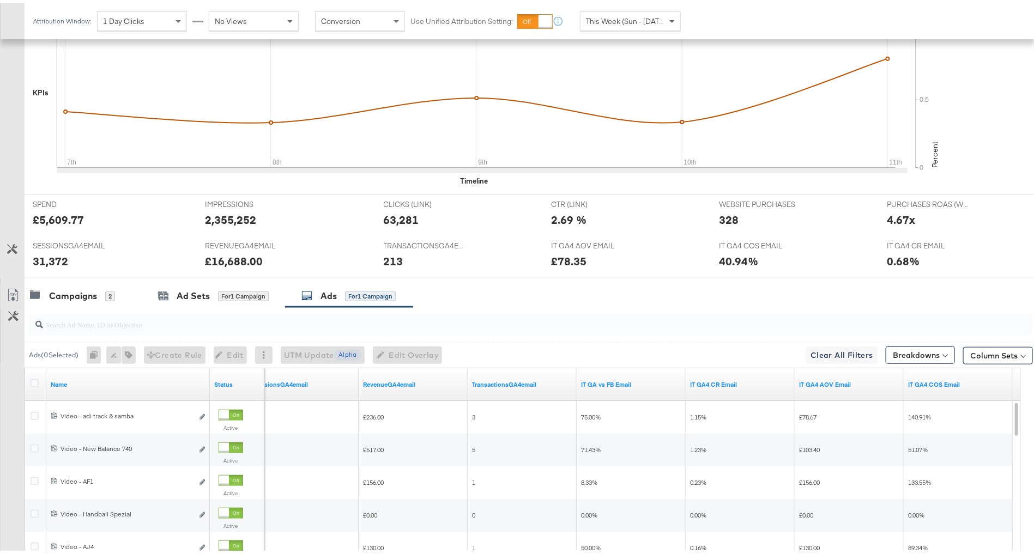
scroll to position [513, 0]
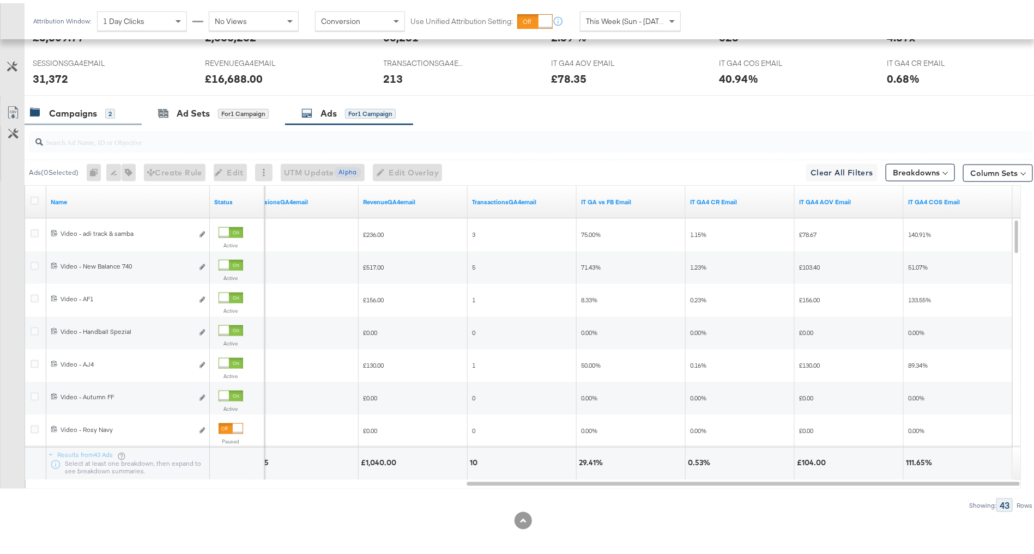
click at [94, 106] on div "Campaigns" at bounding box center [73, 110] width 48 height 13
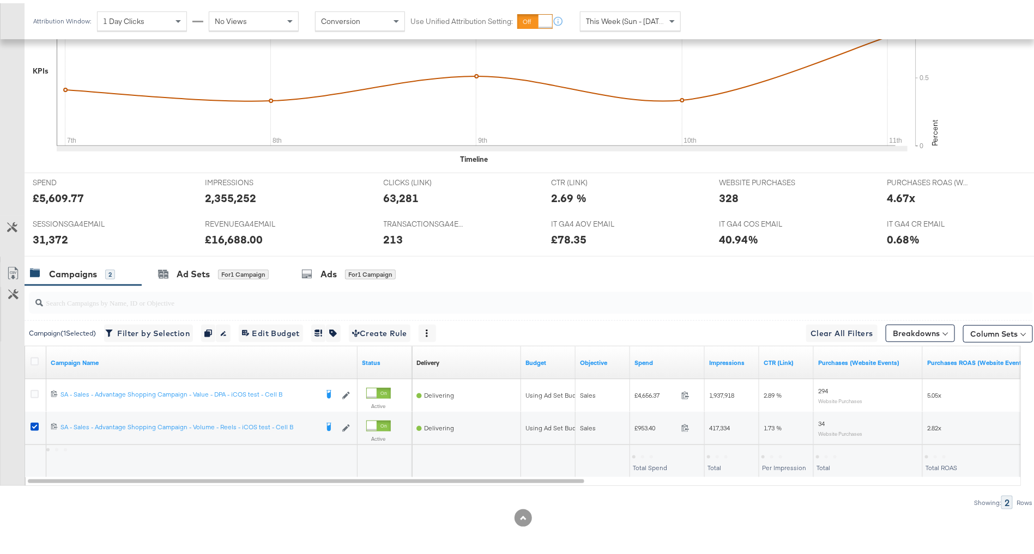
scroll to position [350, 0]
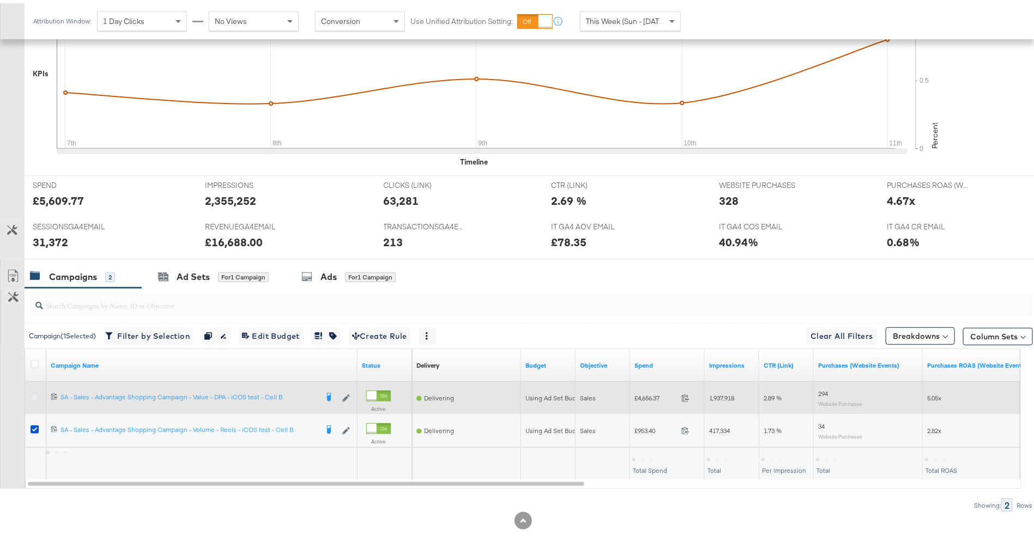
click at [33, 390] on icon at bounding box center [35, 394] width 8 height 8
click at [0, 0] on input "checkbox" at bounding box center [0, 0] width 0 height 0
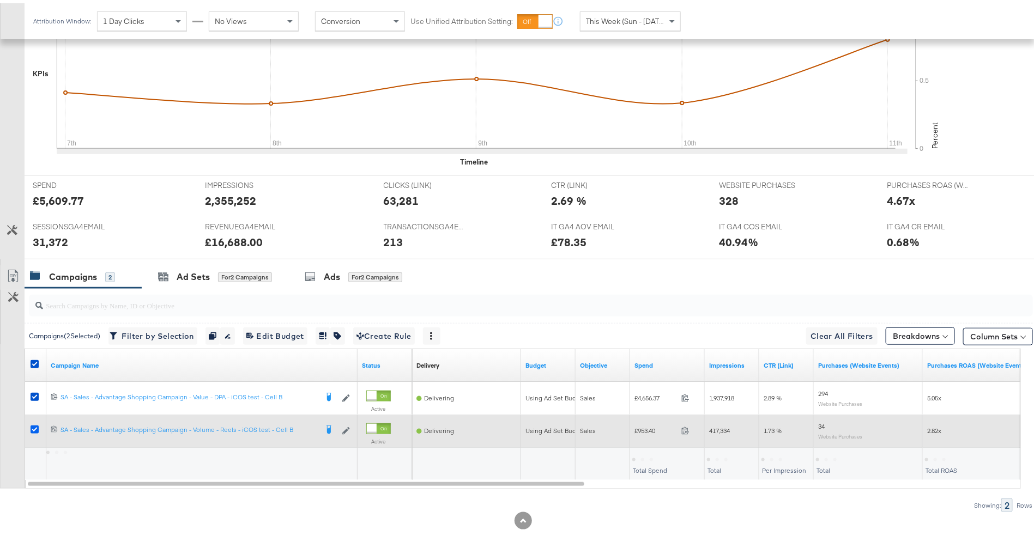
click at [32, 425] on icon at bounding box center [35, 426] width 8 height 8
click at [0, 0] on input "checkbox" at bounding box center [0, 0] width 0 height 0
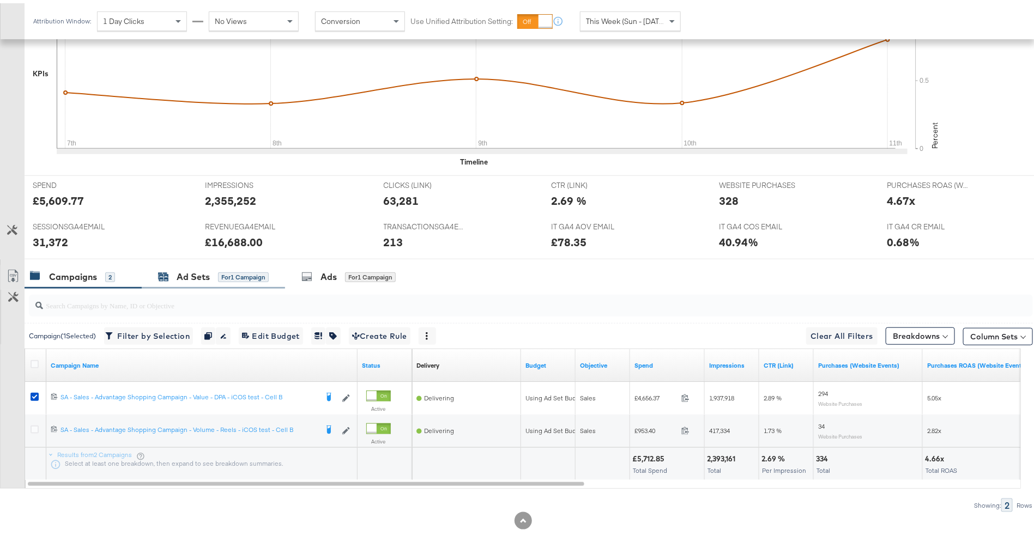
click at [216, 275] on div "Ad Sets for 1 Campaign" at bounding box center [213, 274] width 111 height 13
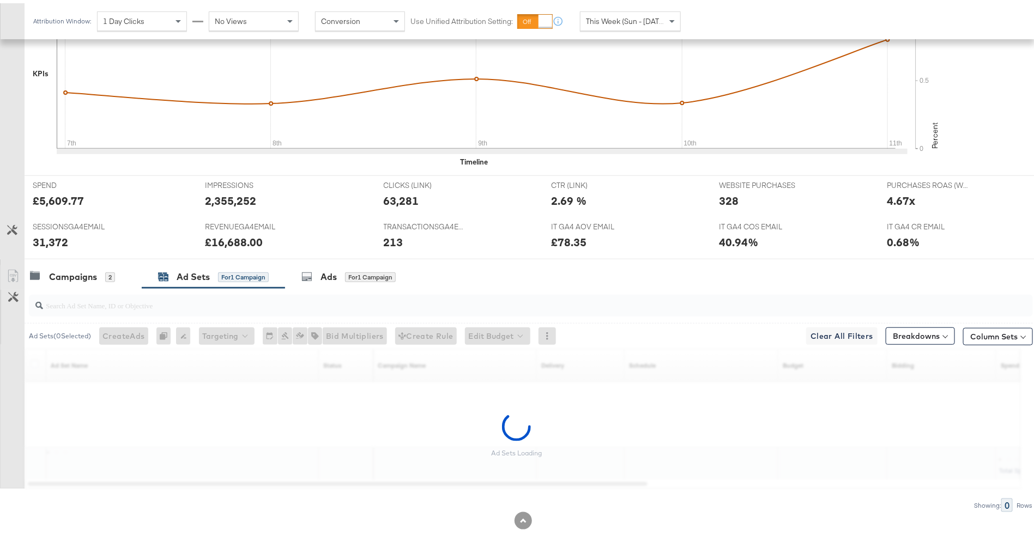
scroll to position [317, 0]
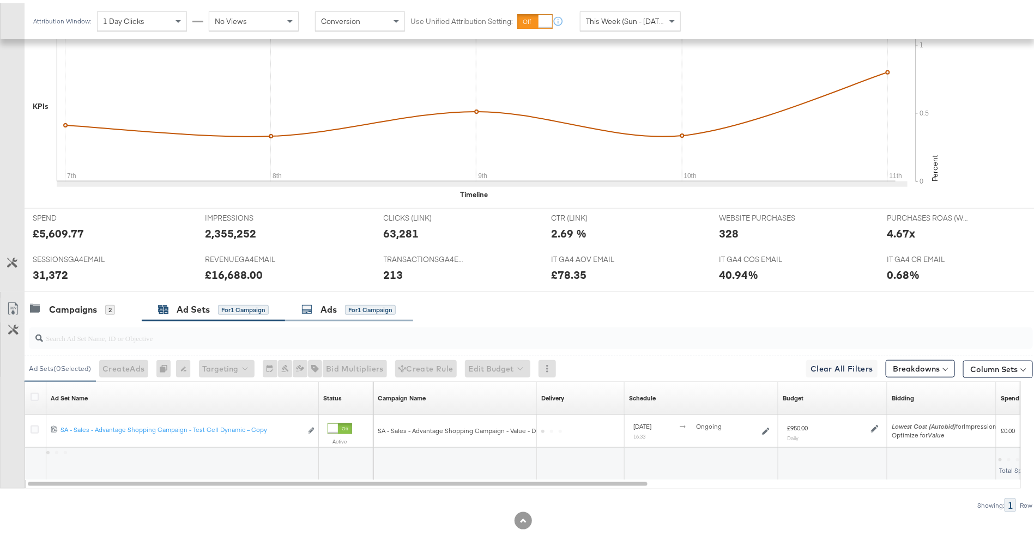
click at [347, 302] on div "for 1 Campaign" at bounding box center [370, 307] width 51 height 10
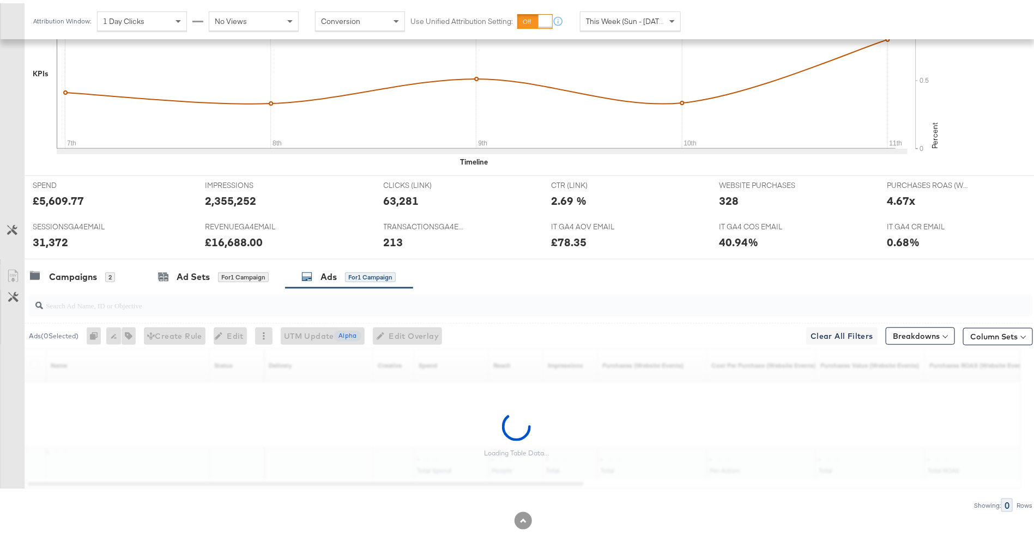
scroll to position [513, 0]
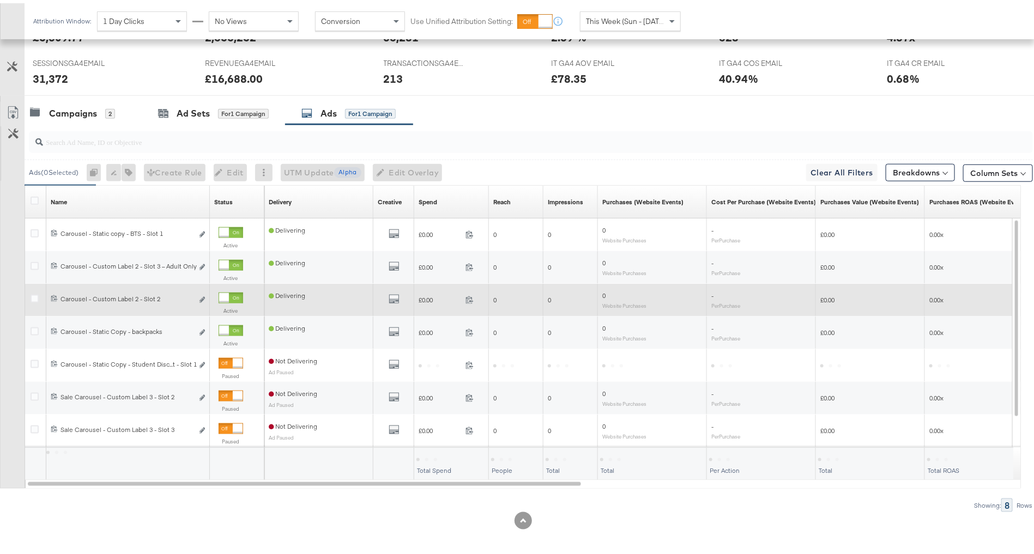
click at [64, 302] on div "6877937326461 Carousel - Custom Label 2 - Slot 2 Carousel - Custom Label 2 - Sl…" at bounding box center [128, 297] width 164 height 20
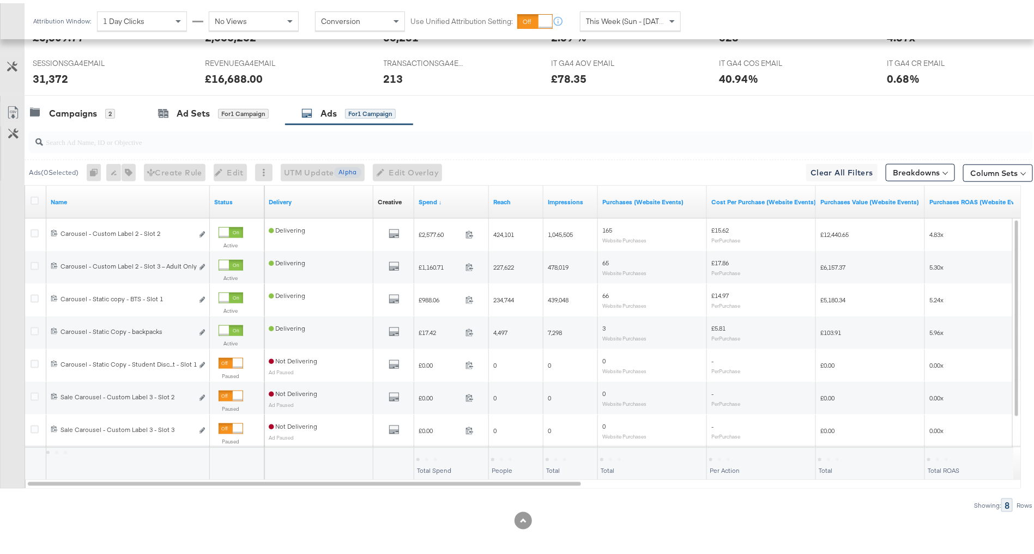
click at [119, 129] on input "search" at bounding box center [492, 134] width 898 height 21
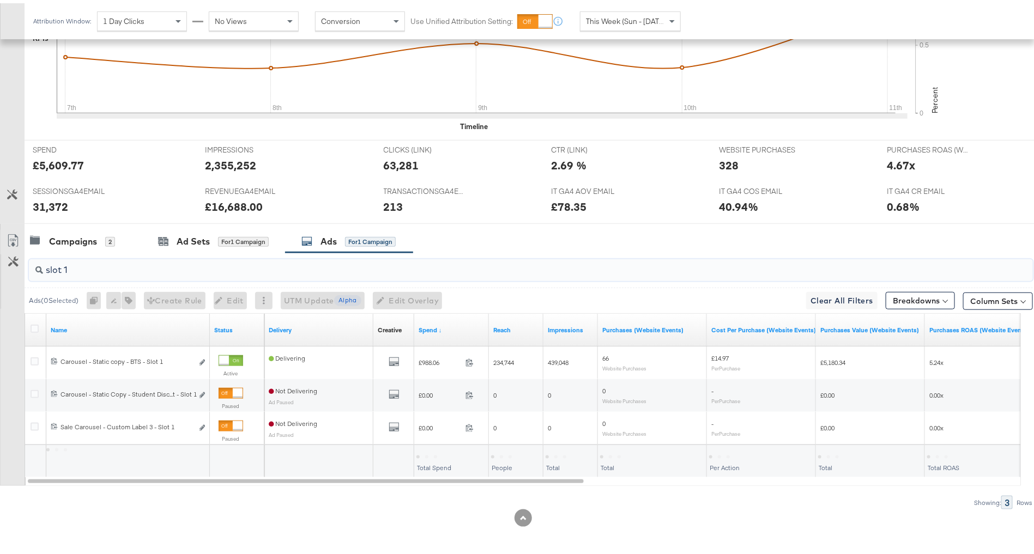
scroll to position [383, 0]
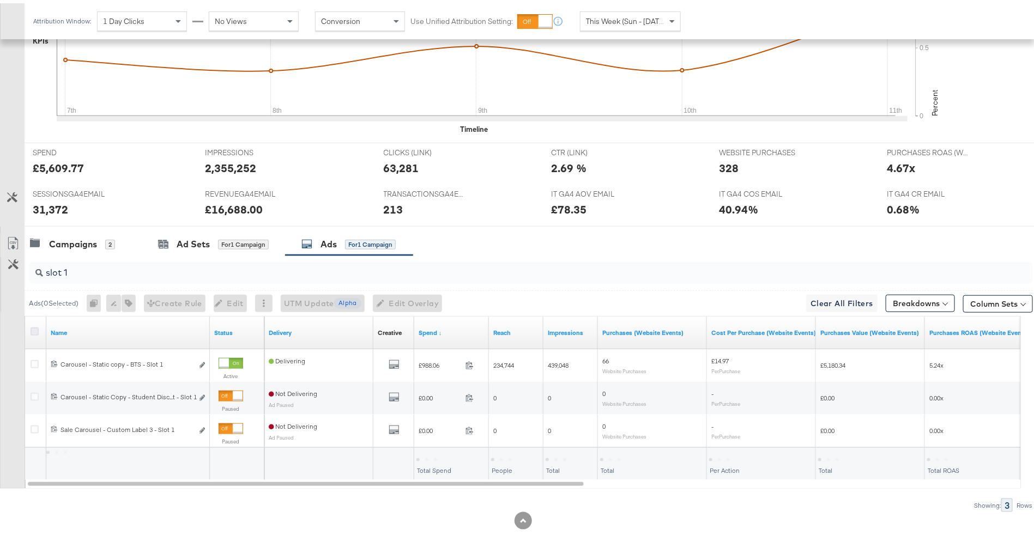
click at [32, 327] on icon at bounding box center [35, 328] width 8 height 8
click at [0, 0] on input "checkbox" at bounding box center [0, 0] width 0 height 0
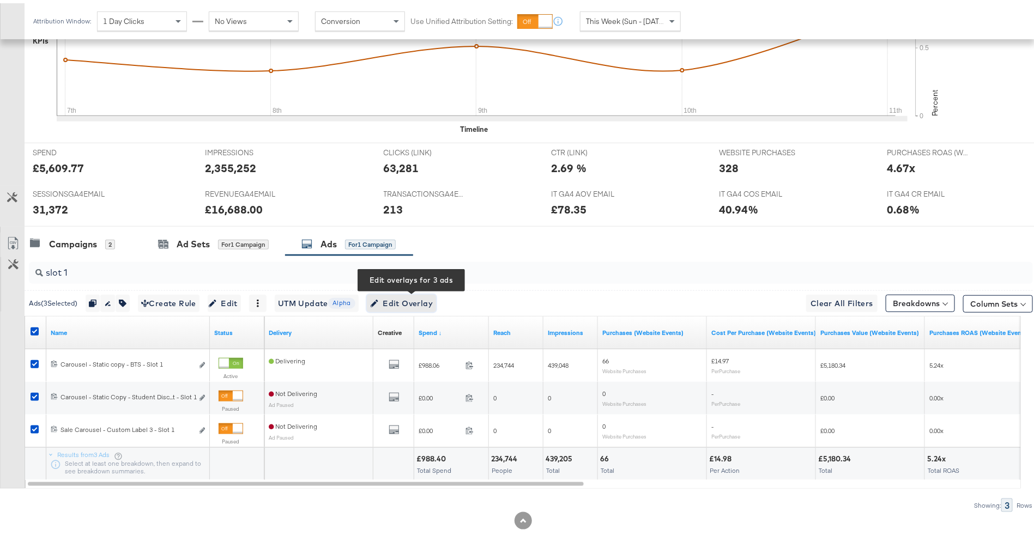
click at [427, 300] on span "Edit Overlay Edit overlays for 3 ads" at bounding box center [401, 301] width 63 height 14
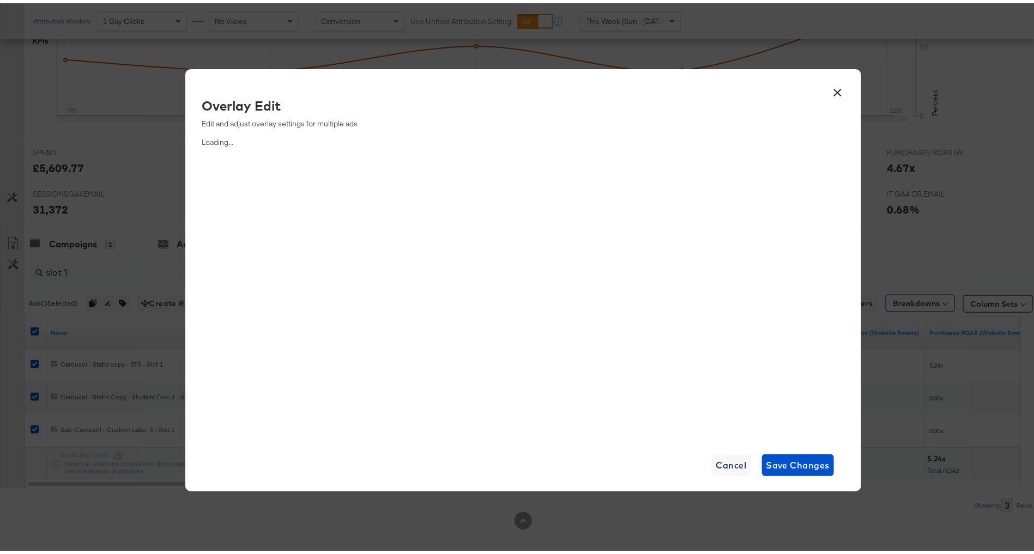
click at [831, 86] on button "×" at bounding box center [838, 87] width 20 height 20
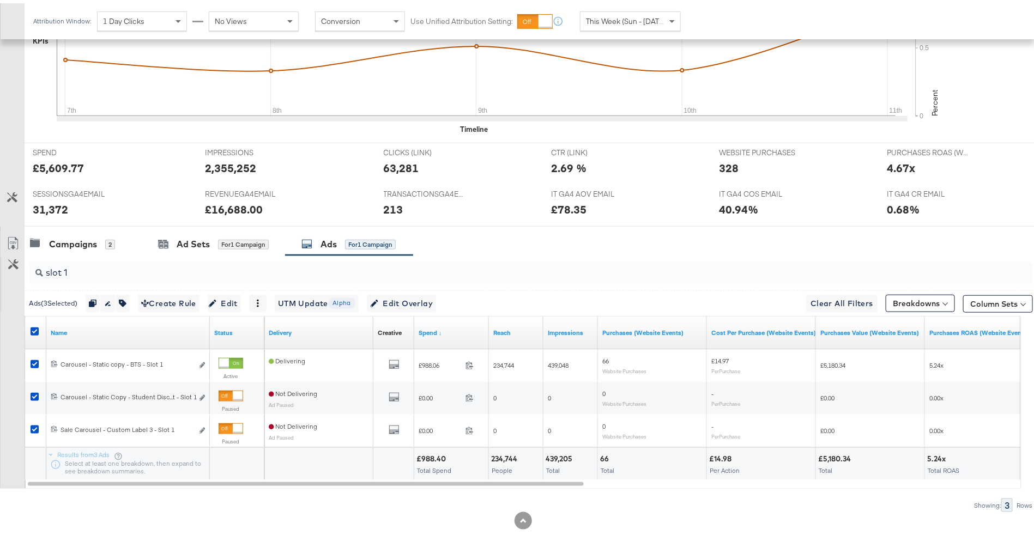
click at [36, 331] on div at bounding box center [36, 329] width 11 height 11
click at [37, 325] on icon at bounding box center [35, 328] width 8 height 8
click at [0, 0] on input "checkbox" at bounding box center [0, 0] width 0 height 0
click at [82, 265] on input "slot 1" at bounding box center [492, 265] width 898 height 21
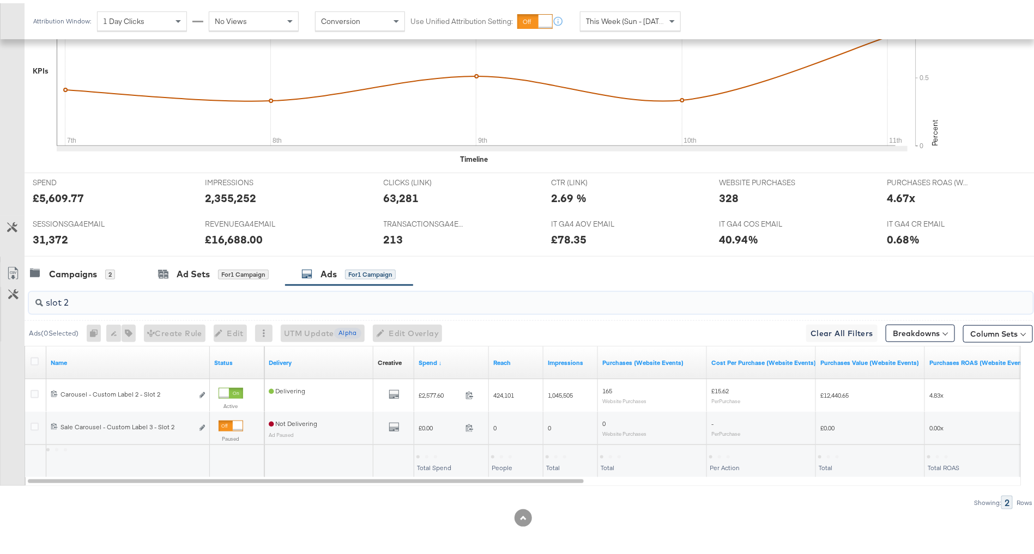
scroll to position [350, 0]
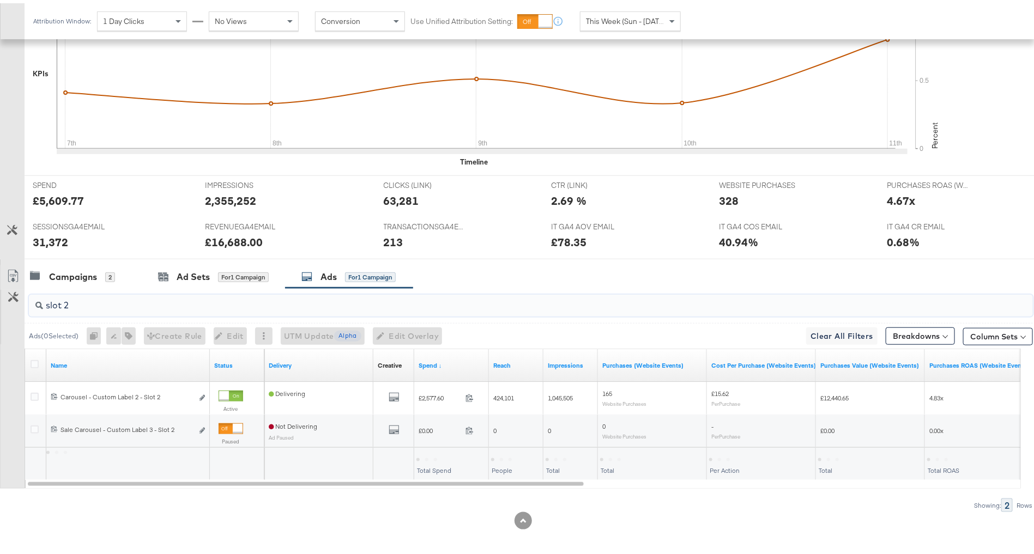
click at [110, 300] on input "slot 2" at bounding box center [492, 297] width 898 height 21
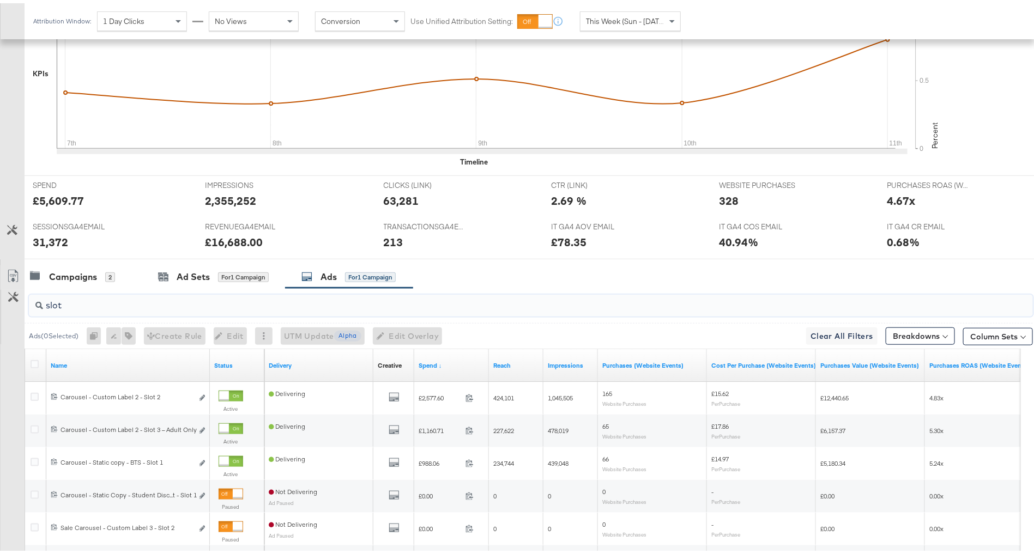
scroll to position [383, 0]
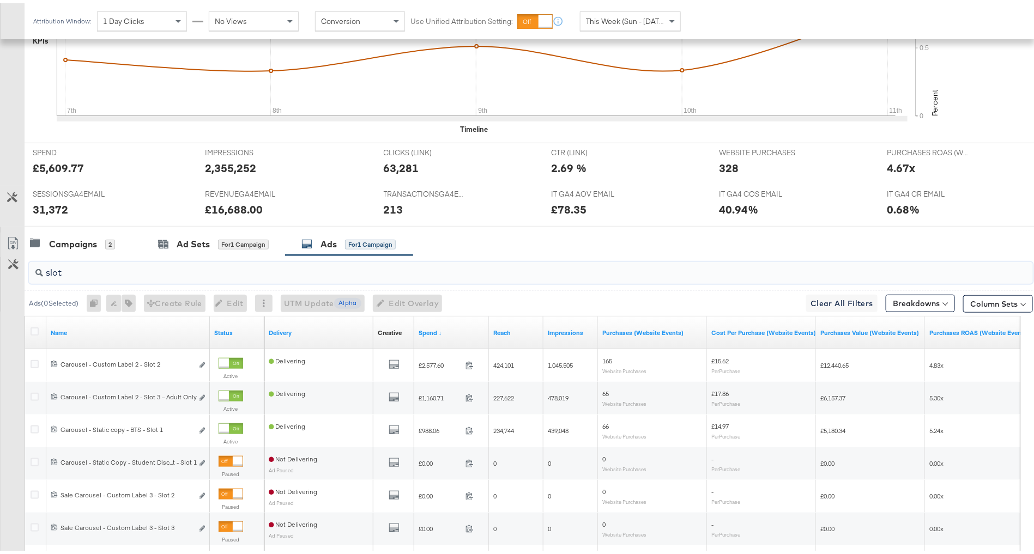
type input "slot"
click at [506, 187] on div "TRANSACTIONSGA4EMAIL TRANSACTIONSGA4EMAIL 213" at bounding box center [460, 201] width 168 height 41
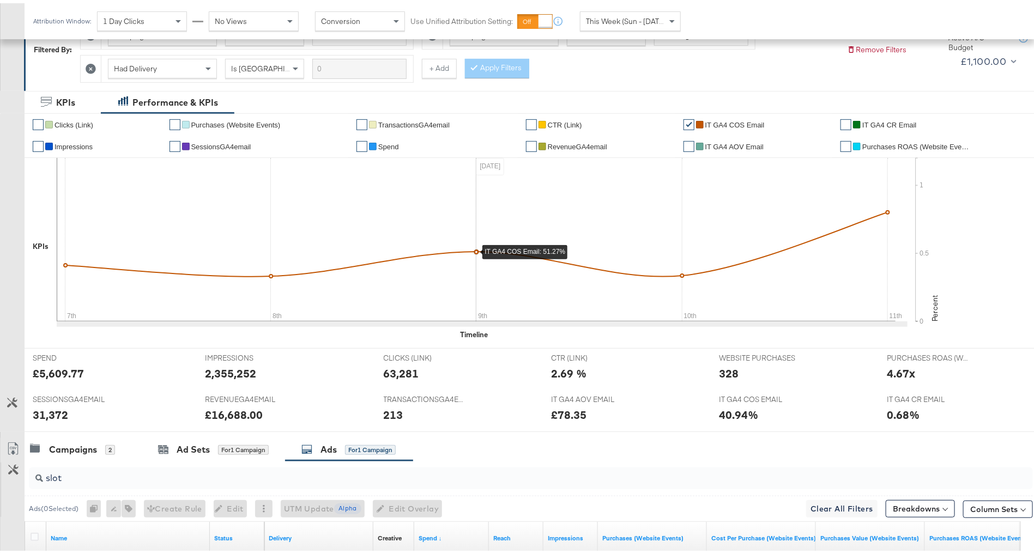
scroll to position [0, 0]
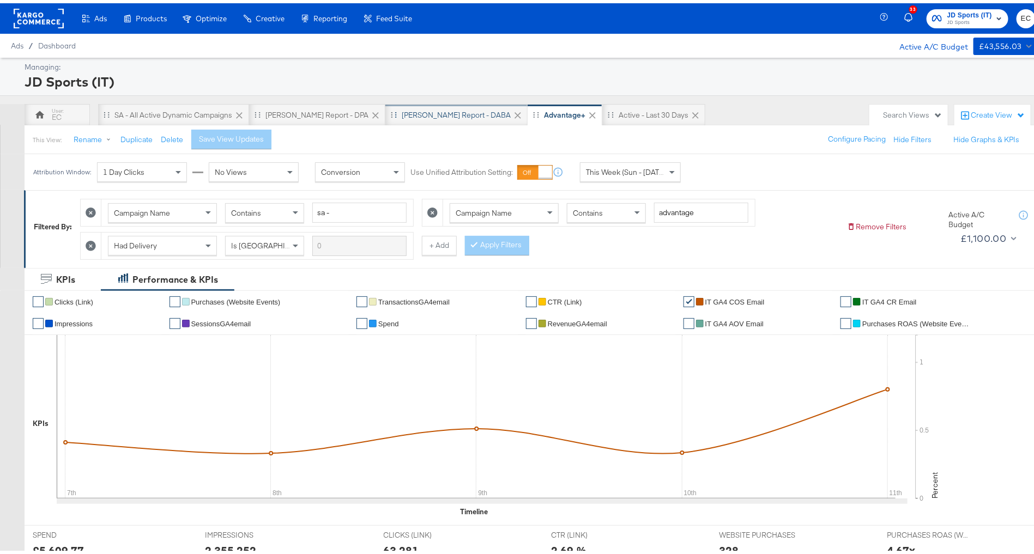
click at [423, 114] on div "[PERSON_NAME] Report - DABA" at bounding box center [456, 112] width 109 height 10
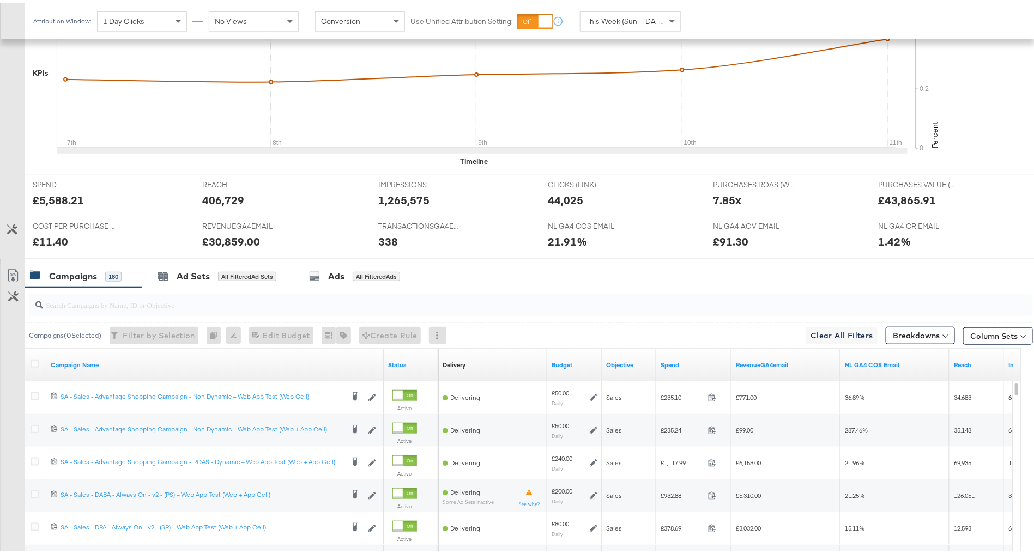
scroll to position [489, 0]
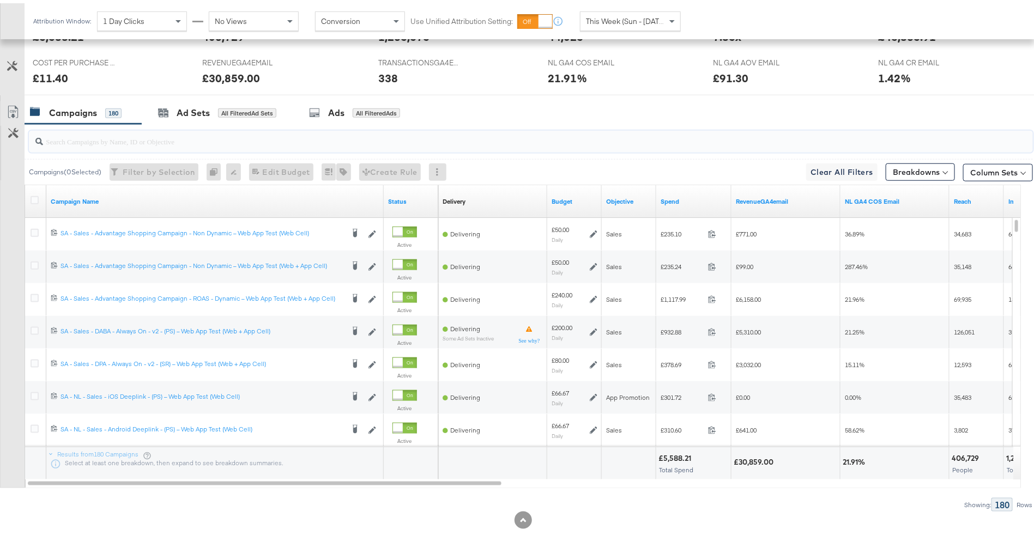
click at [349, 136] on input "search" at bounding box center [492, 133] width 898 height 21
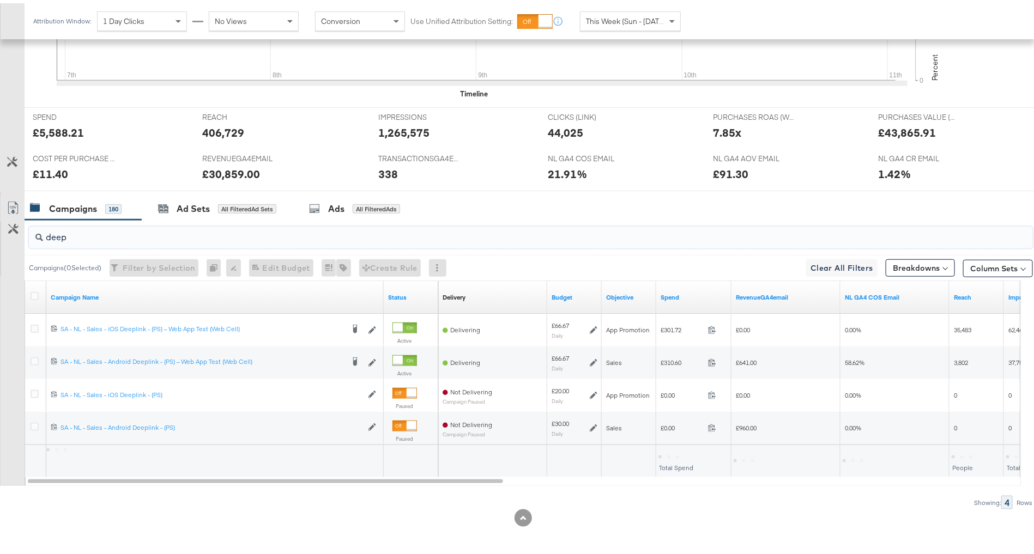
scroll to position [391, 0]
type input "deep"
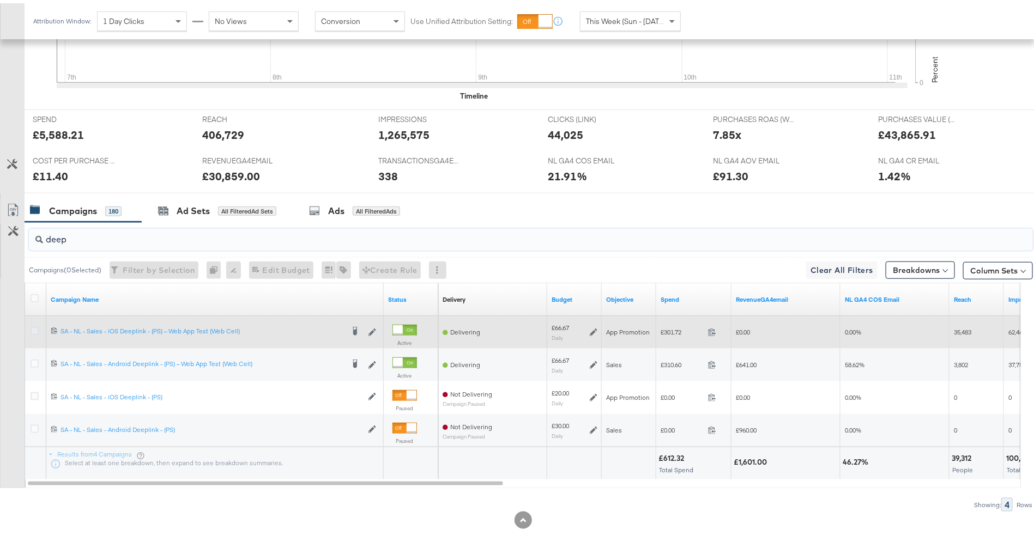
click at [34, 324] on icon at bounding box center [35, 328] width 8 height 8
click at [0, 0] on input "checkbox" at bounding box center [0, 0] width 0 height 0
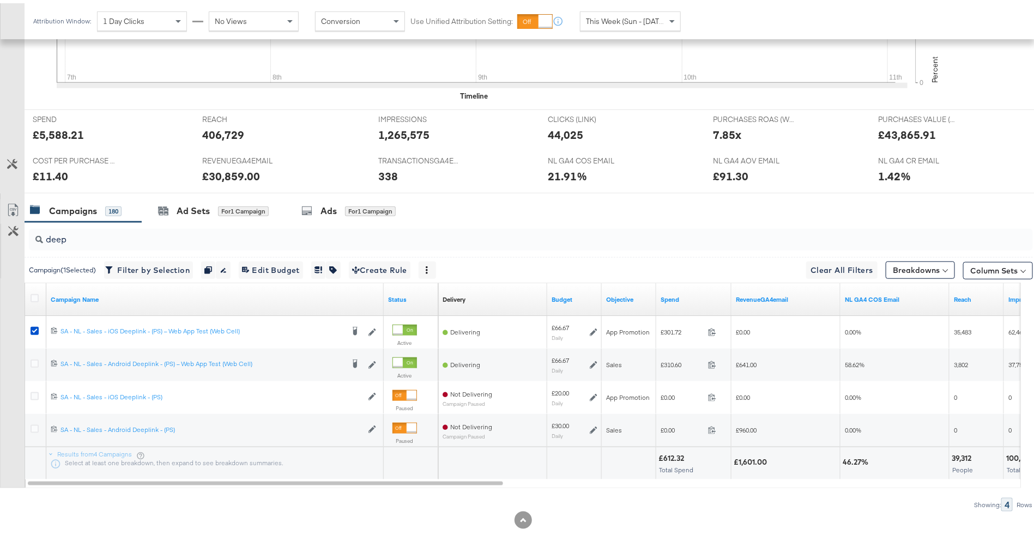
click at [202, 202] on div "Ad Sets" at bounding box center [193, 208] width 33 height 13
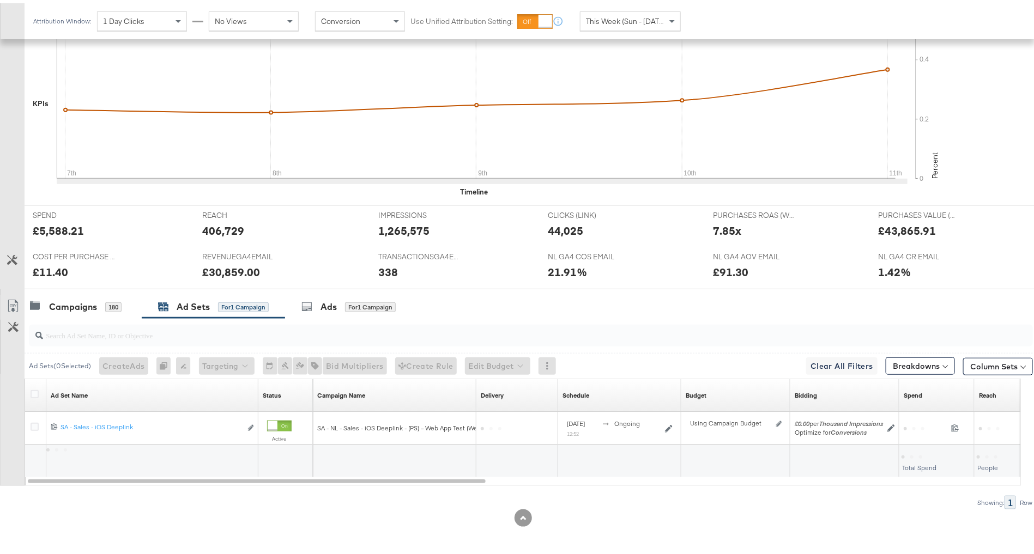
scroll to position [293, 0]
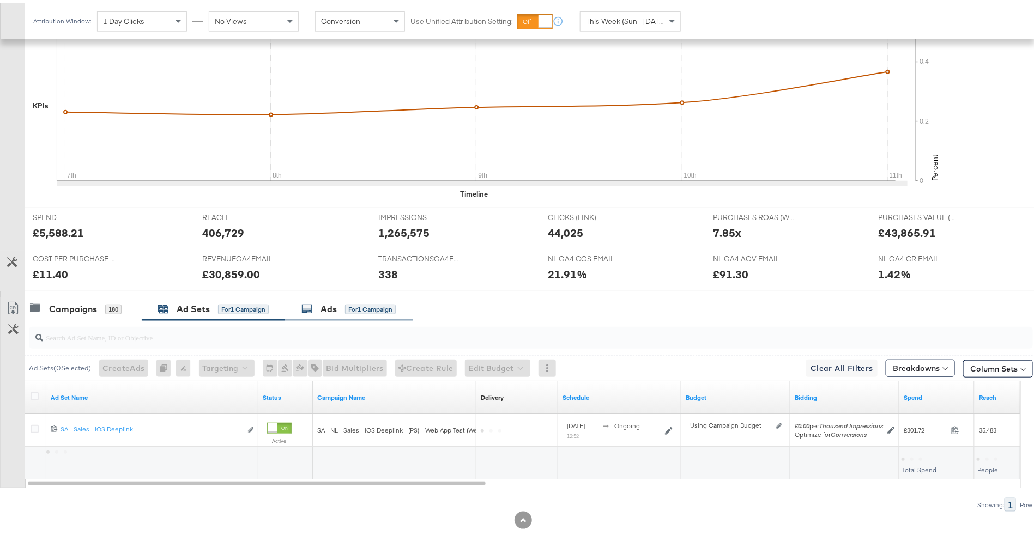
click at [328, 300] on div "Ads" at bounding box center [328, 306] width 16 height 13
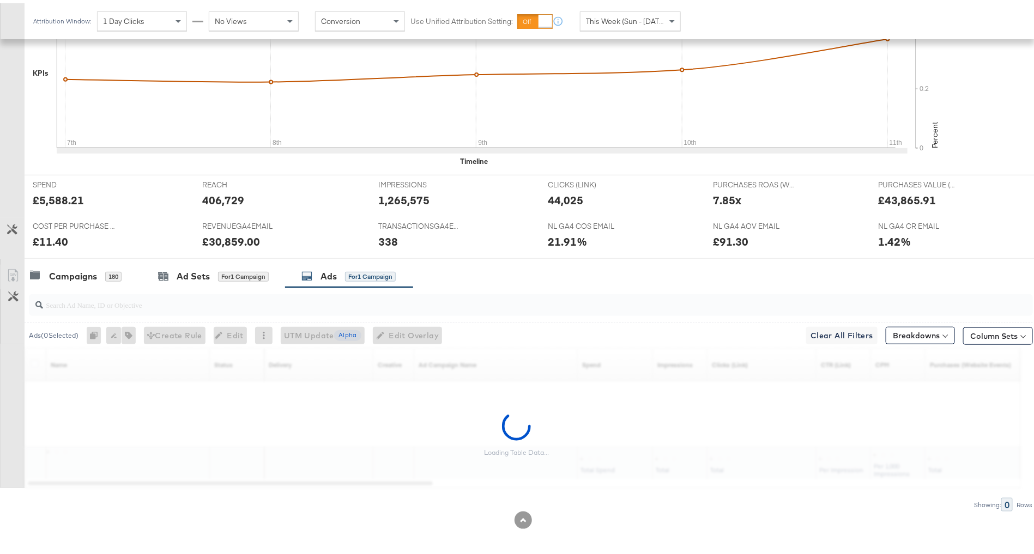
scroll to position [391, 0]
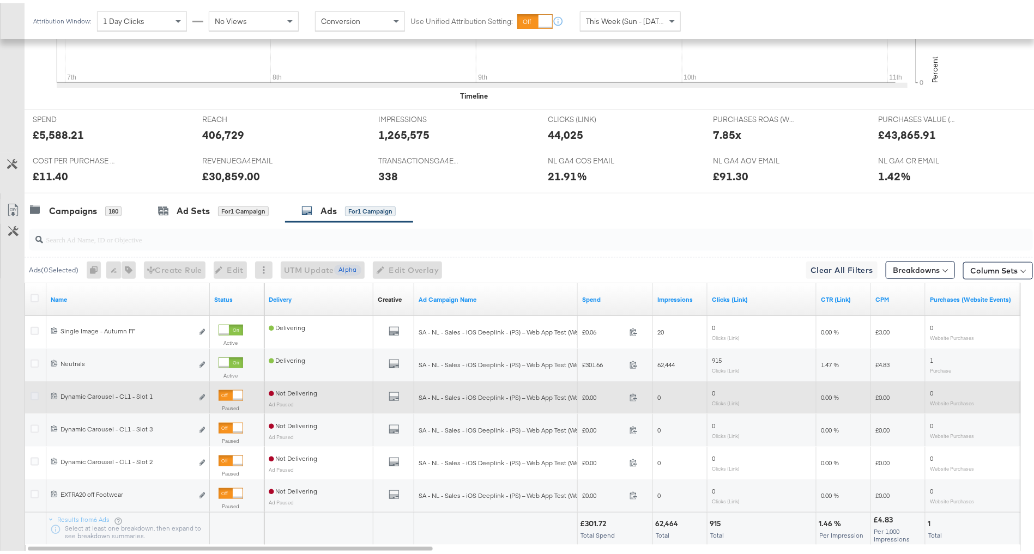
click at [34, 391] on icon at bounding box center [35, 393] width 8 height 8
click at [0, 0] on input "checkbox" at bounding box center [0, 0] width 0 height 0
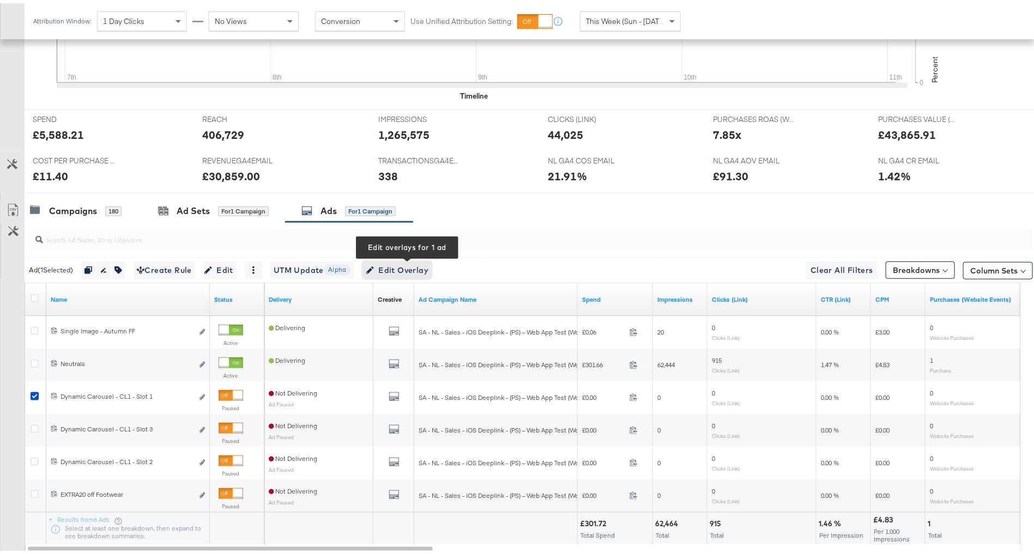
click at [399, 262] on span "Edit Overlay Edit overlays for 1 ad" at bounding box center [397, 268] width 63 height 14
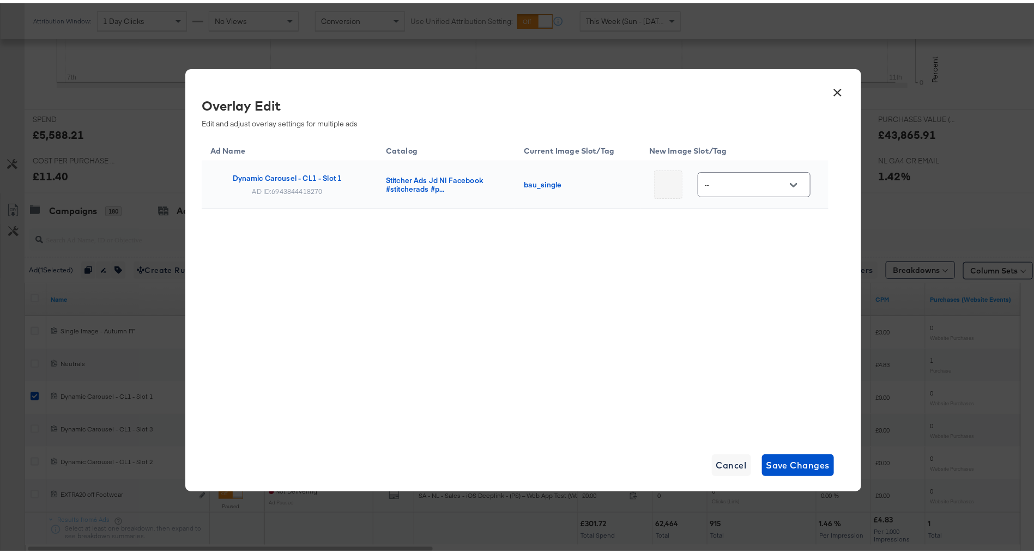
click at [746, 184] on input "--" at bounding box center [746, 181] width 86 height 13
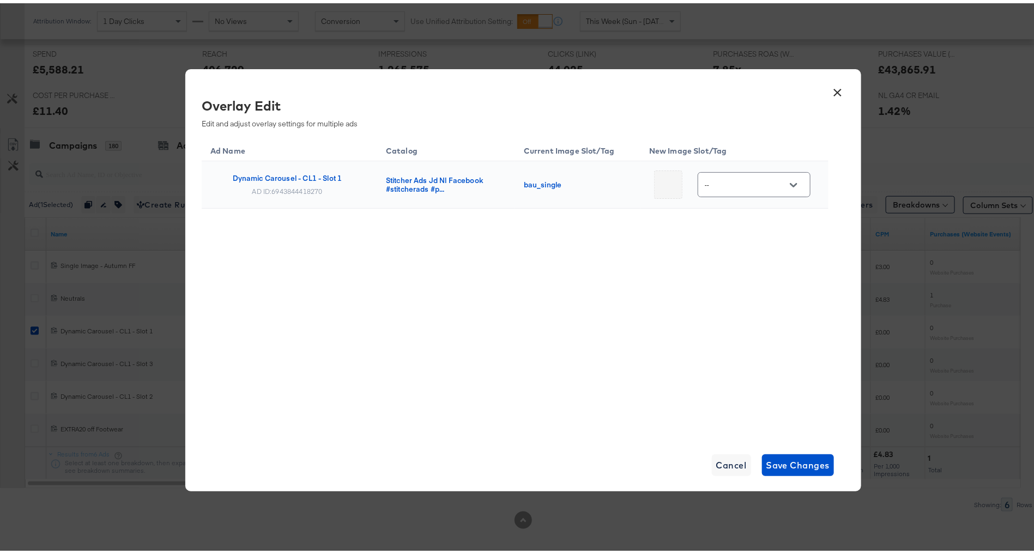
click at [837, 91] on button "×" at bounding box center [838, 87] width 20 height 20
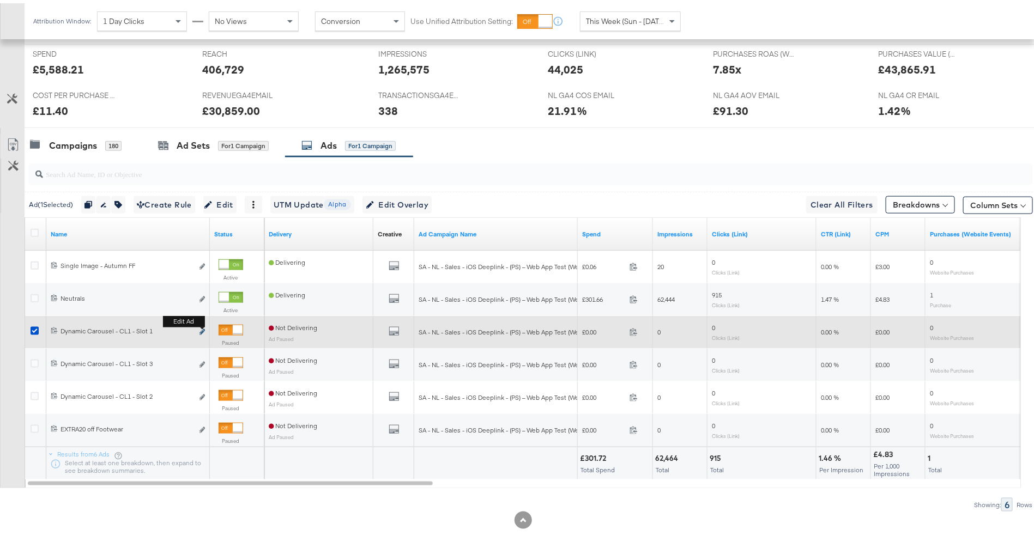
click at [203, 324] on button "Edit ad" at bounding box center [202, 329] width 7 height 11
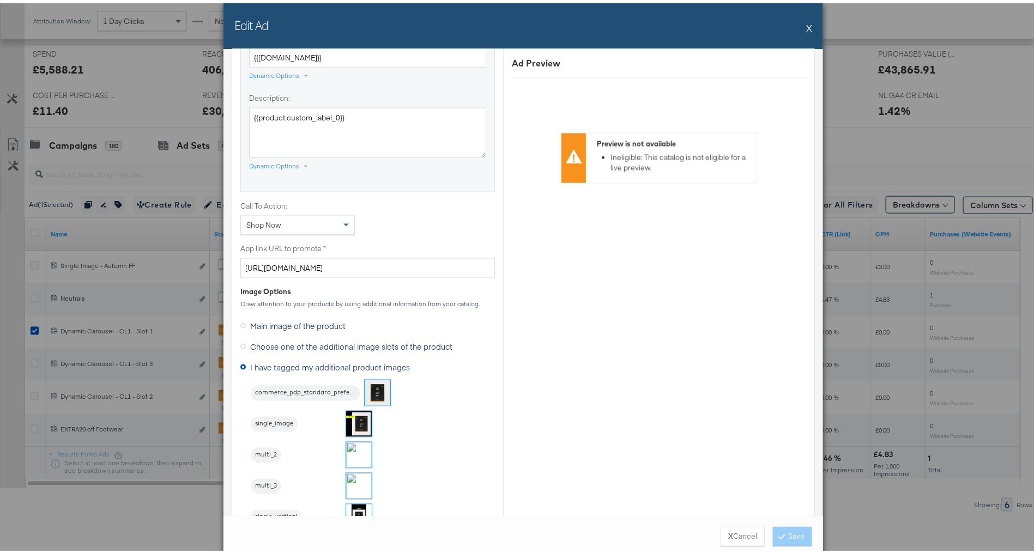
scroll to position [834, 0]
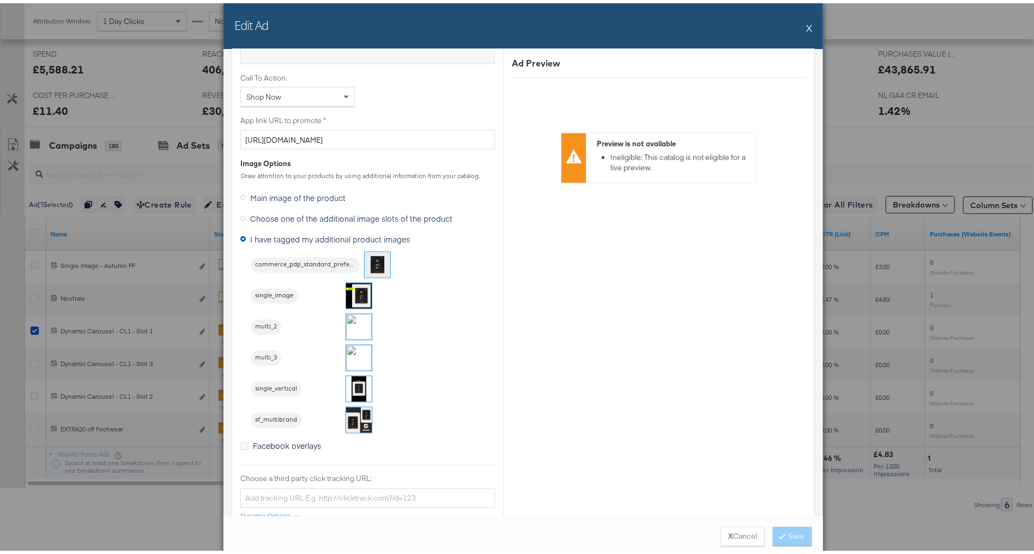
click at [348, 293] on img at bounding box center [359, 293] width 26 height 26
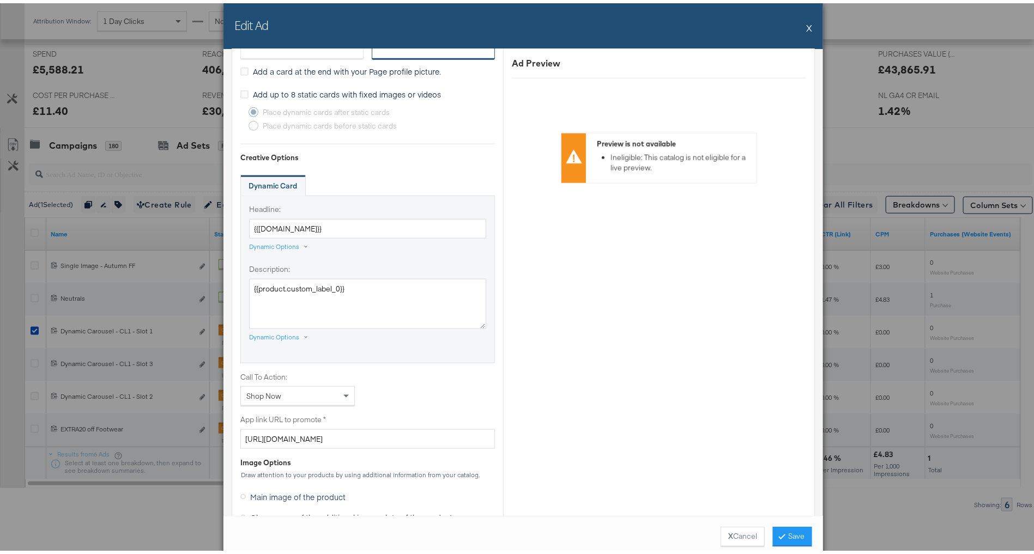
scroll to position [798, 0]
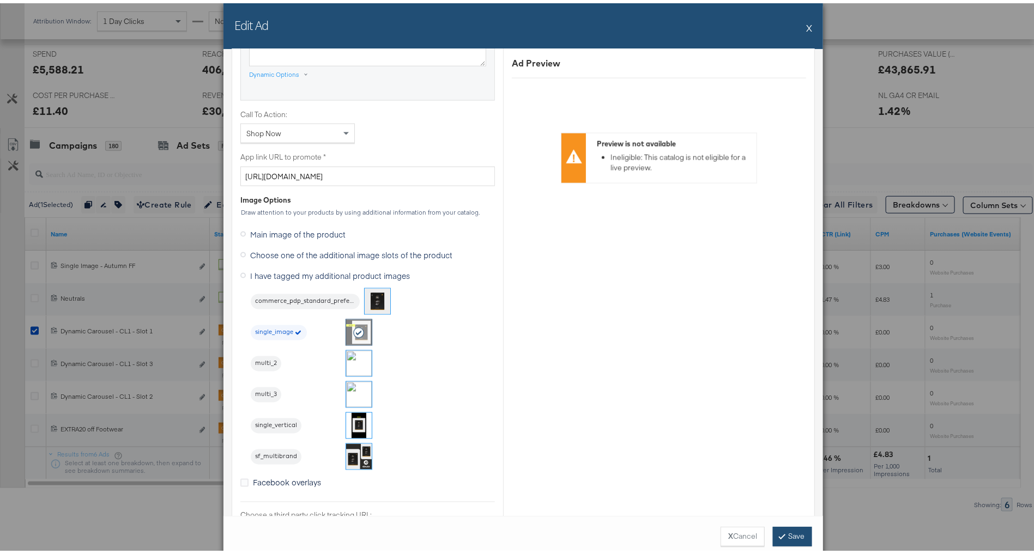
click at [778, 532] on button "Save" at bounding box center [792, 534] width 39 height 20
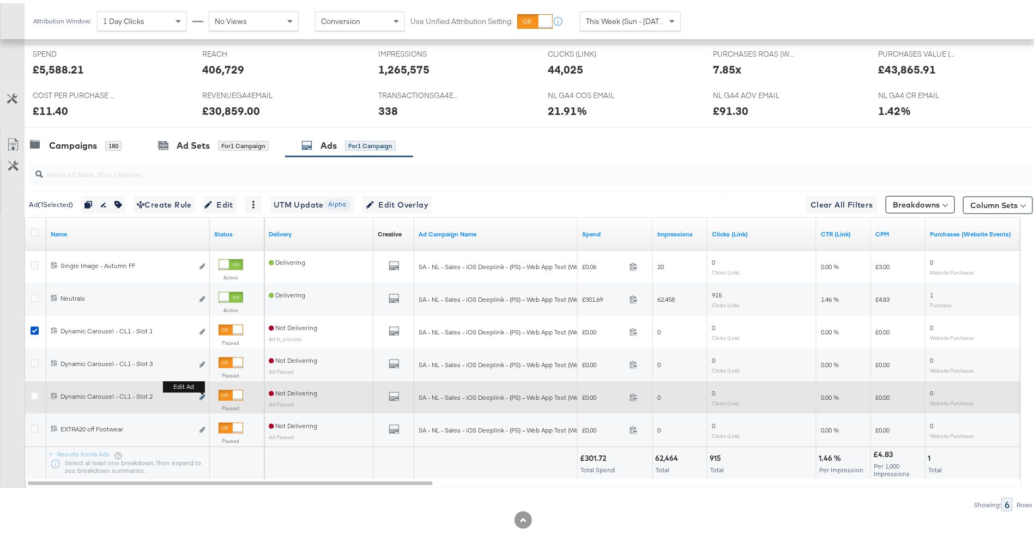
click at [201, 392] on icon "link" at bounding box center [201, 394] width 5 height 6
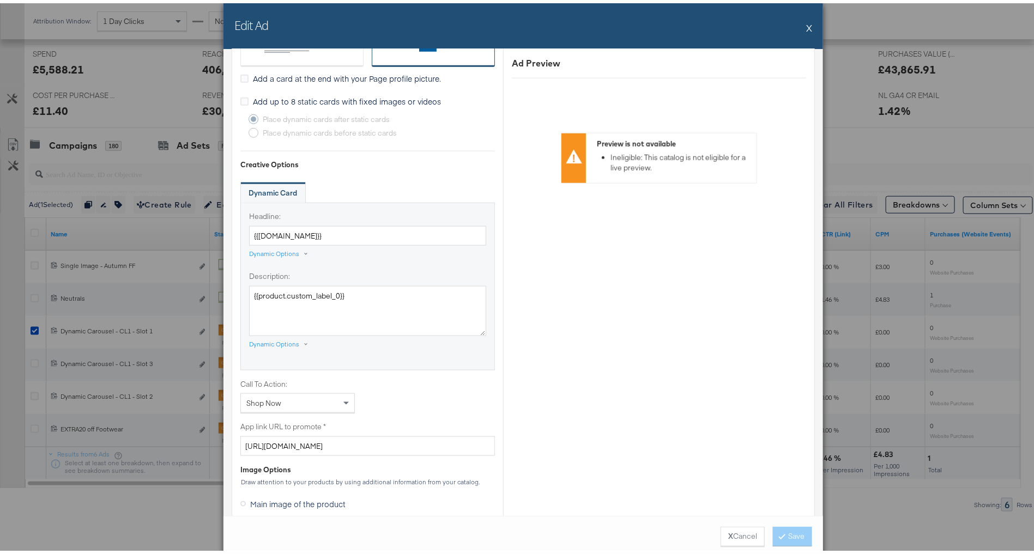
scroll to position [959, 0]
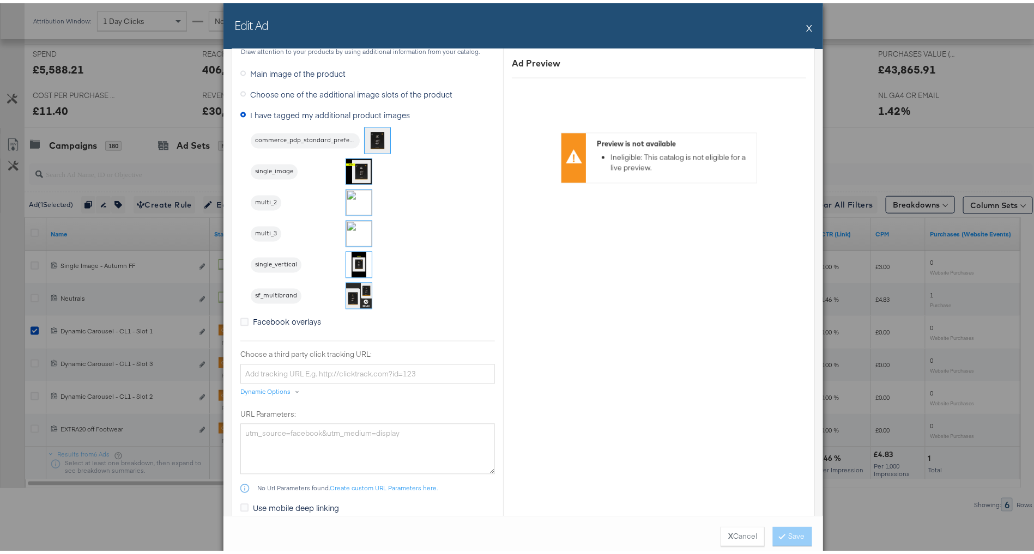
click at [346, 190] on img at bounding box center [359, 200] width 26 height 26
click at [792, 534] on button "Save" at bounding box center [792, 534] width 39 height 20
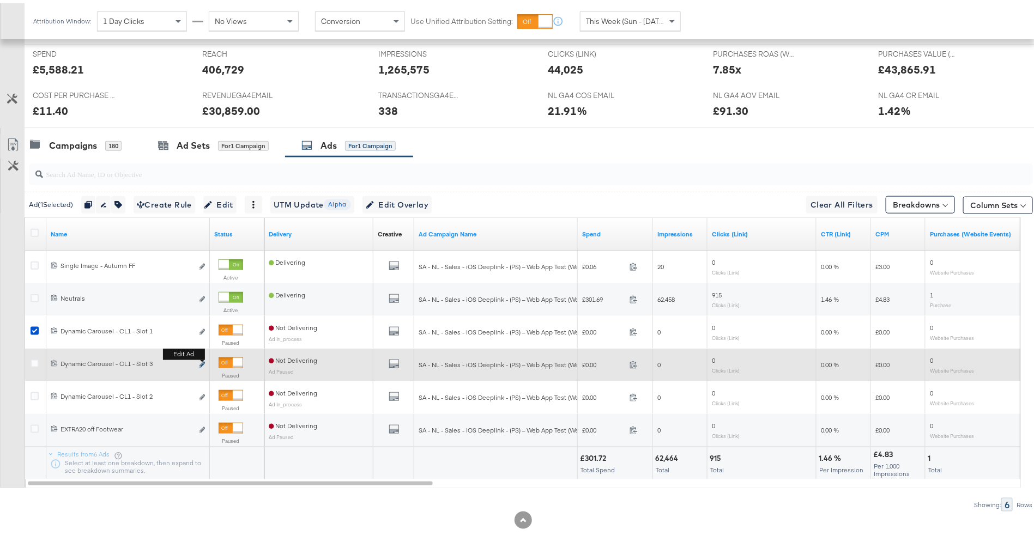
click at [202, 359] on icon "link" at bounding box center [201, 362] width 5 height 6
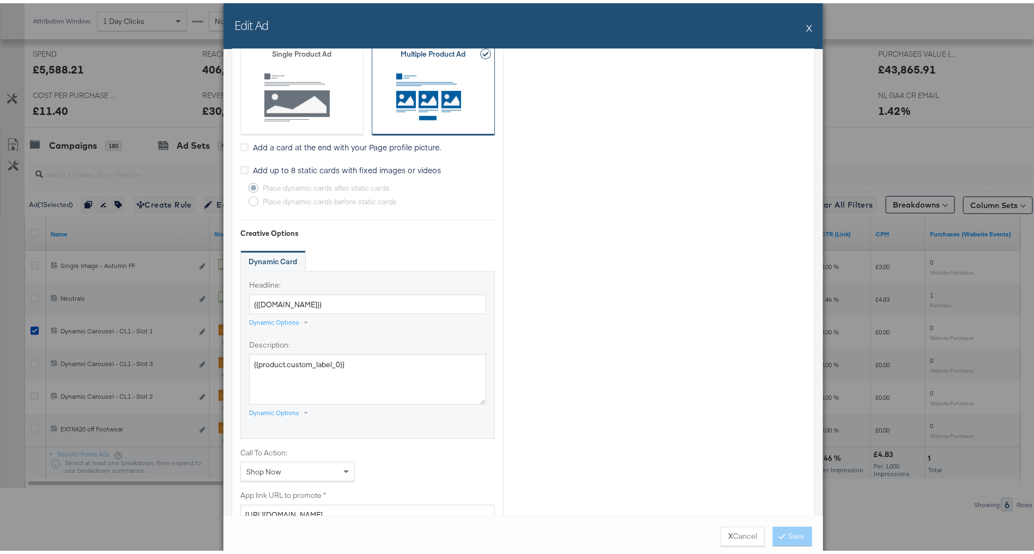
scroll to position [974, 0]
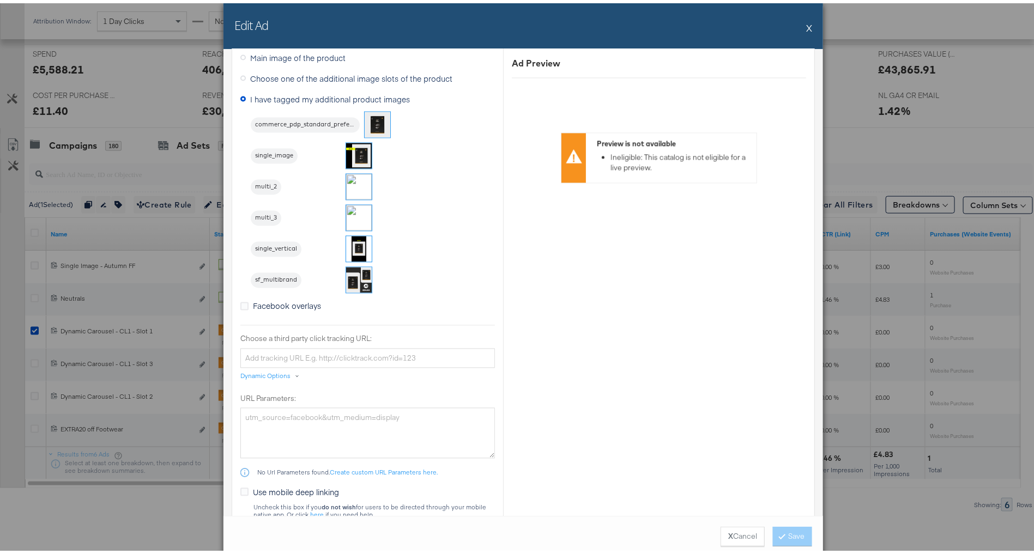
click at [350, 213] on img at bounding box center [359, 215] width 26 height 26
click at [778, 532] on button "Save" at bounding box center [792, 534] width 39 height 20
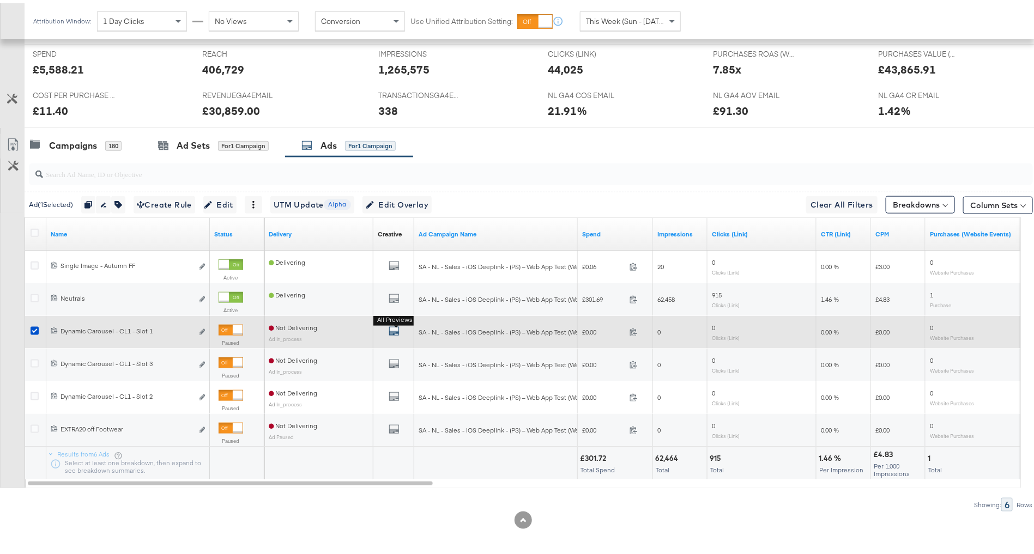
click at [392, 328] on icon "default" at bounding box center [394, 328] width 11 height 11
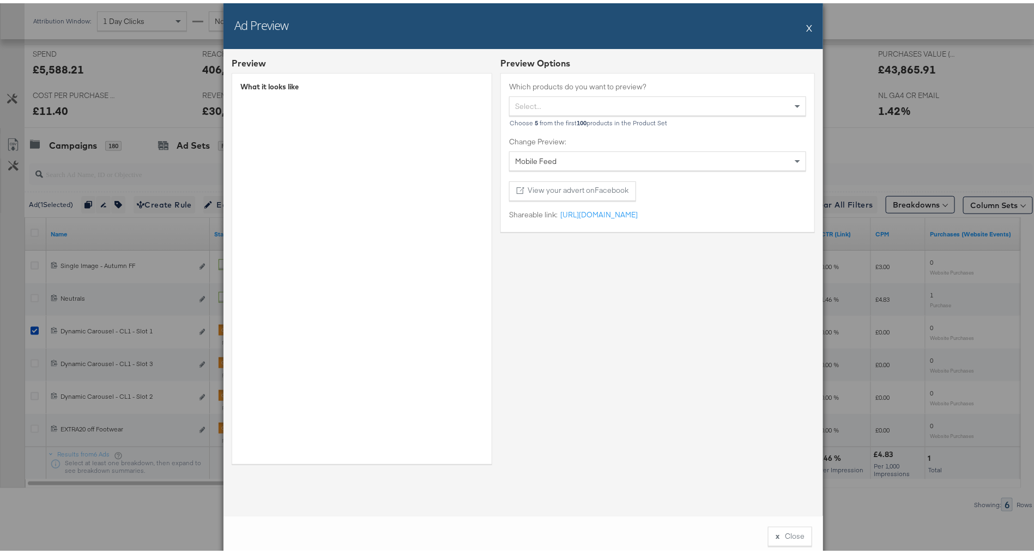
click at [806, 25] on button "X" at bounding box center [809, 25] width 6 height 22
